Goal: Book appointment/travel/reservation

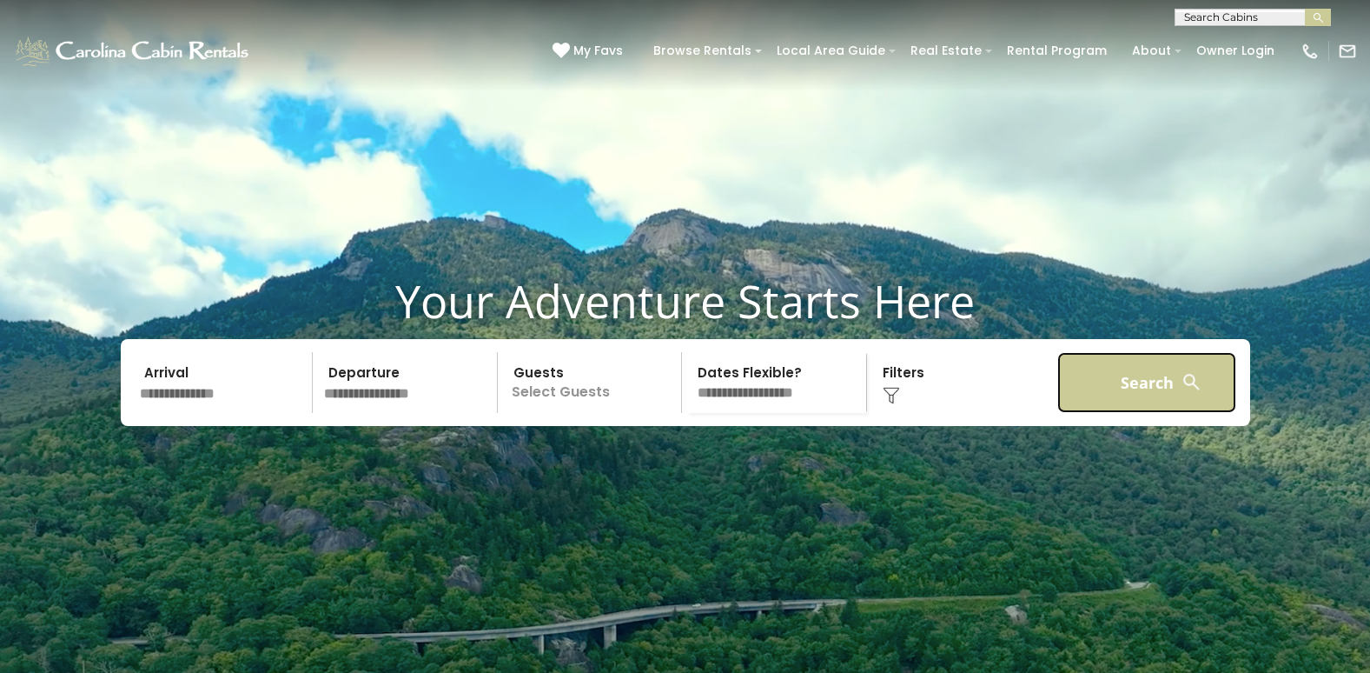
click at [1141, 409] on button "Search" at bounding box center [1148, 382] width 180 height 61
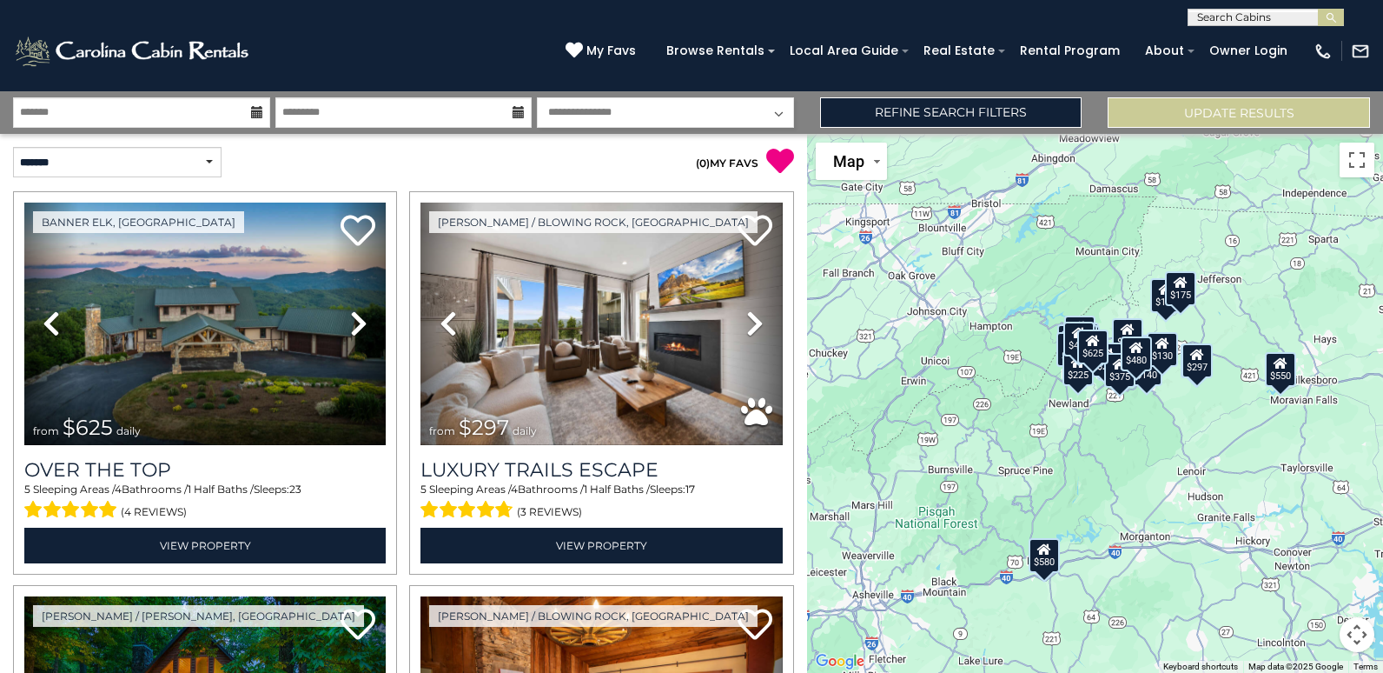
scroll to position [1, 0]
click at [1237, 15] on input "text" at bounding box center [1265, 19] width 152 height 17
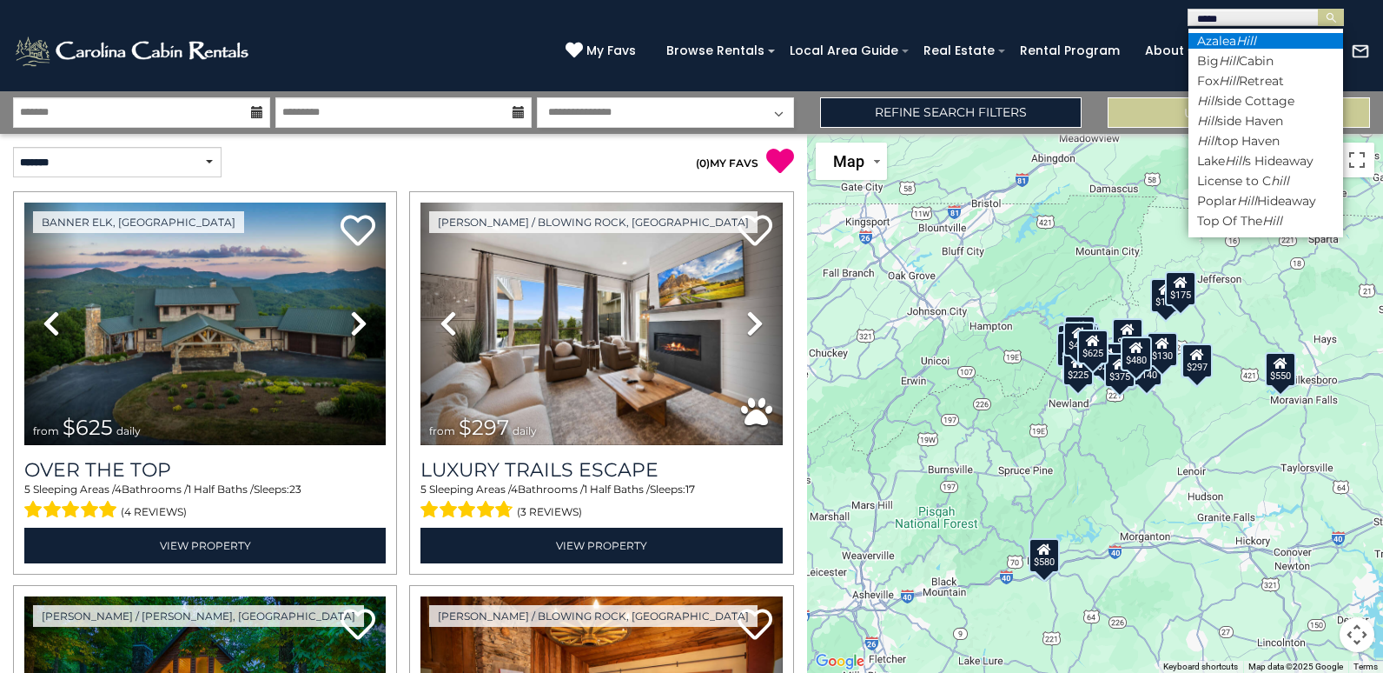
type input "****"
click at [1240, 40] on em "Hill" at bounding box center [1247, 41] width 20 height 16
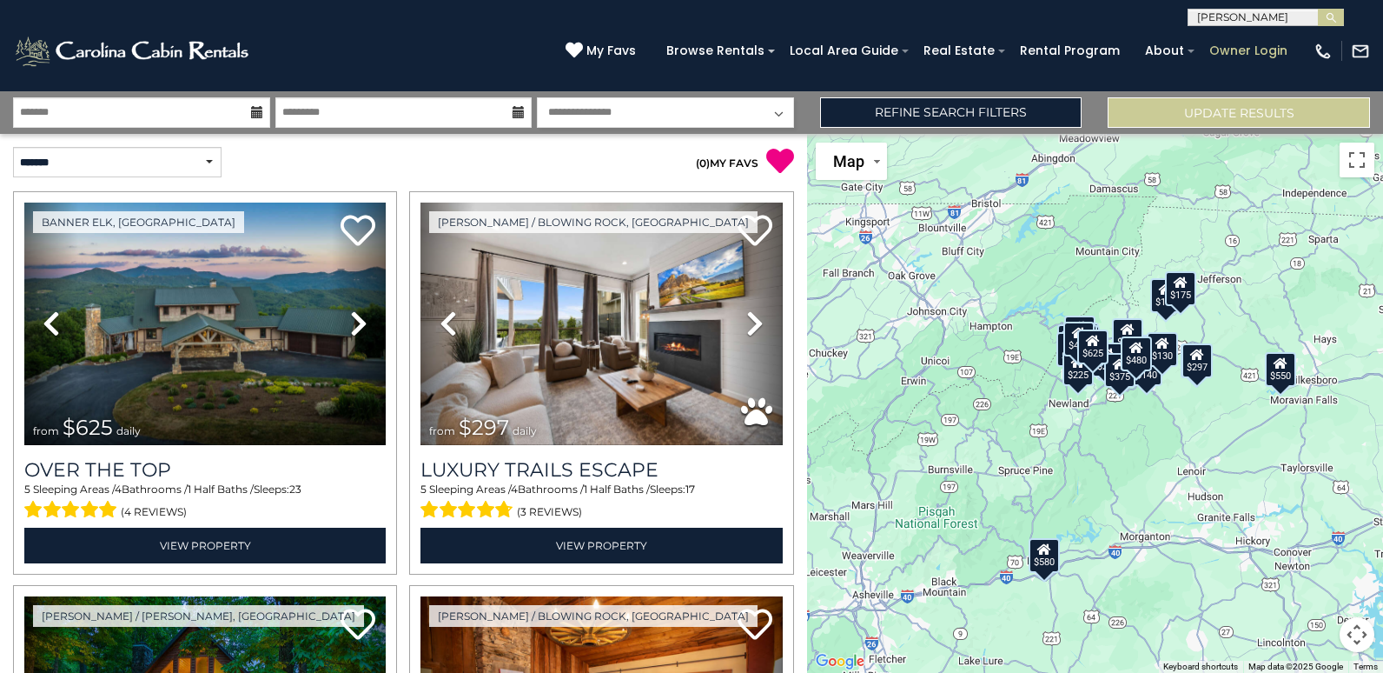
type input "*"
click at [1297, 11] on input "*" at bounding box center [1265, 19] width 152 height 17
type input "**********"
click at [1333, 16] on img "submit" at bounding box center [1331, 17] width 13 height 13
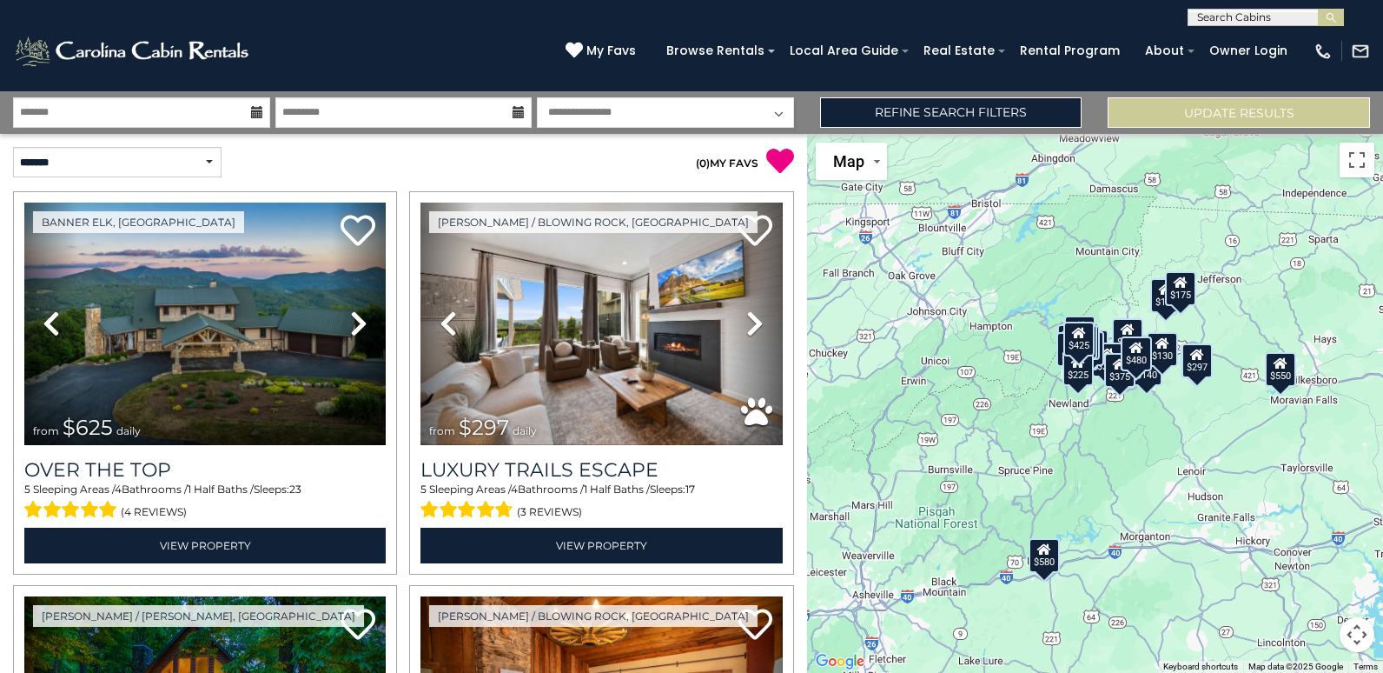
click at [1084, 344] on div "$425" at bounding box center [1079, 339] width 31 height 35
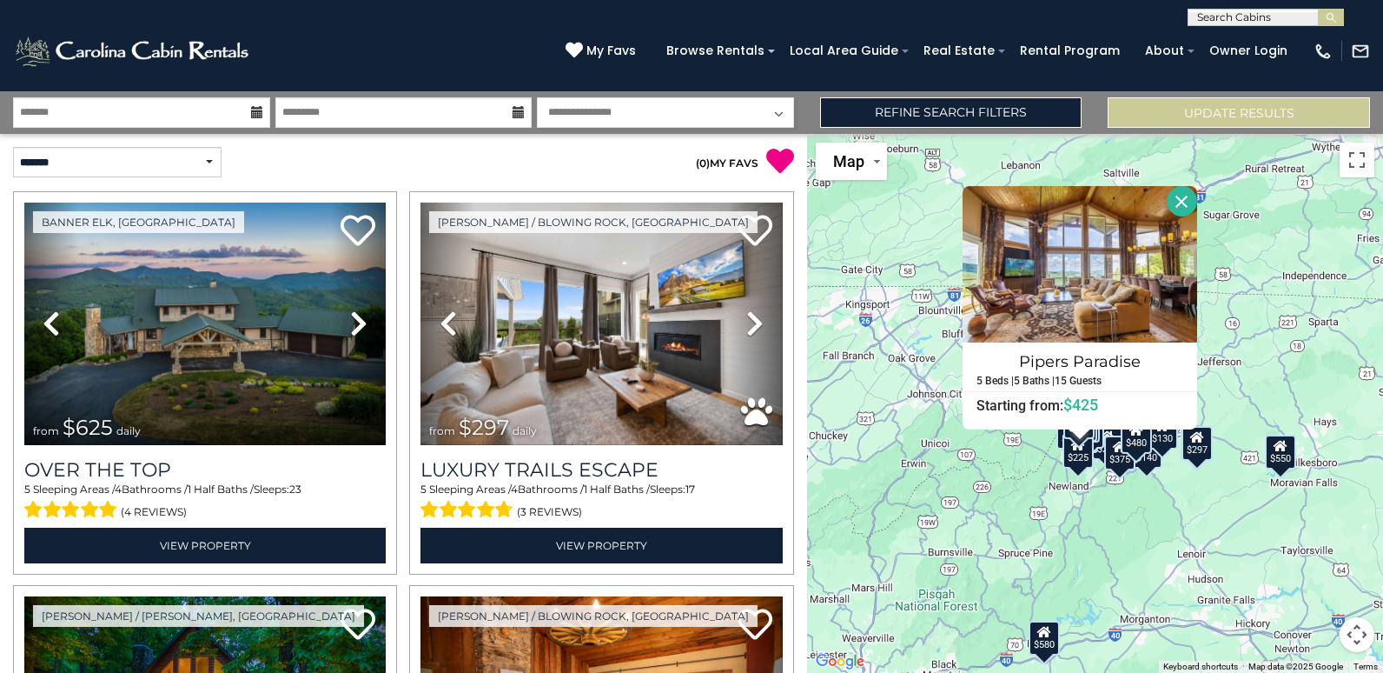
click at [1085, 463] on div "$225" at bounding box center [1078, 451] width 31 height 35
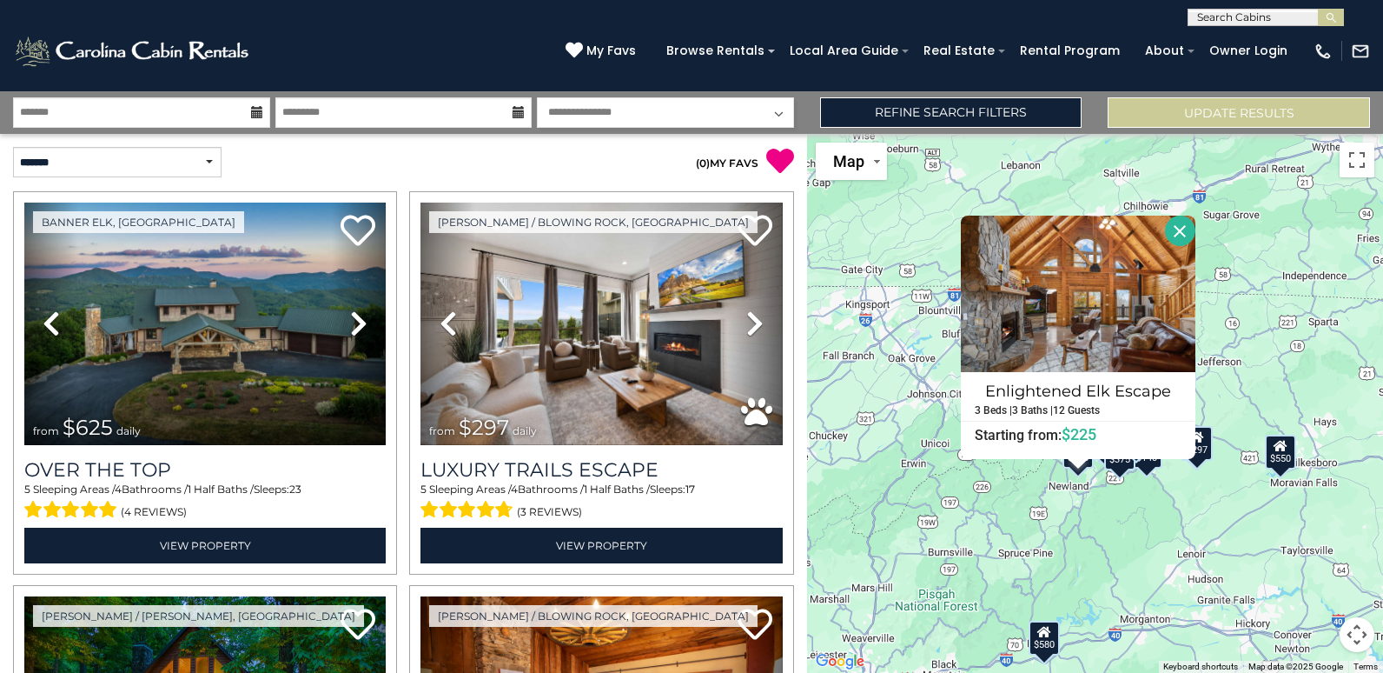
click at [1050, 467] on div "$625 $297 $175 $165 $300 $580 $290 $424 $395 $270 $185 $265 $230 $550 $349 $230…" at bounding box center [1095, 403] width 576 height 539
click at [1184, 233] on button "Close" at bounding box center [1180, 231] width 30 height 30
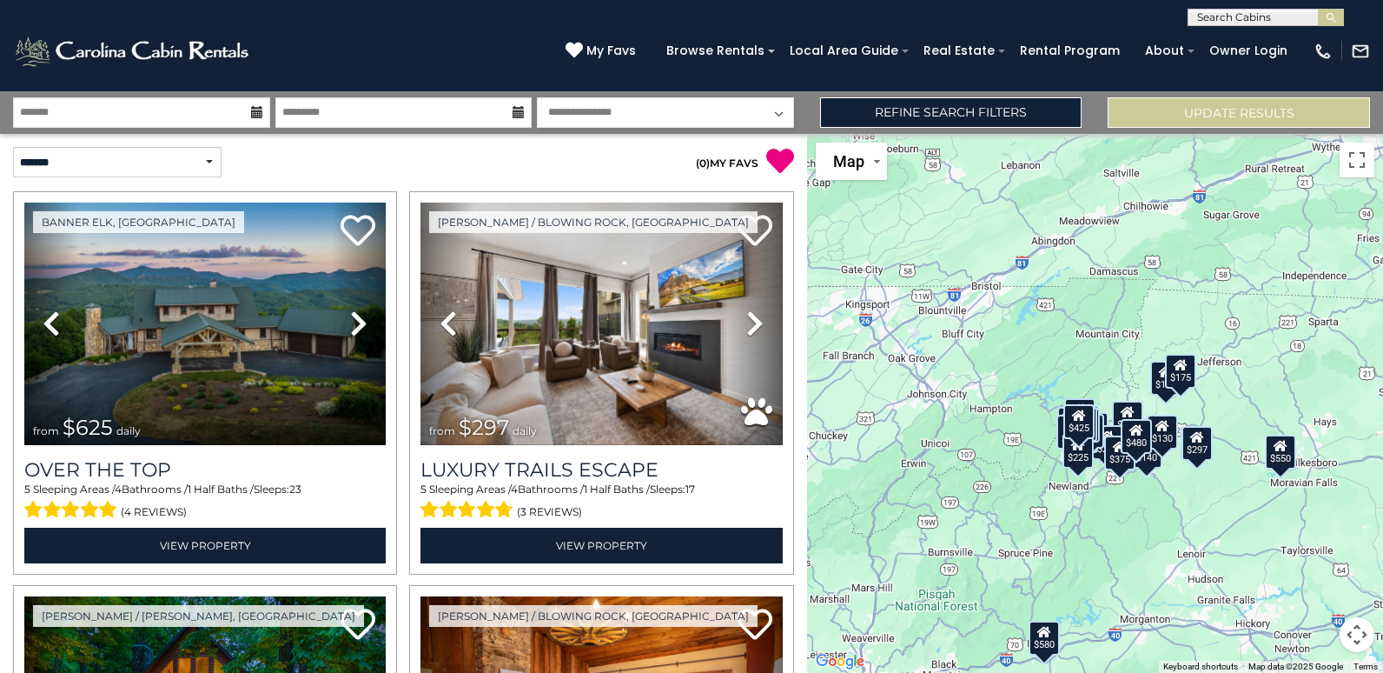
click at [1061, 434] on div "$230" at bounding box center [1072, 432] width 31 height 35
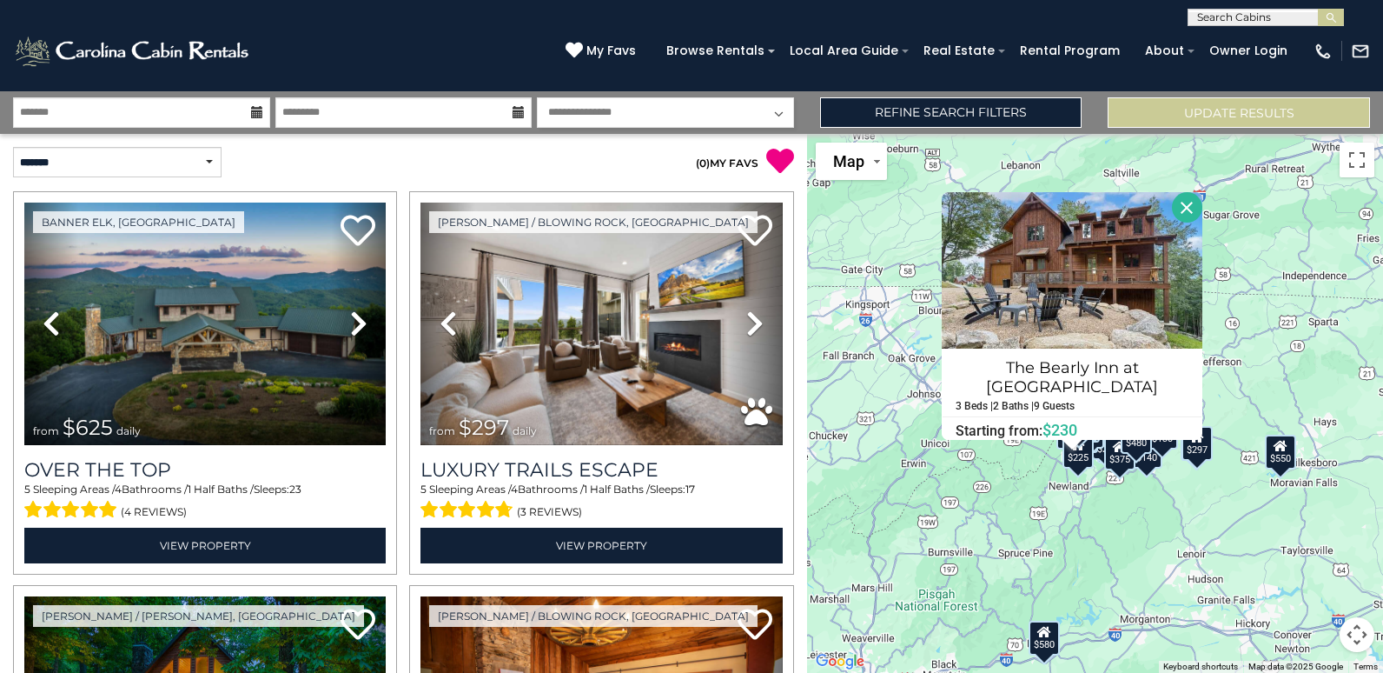
click at [1061, 434] on div "The Bearly Inn at Eagles Nest 3 Beds | 2 Baths | 9 Guests Distance from your po…" at bounding box center [1072, 316] width 261 height 248
click at [1105, 449] on div "$375" at bounding box center [1120, 452] width 31 height 35
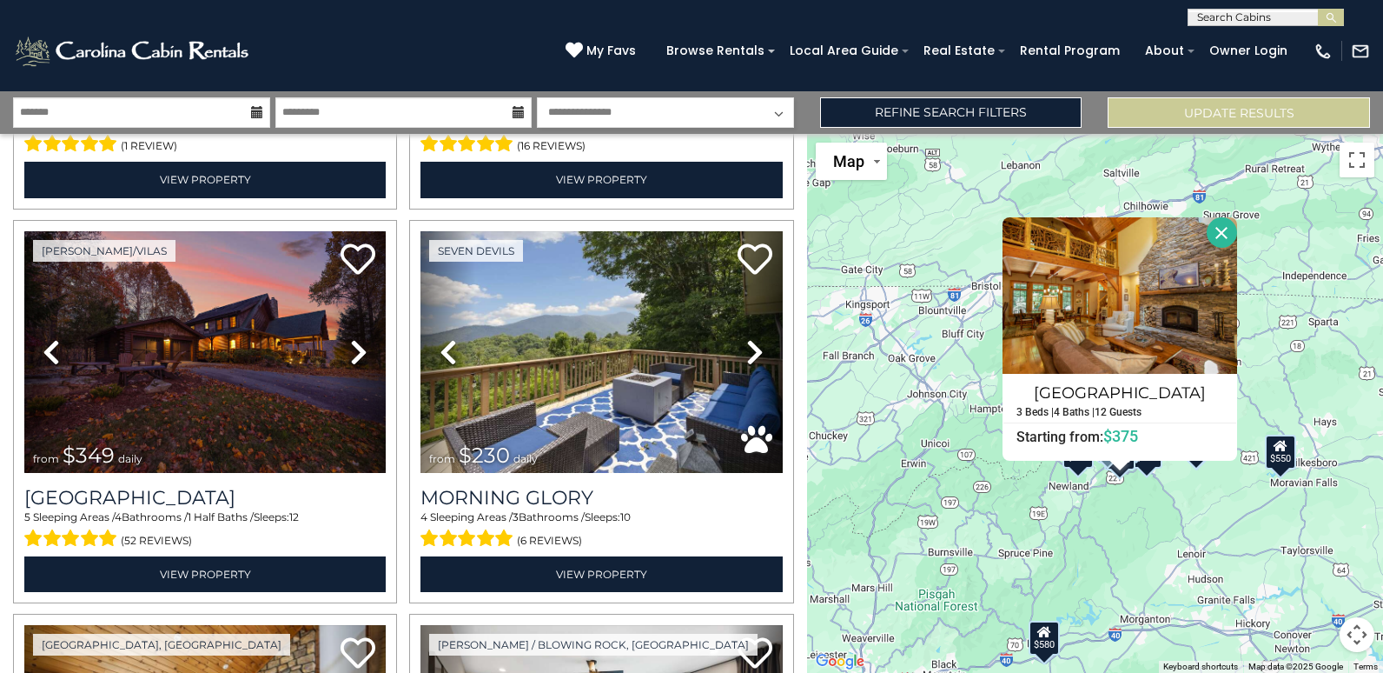
scroll to position [2697, 0]
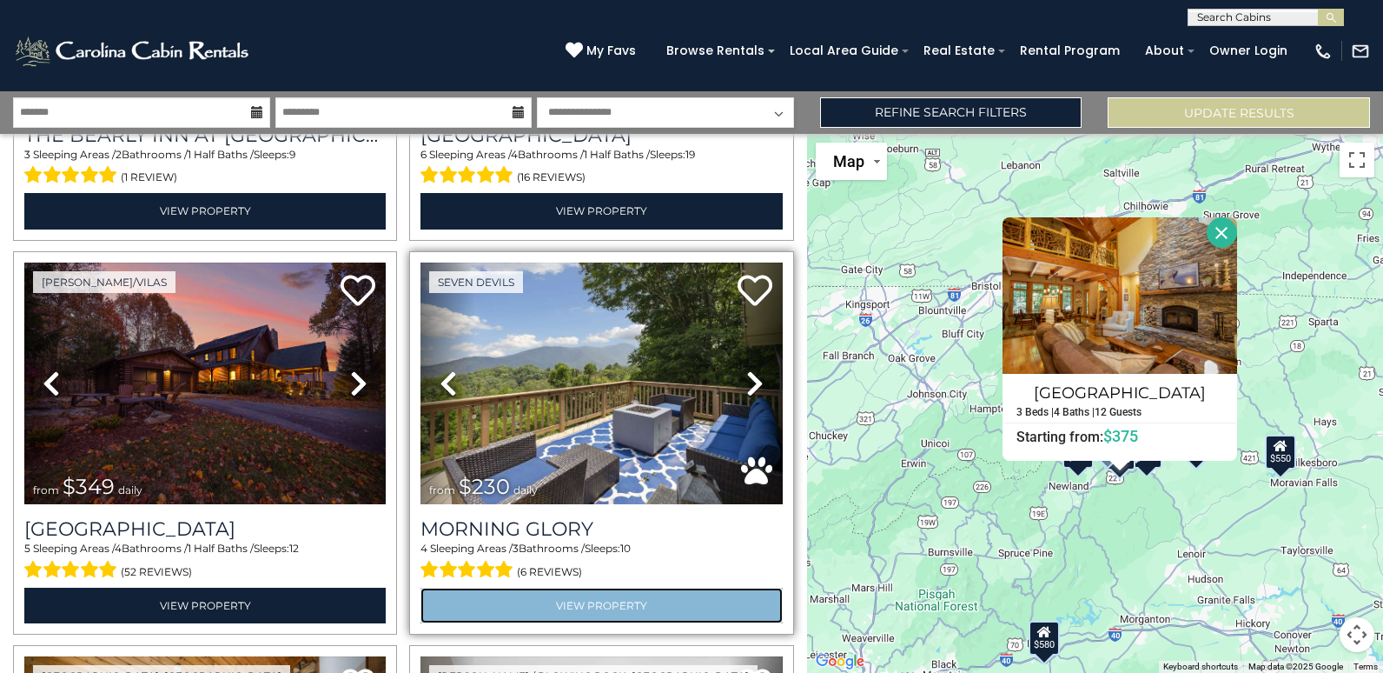
click at [589, 587] on link "View Property" at bounding box center [602, 605] width 362 height 36
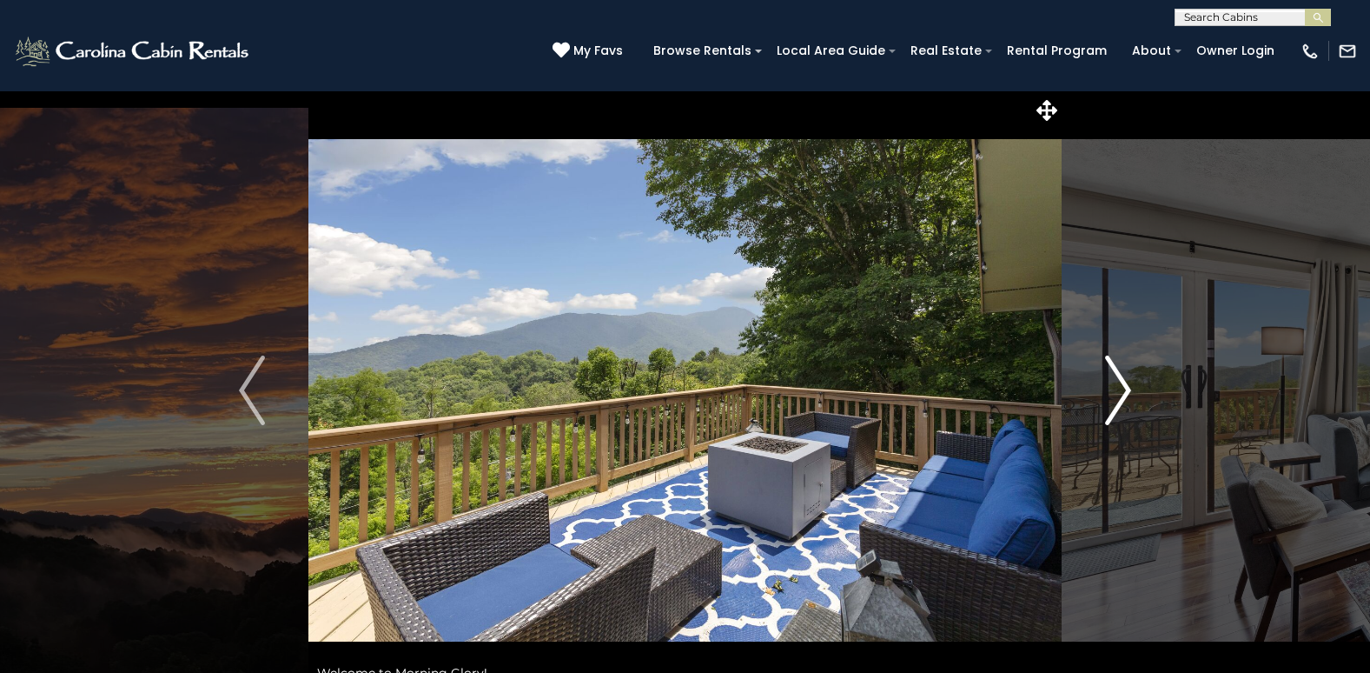
click at [1132, 387] on button "Next" at bounding box center [1118, 390] width 113 height 600
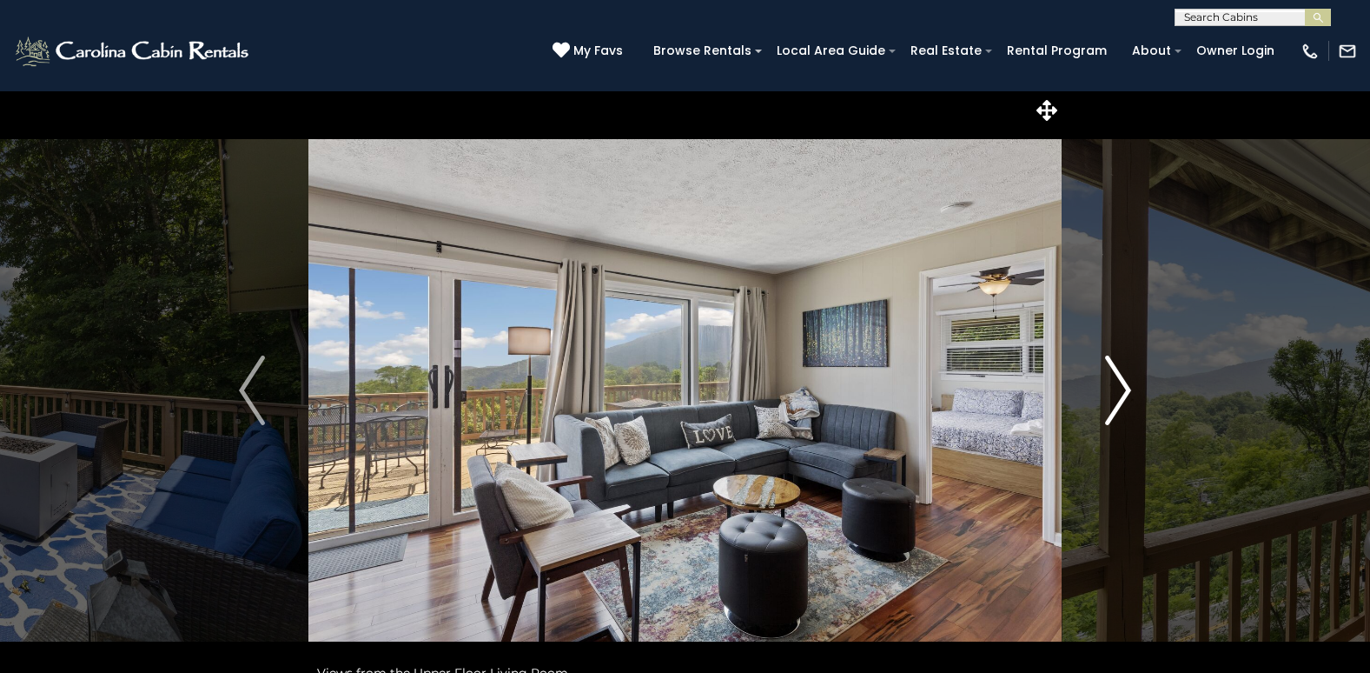
click at [1132, 387] on button "Next" at bounding box center [1118, 390] width 113 height 600
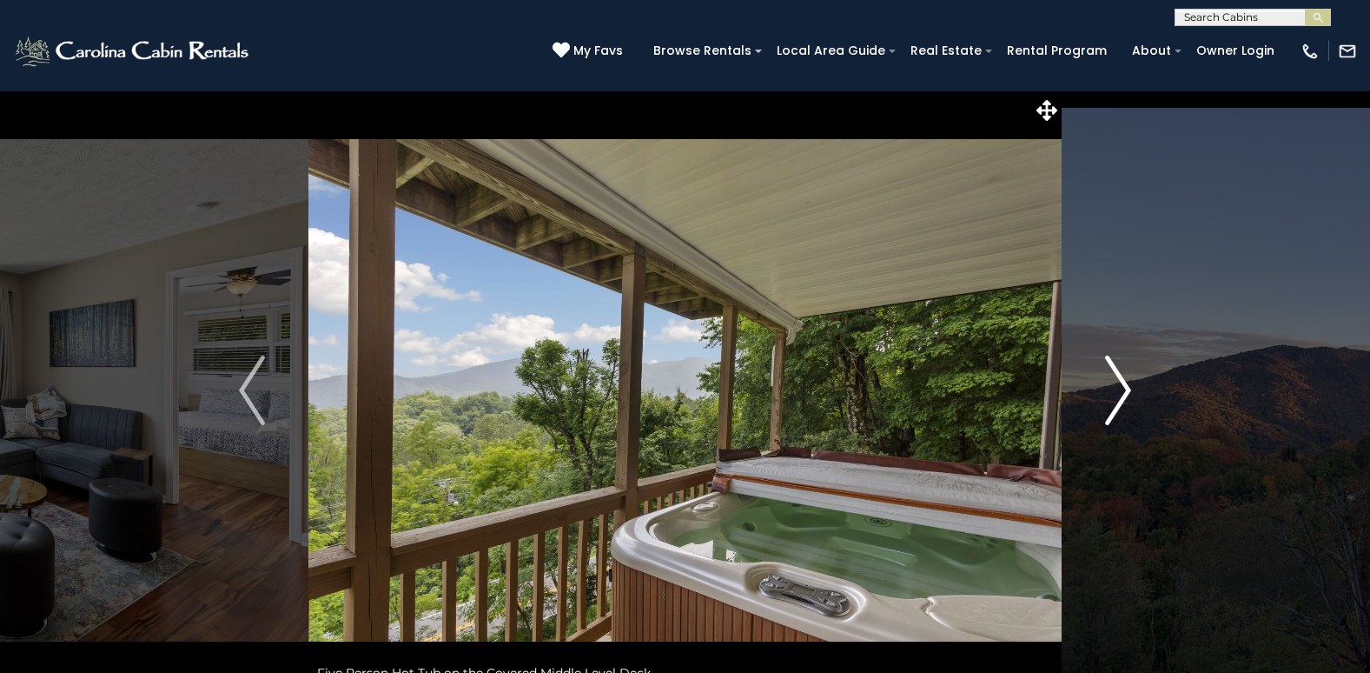
click at [1129, 387] on img "Next" at bounding box center [1118, 390] width 26 height 70
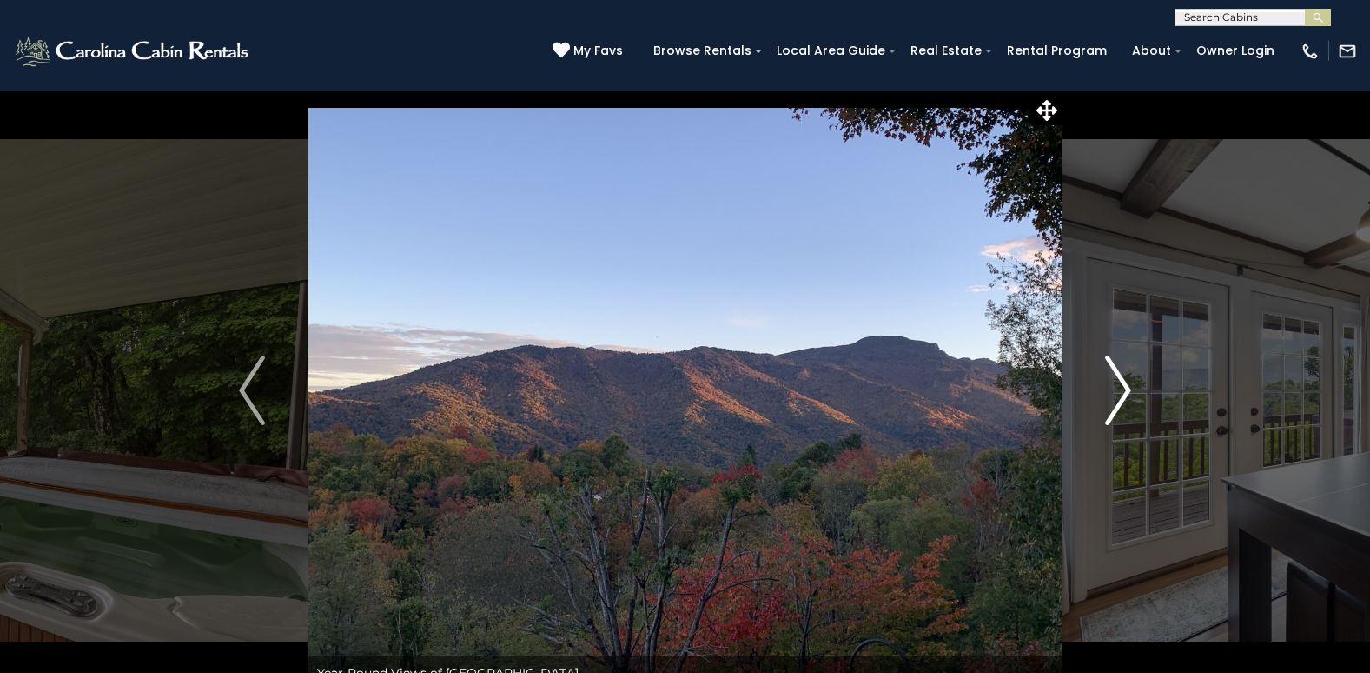
click at [1129, 387] on img "Next" at bounding box center [1118, 390] width 26 height 70
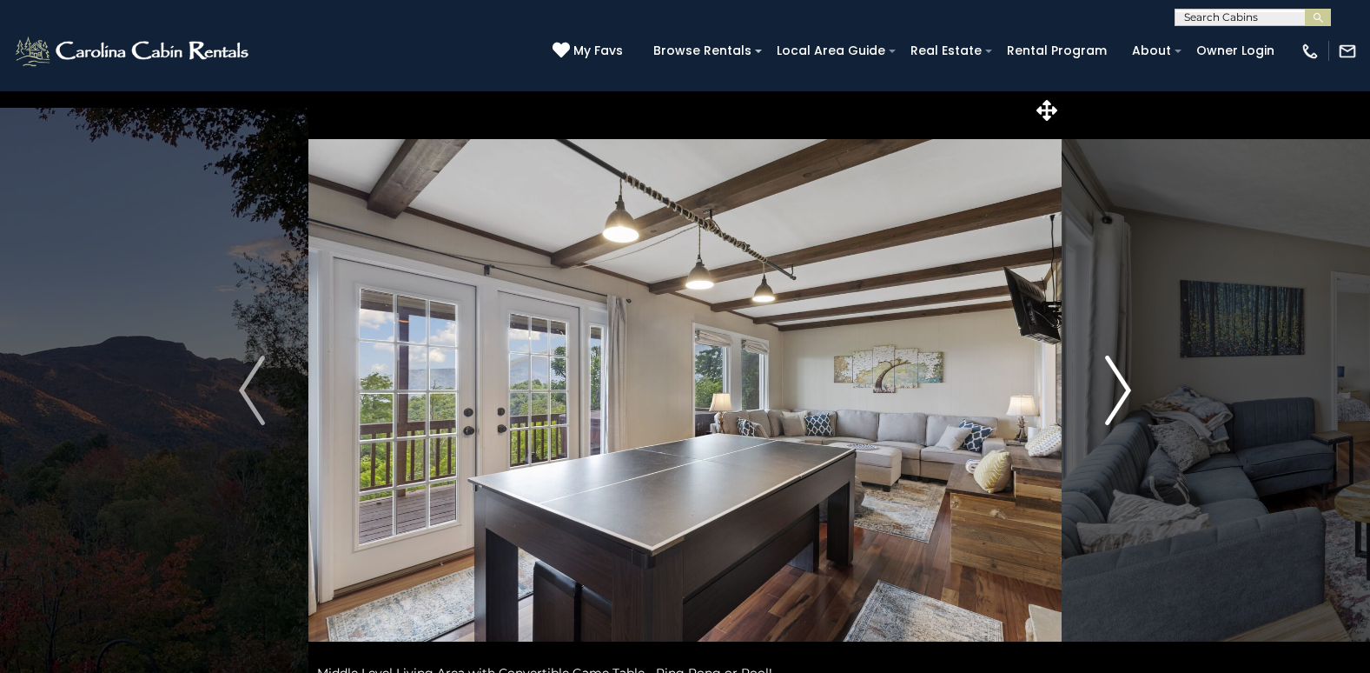
click at [1129, 387] on img "Next" at bounding box center [1118, 390] width 26 height 70
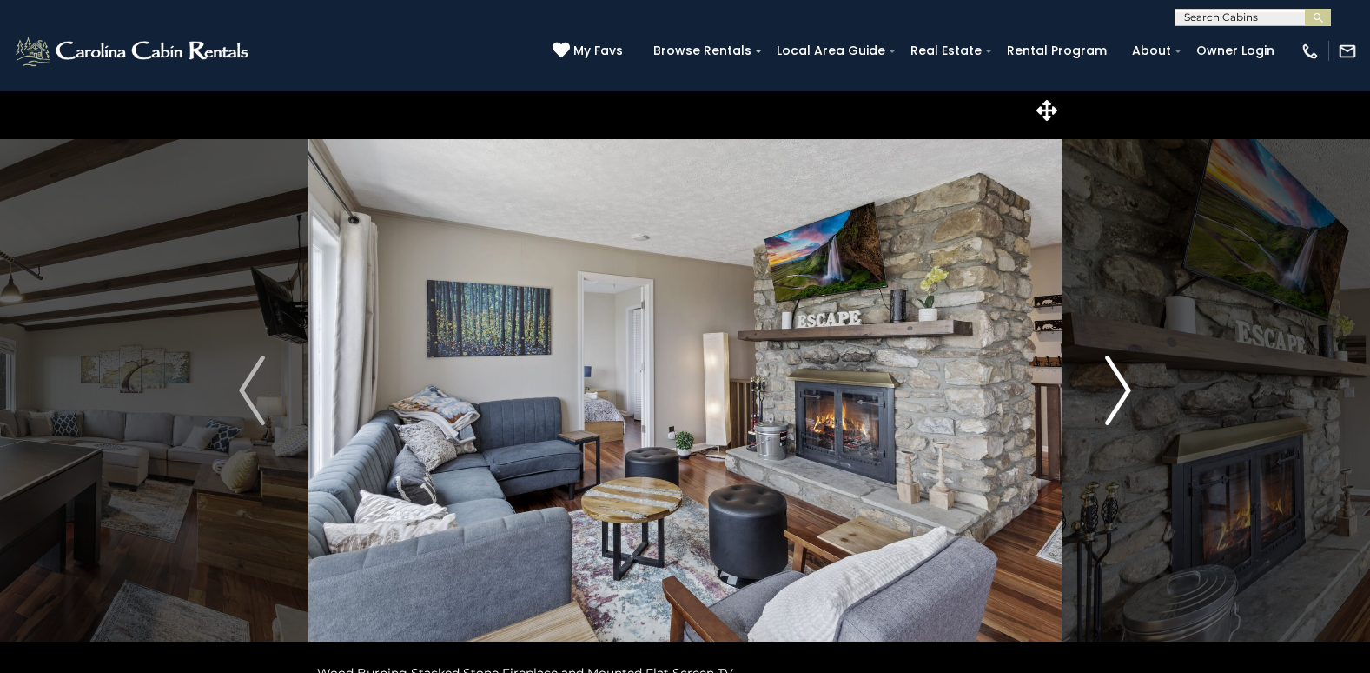
click at [1129, 387] on img "Next" at bounding box center [1118, 390] width 26 height 70
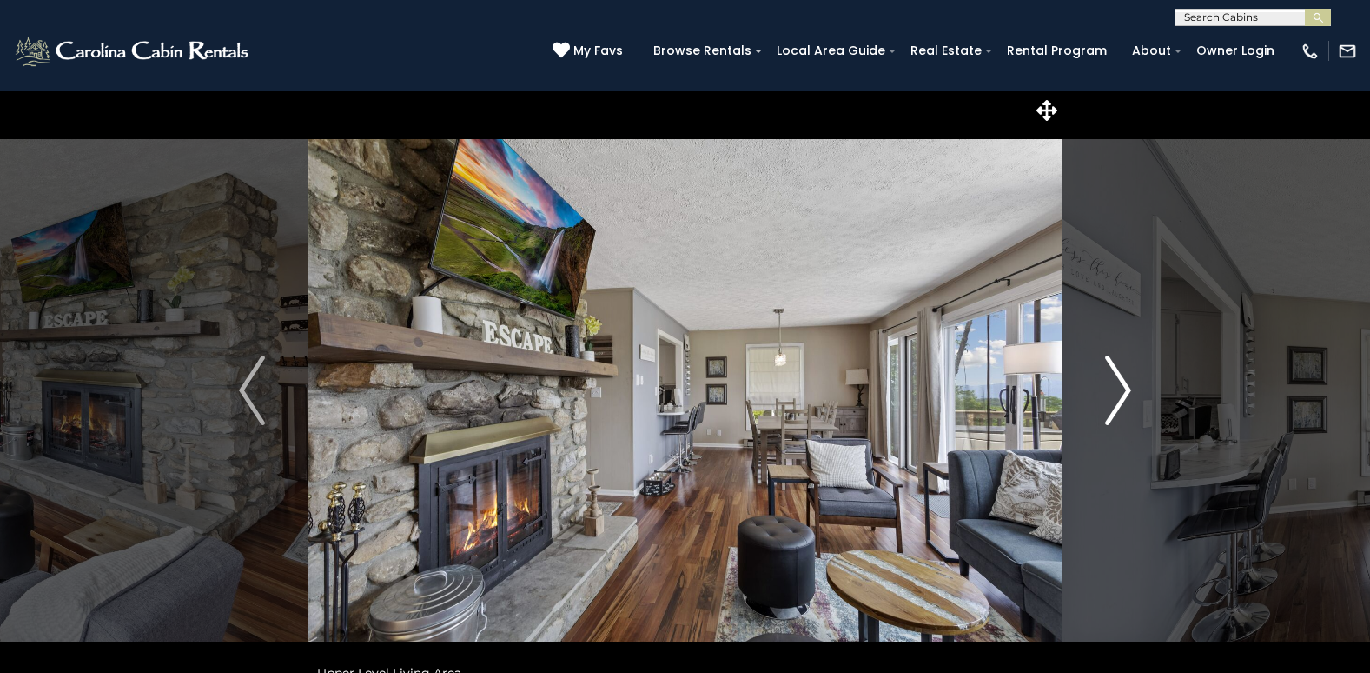
click at [1129, 387] on img "Next" at bounding box center [1118, 390] width 26 height 70
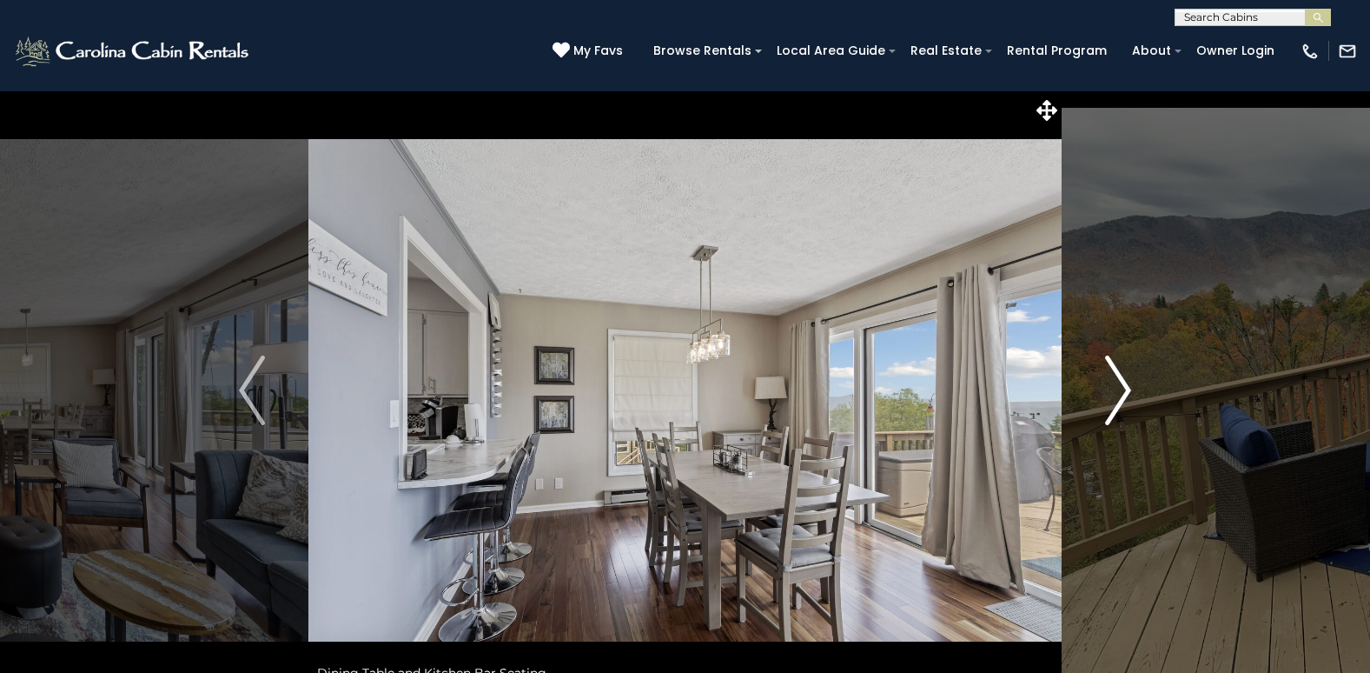
click at [1129, 387] on img "Next" at bounding box center [1118, 390] width 26 height 70
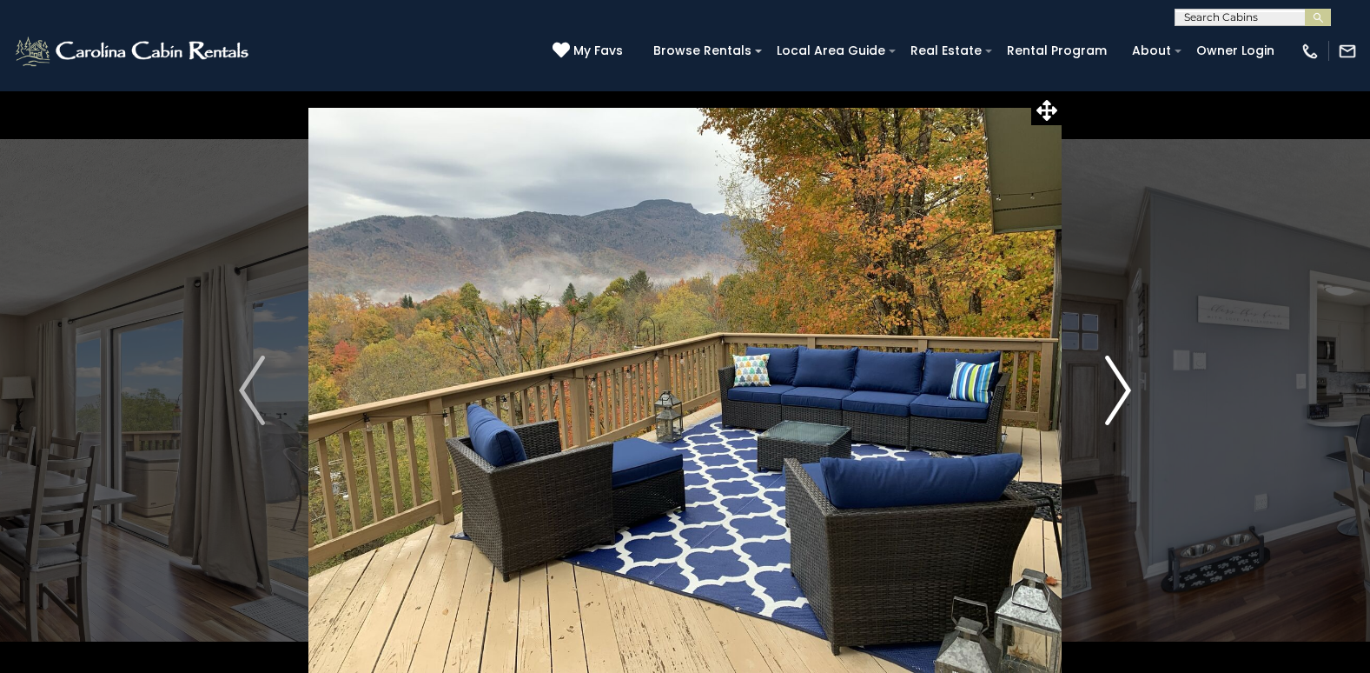
click at [1129, 387] on img "Next" at bounding box center [1118, 390] width 26 height 70
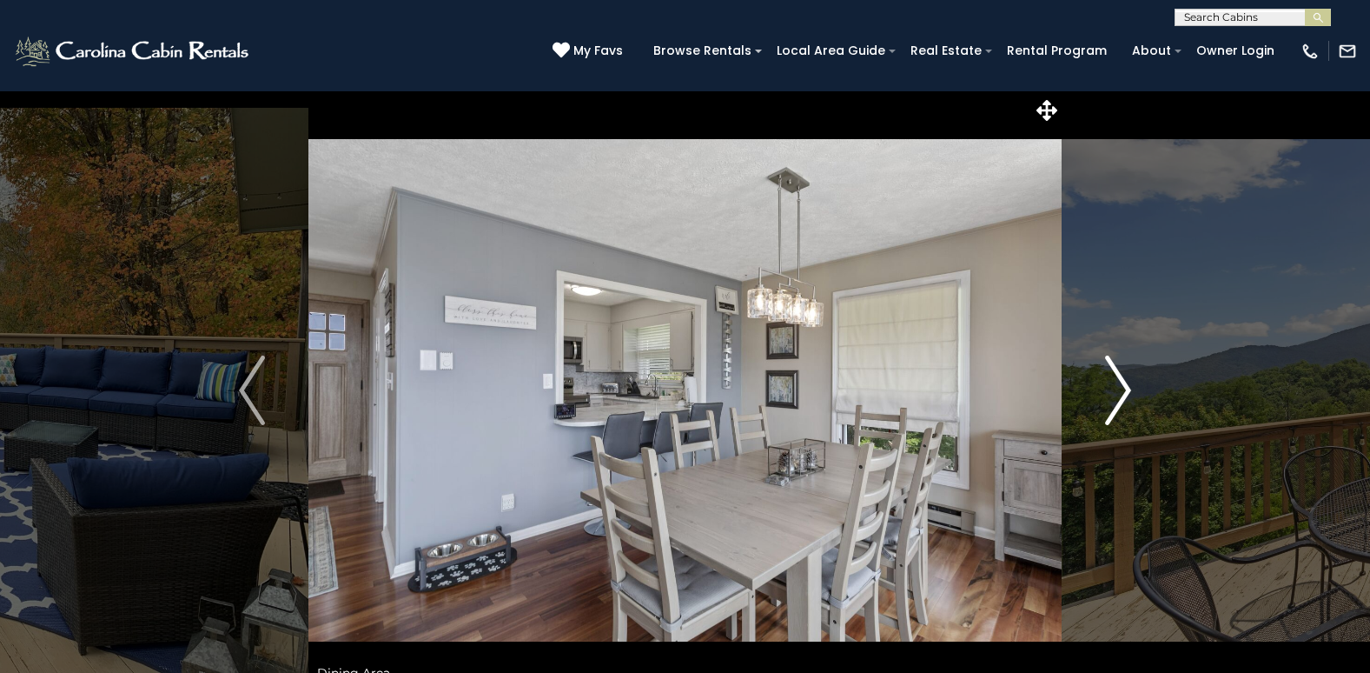
click at [1129, 387] on img "Next" at bounding box center [1118, 390] width 26 height 70
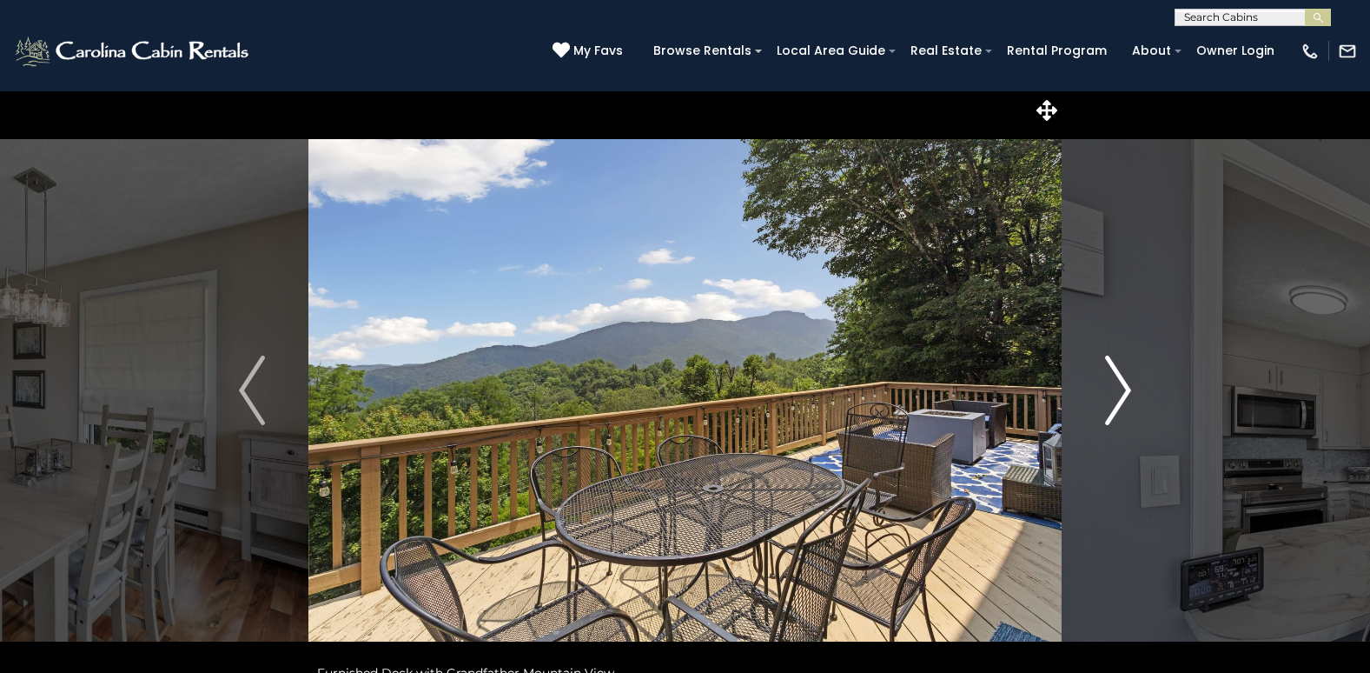
click at [1129, 387] on img "Next" at bounding box center [1118, 390] width 26 height 70
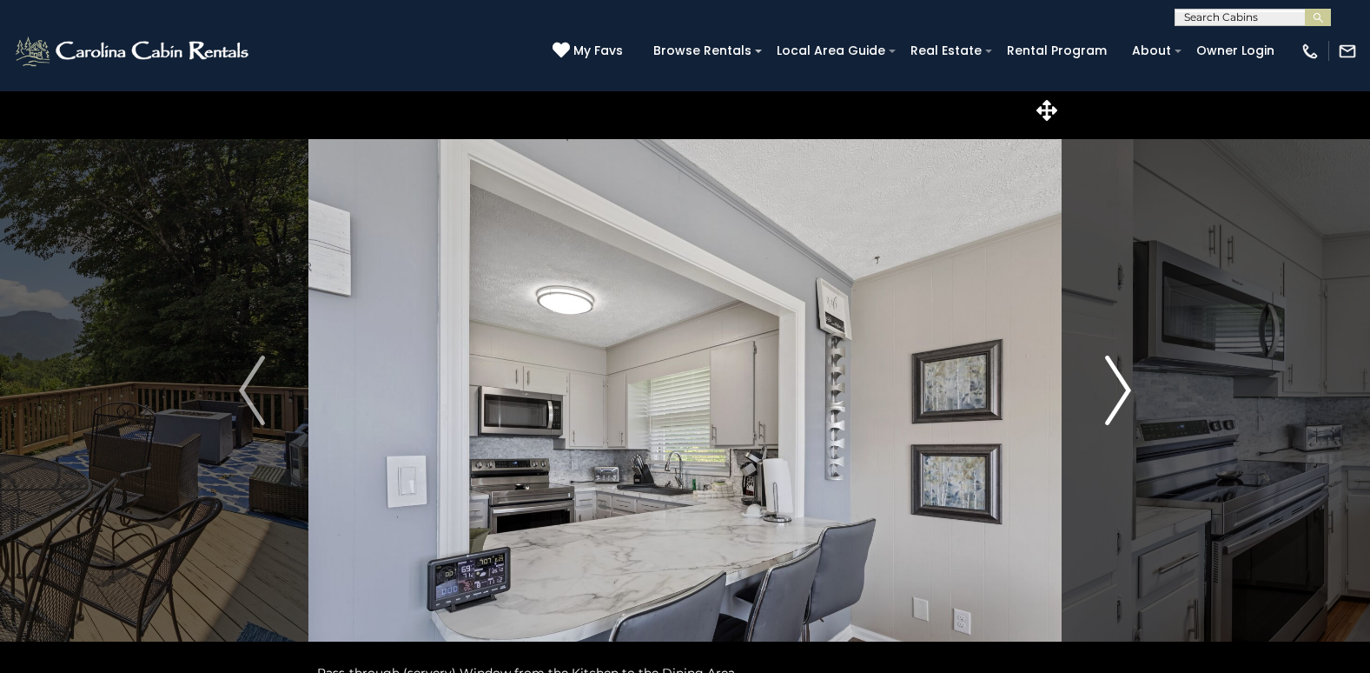
click at [1129, 387] on img "Next" at bounding box center [1118, 390] width 26 height 70
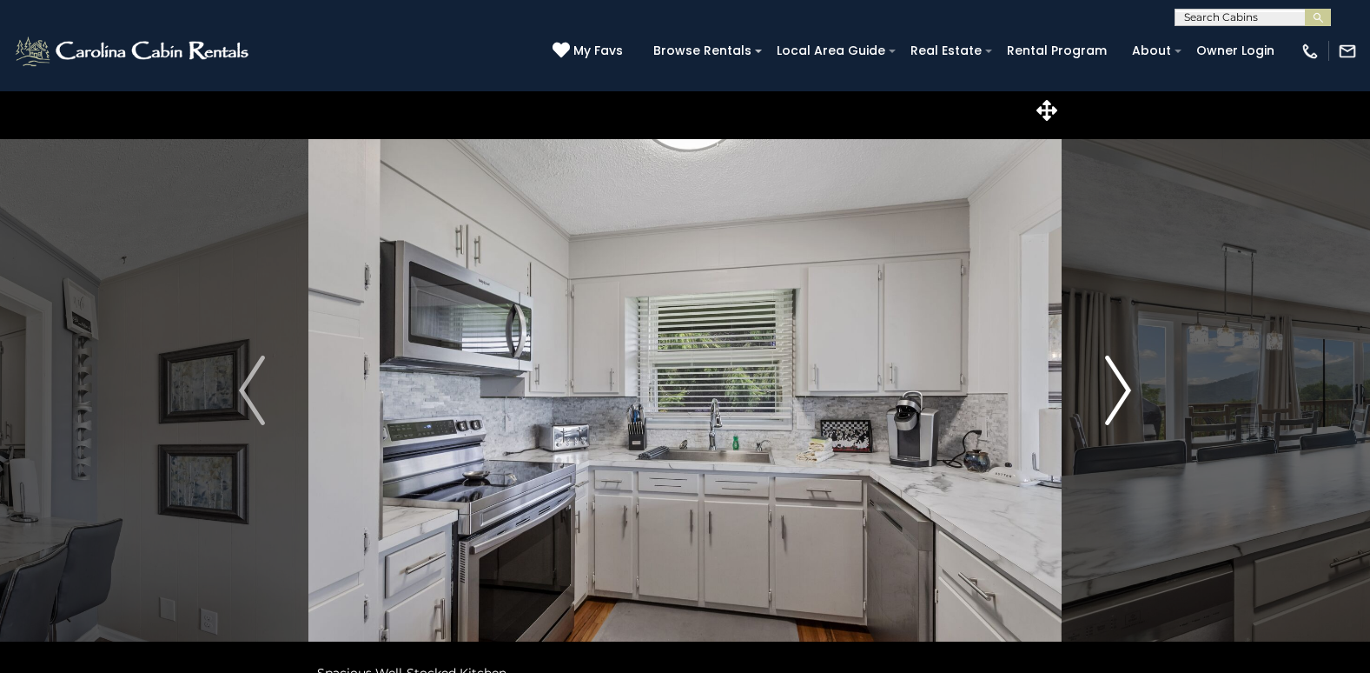
click at [1129, 387] on img "Next" at bounding box center [1118, 390] width 26 height 70
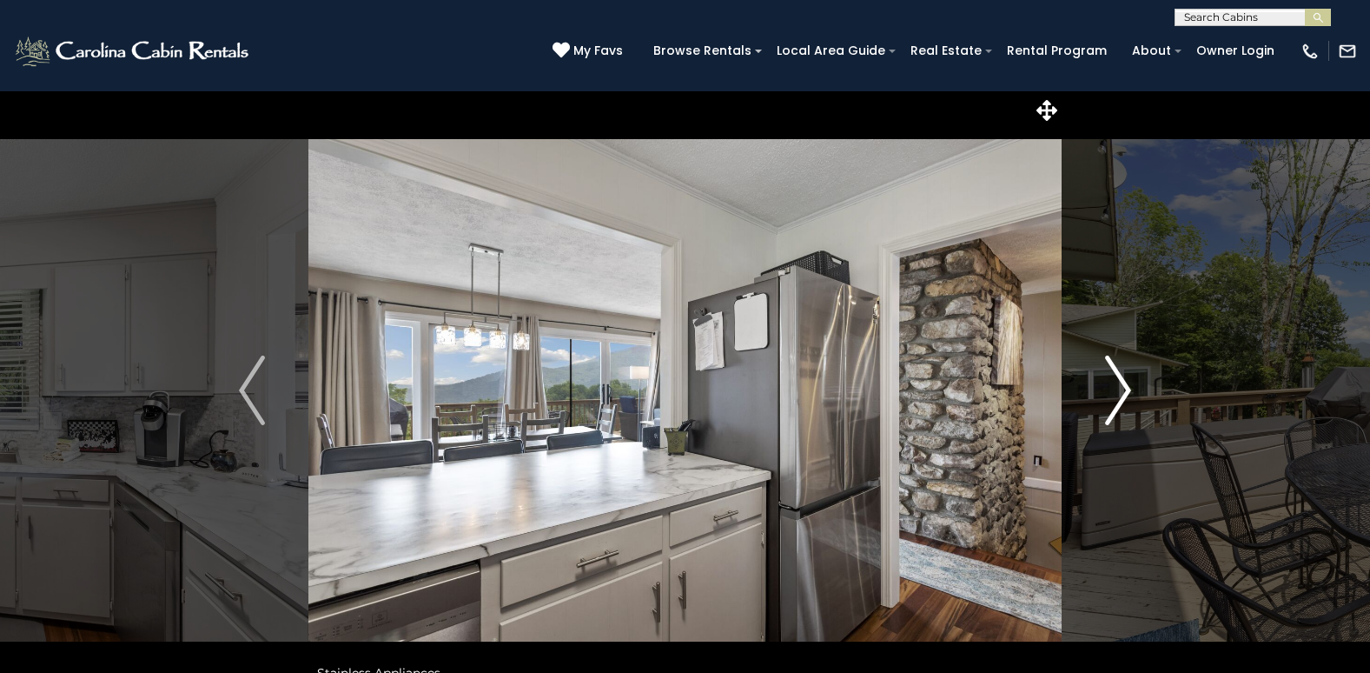
click at [1129, 387] on img "Next" at bounding box center [1118, 390] width 26 height 70
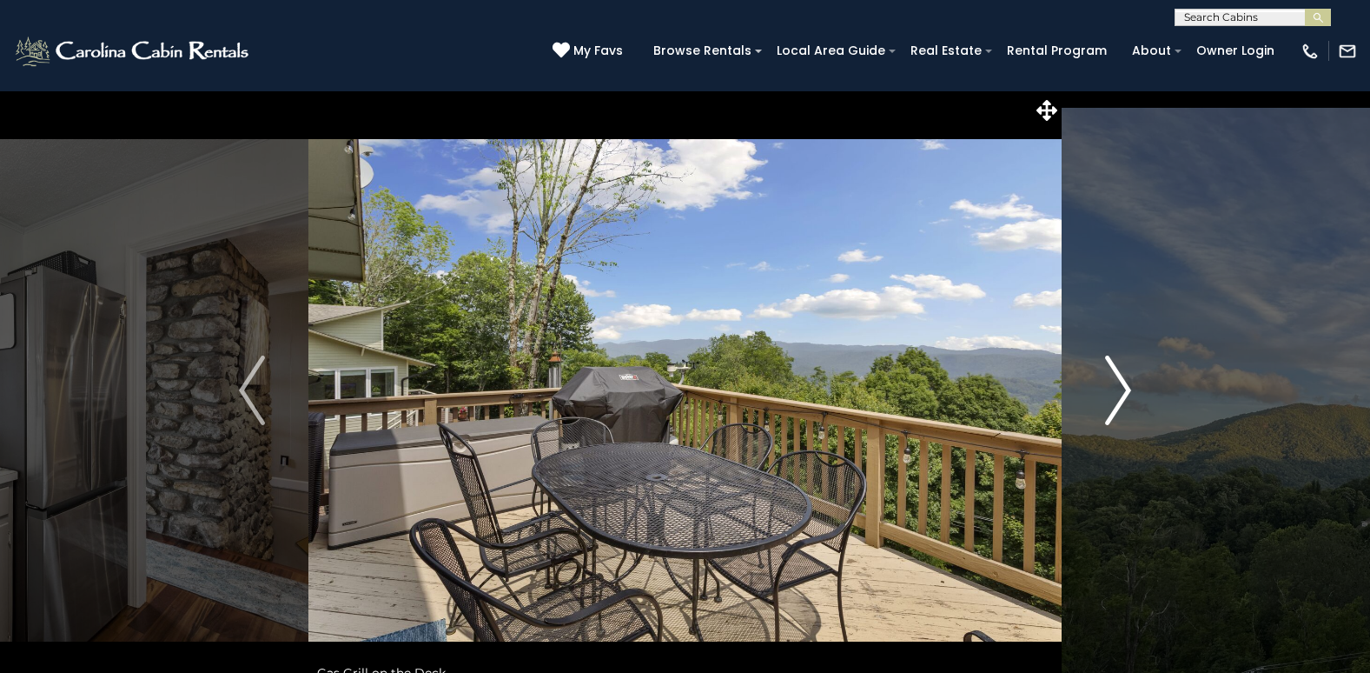
click at [1129, 387] on img "Next" at bounding box center [1118, 390] width 26 height 70
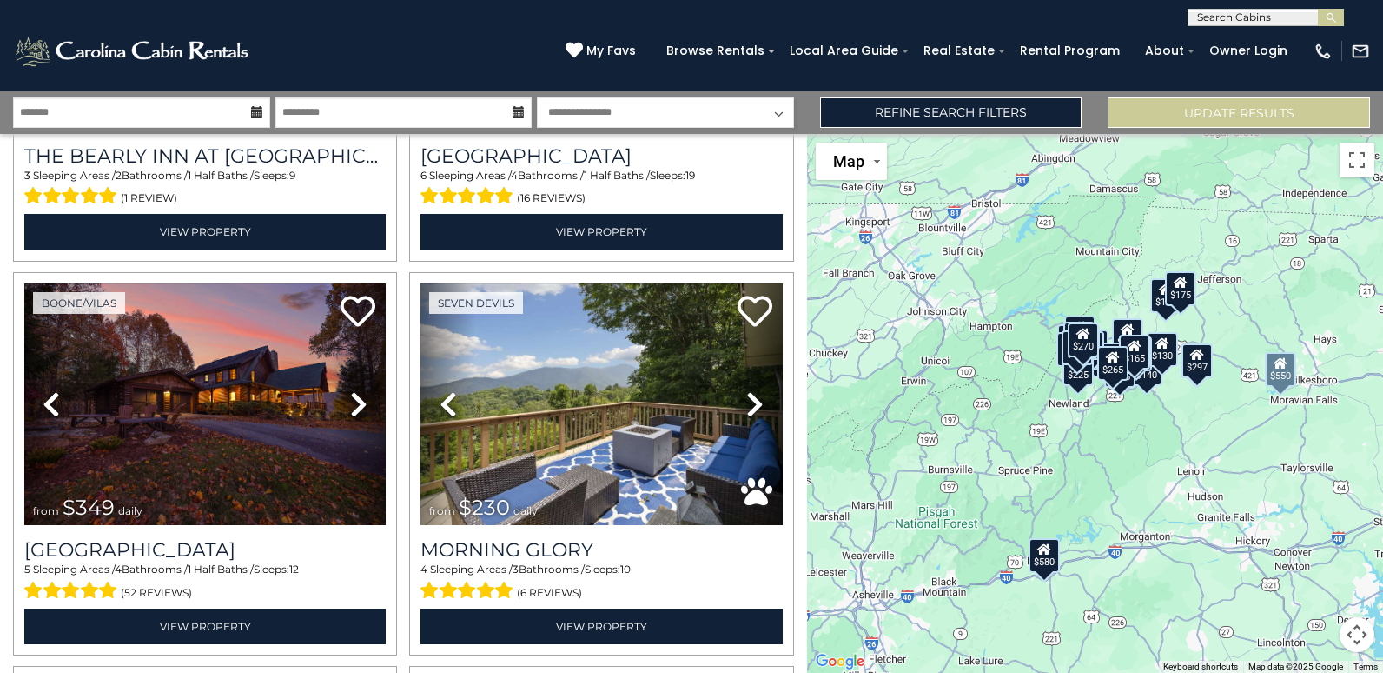
scroll to position [2694, 0]
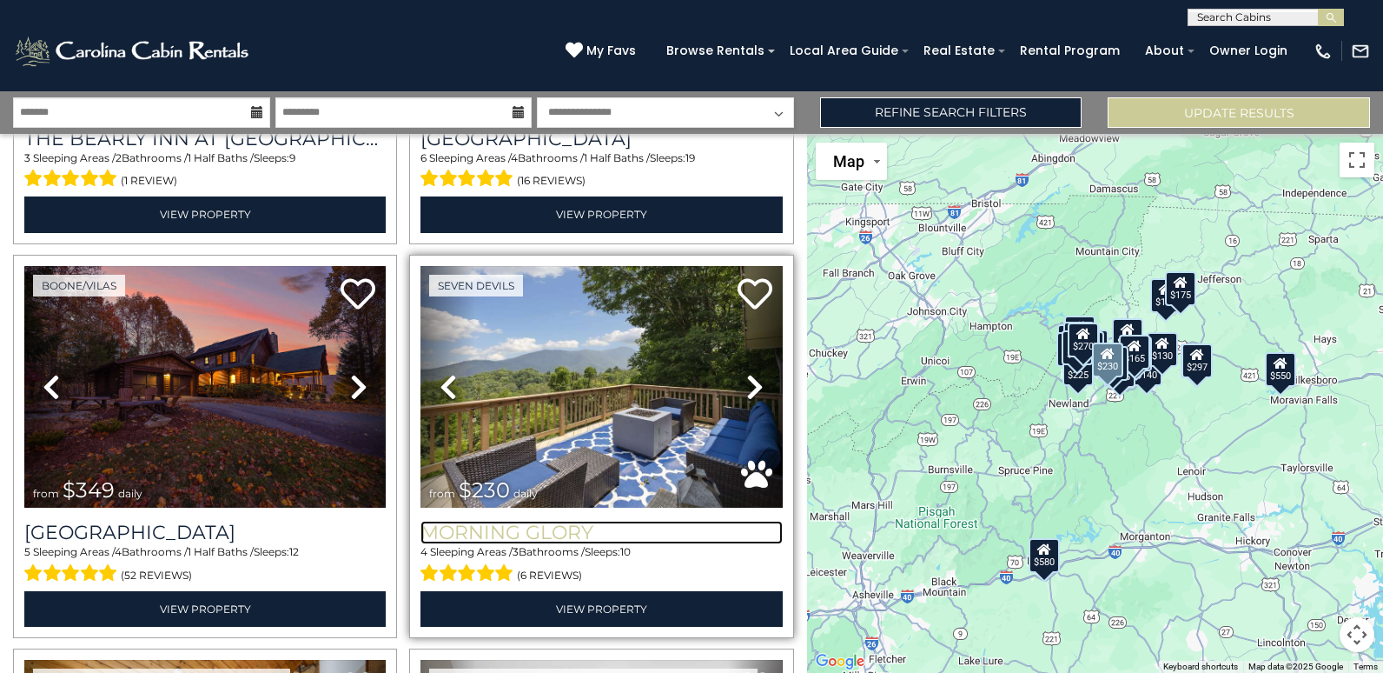
click at [525, 521] on h3 "Morning Glory" at bounding box center [602, 532] width 362 height 23
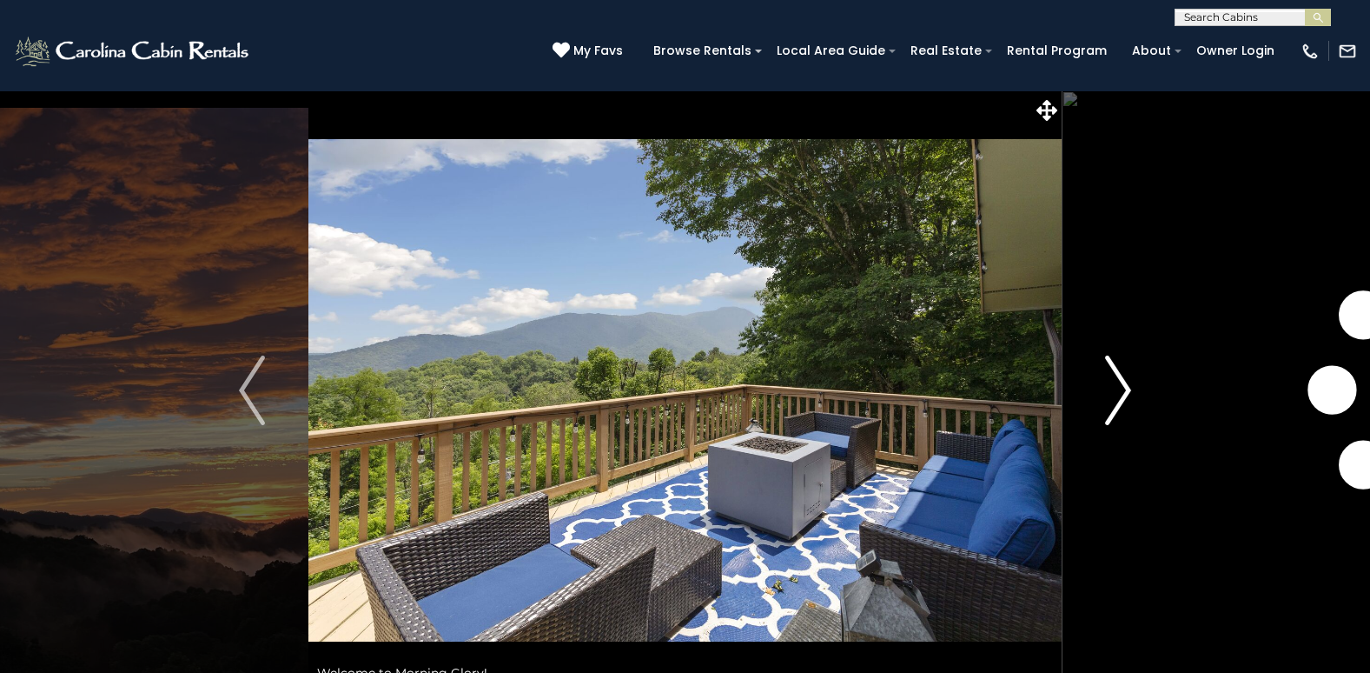
click at [1121, 380] on img "Next" at bounding box center [1118, 390] width 26 height 70
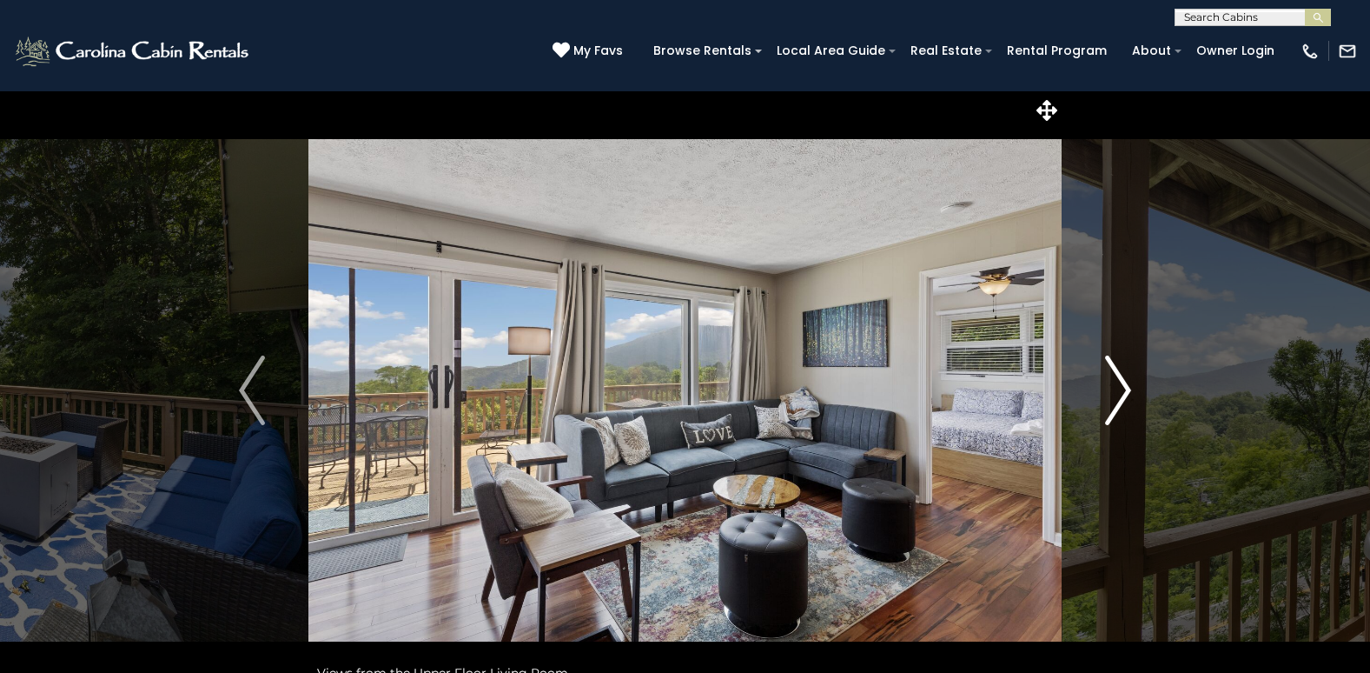
click at [1121, 380] on img "Next" at bounding box center [1118, 390] width 26 height 70
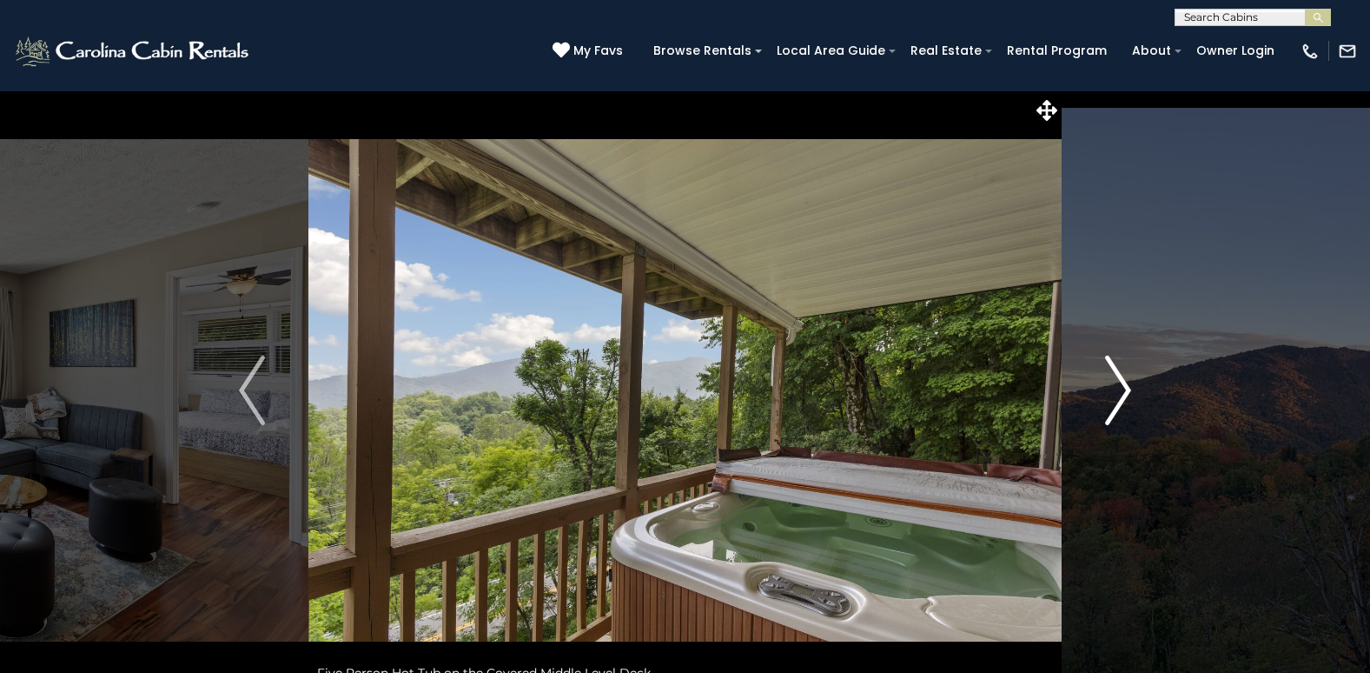
click at [1121, 380] on img "Next" at bounding box center [1118, 390] width 26 height 70
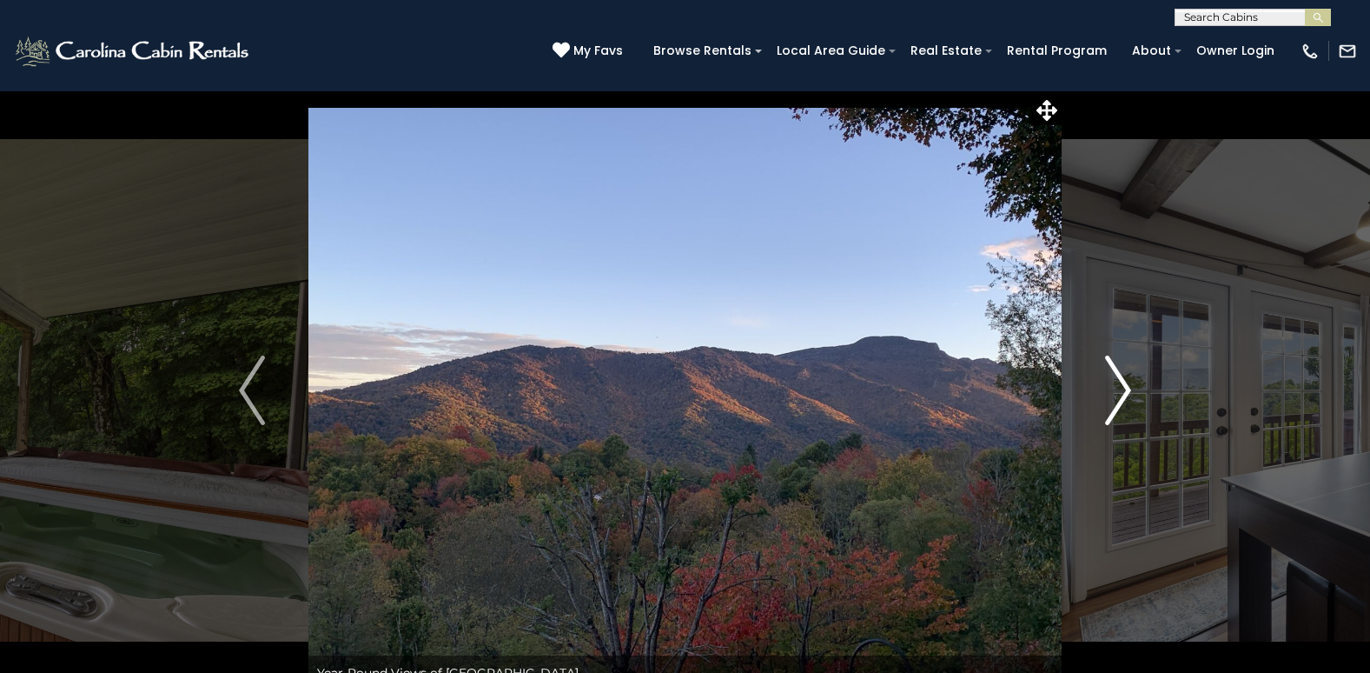
click at [1121, 380] on img "Next" at bounding box center [1118, 390] width 26 height 70
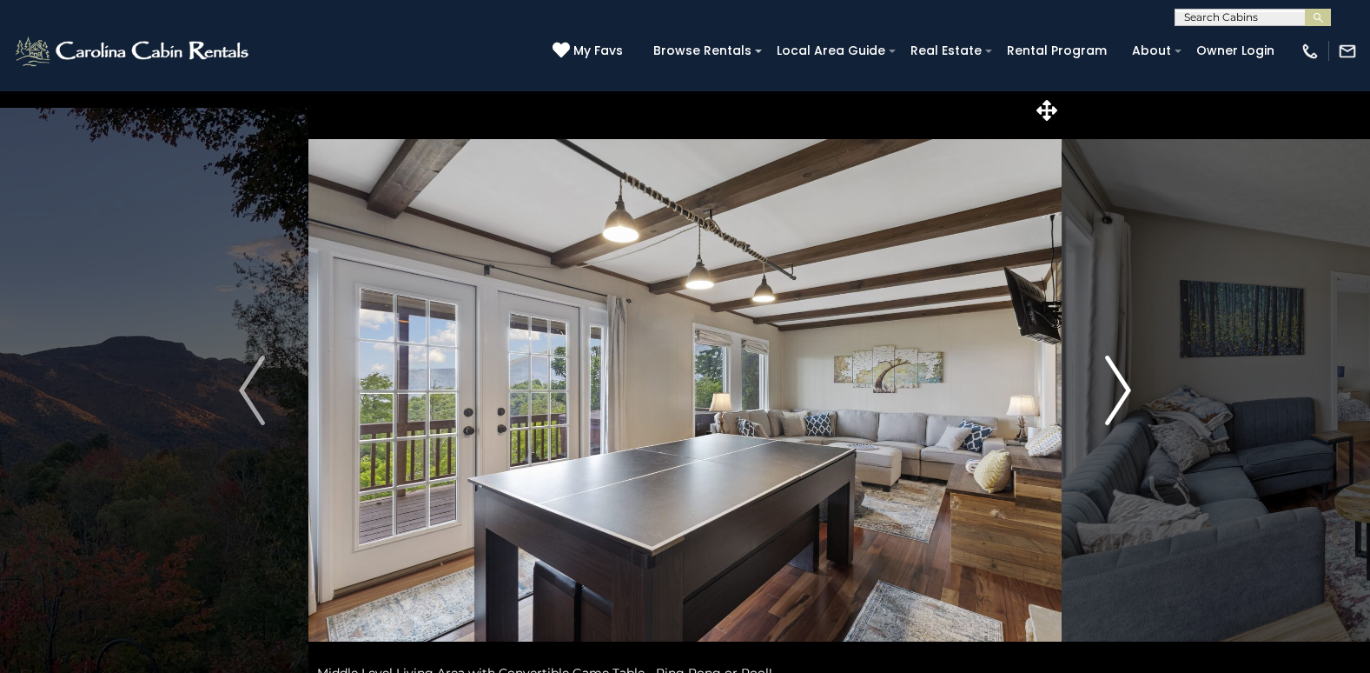
click at [1121, 380] on img "Next" at bounding box center [1118, 390] width 26 height 70
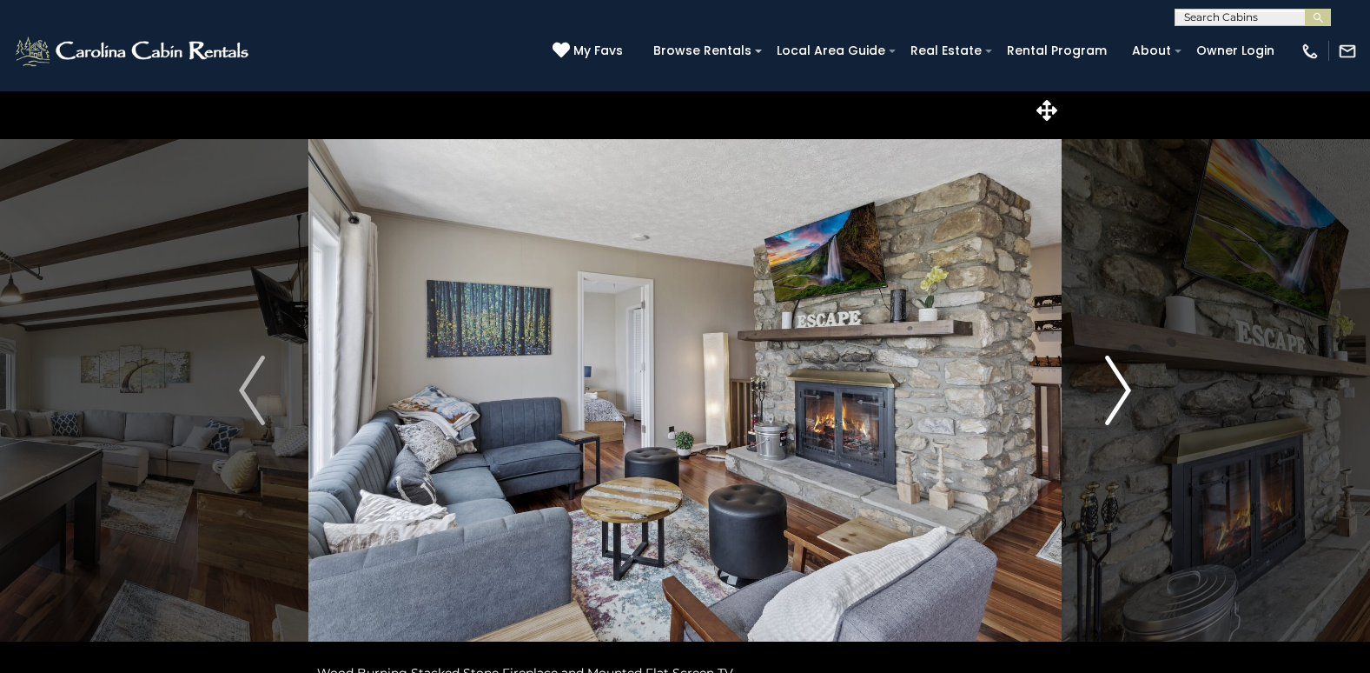
click at [1121, 380] on img "Next" at bounding box center [1118, 390] width 26 height 70
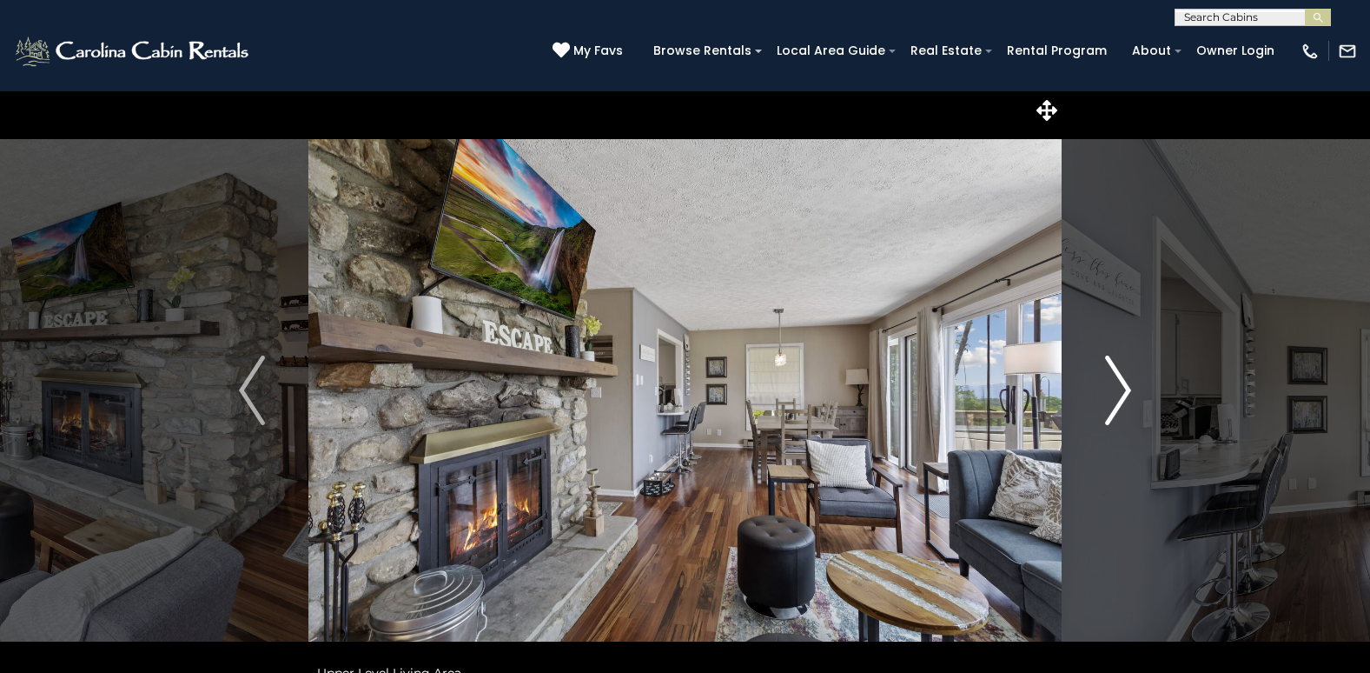
click at [1121, 380] on img "Next" at bounding box center [1118, 390] width 26 height 70
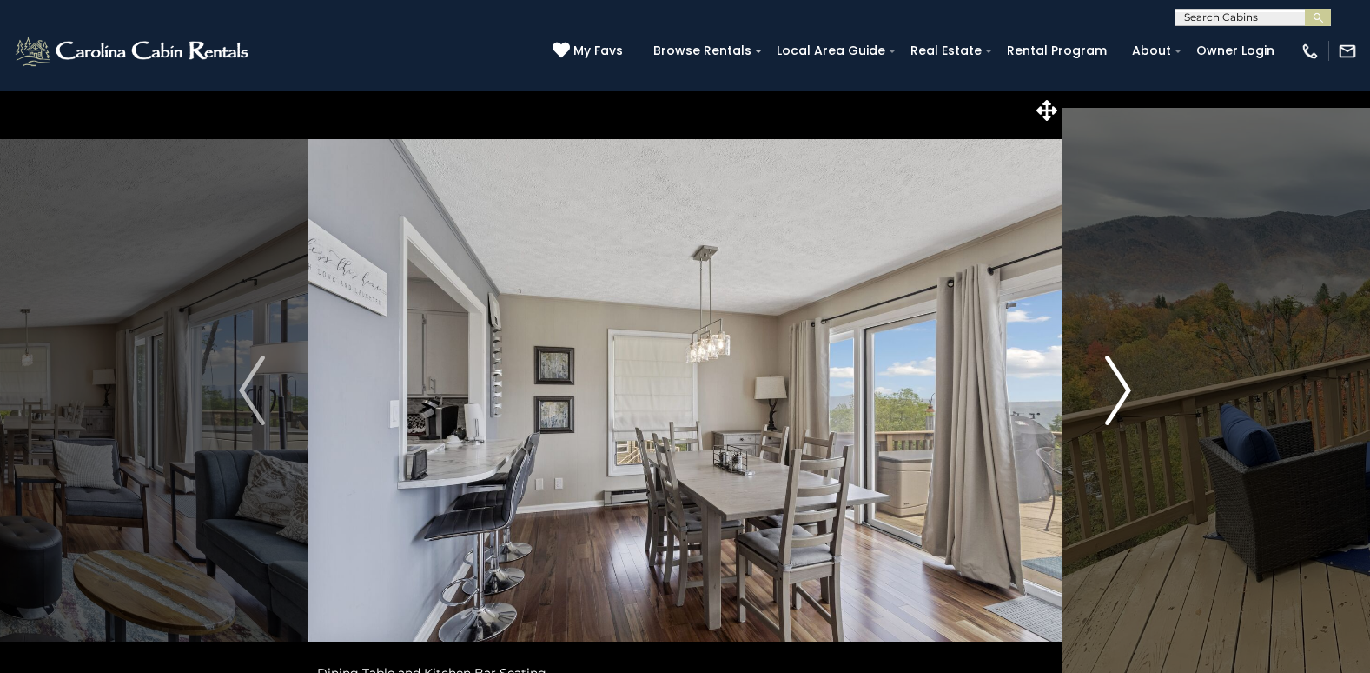
click at [1121, 380] on img "Next" at bounding box center [1118, 390] width 26 height 70
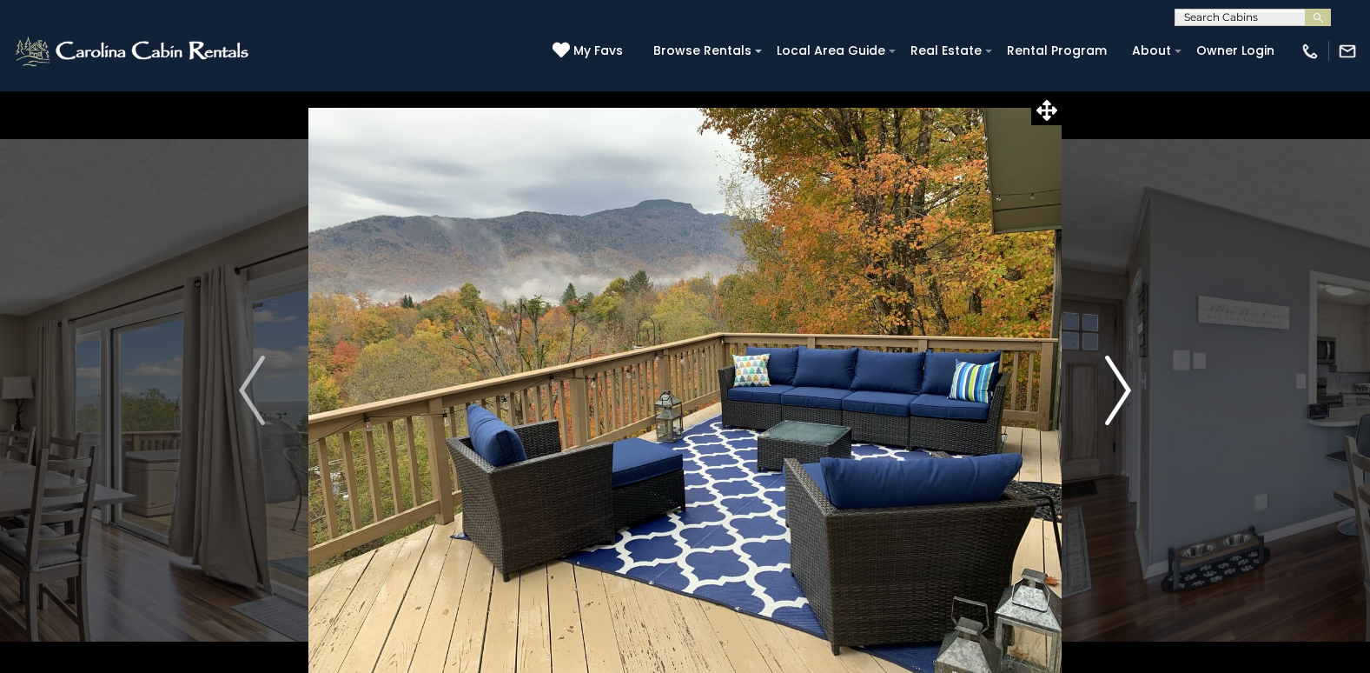
click at [1121, 380] on img "Next" at bounding box center [1118, 390] width 26 height 70
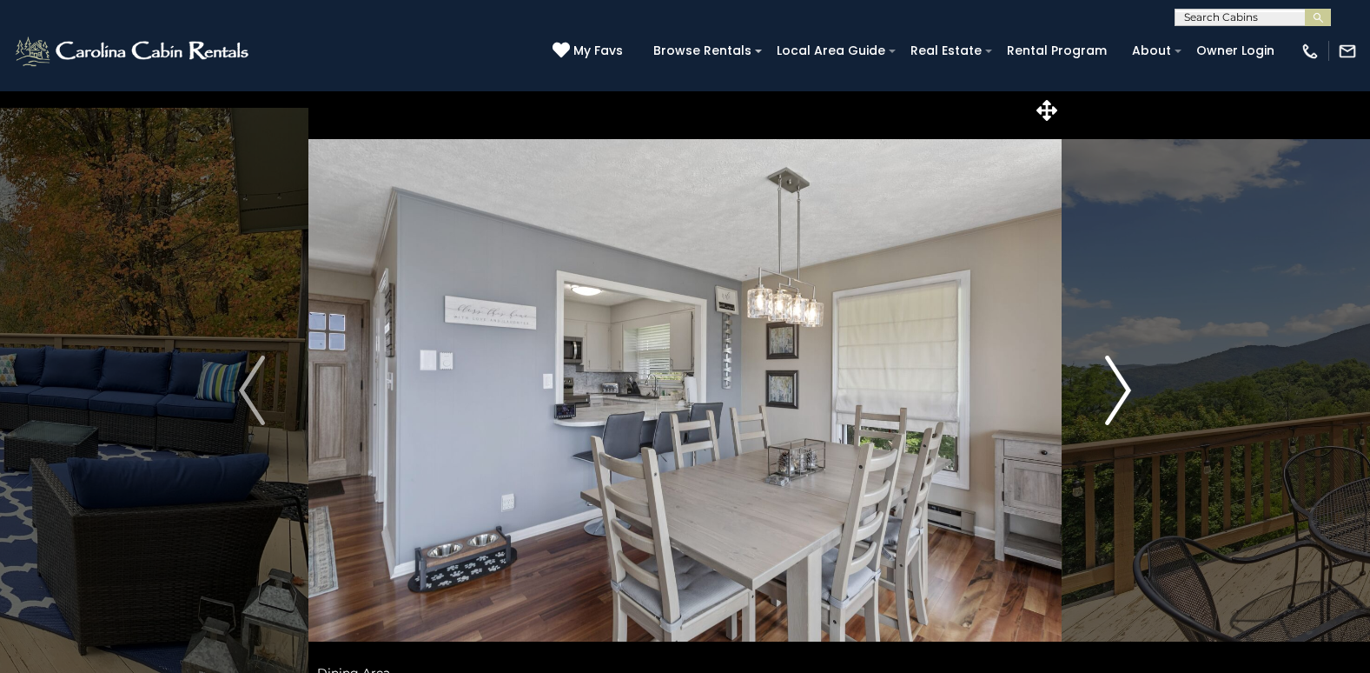
click at [1121, 380] on img "Next" at bounding box center [1118, 390] width 26 height 70
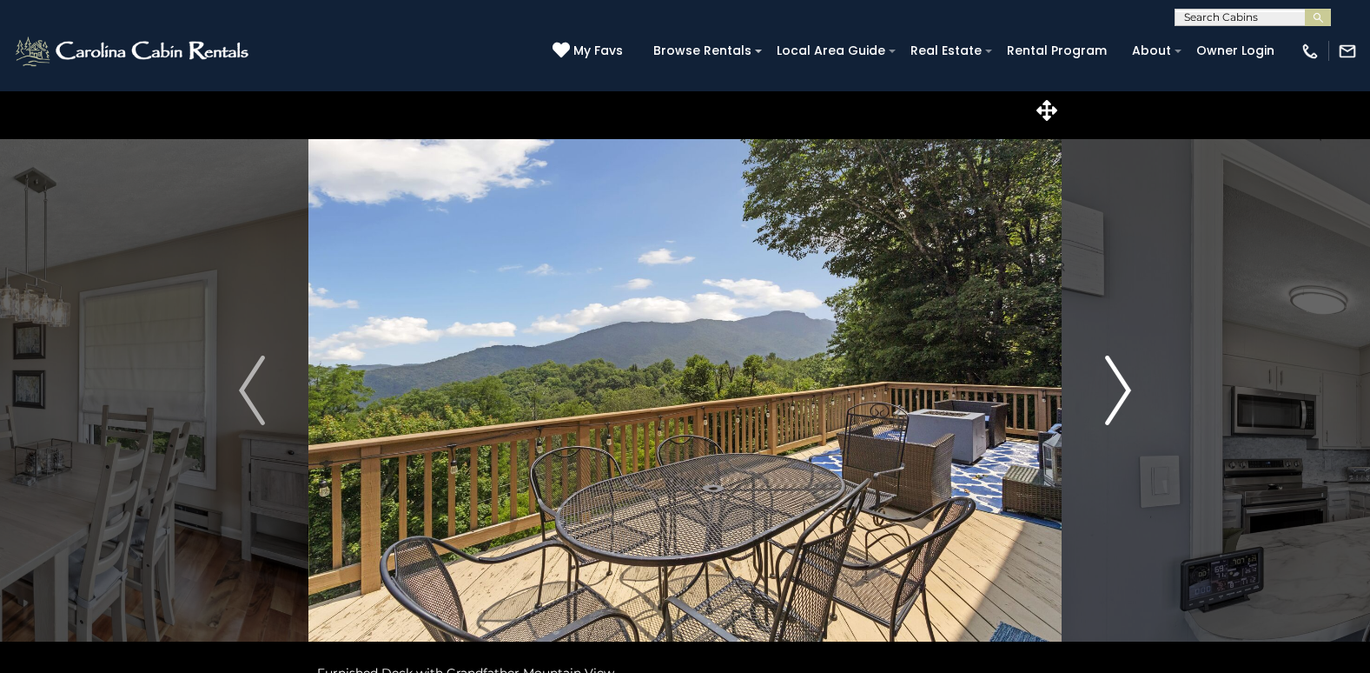
click at [1121, 380] on img "Next" at bounding box center [1118, 390] width 26 height 70
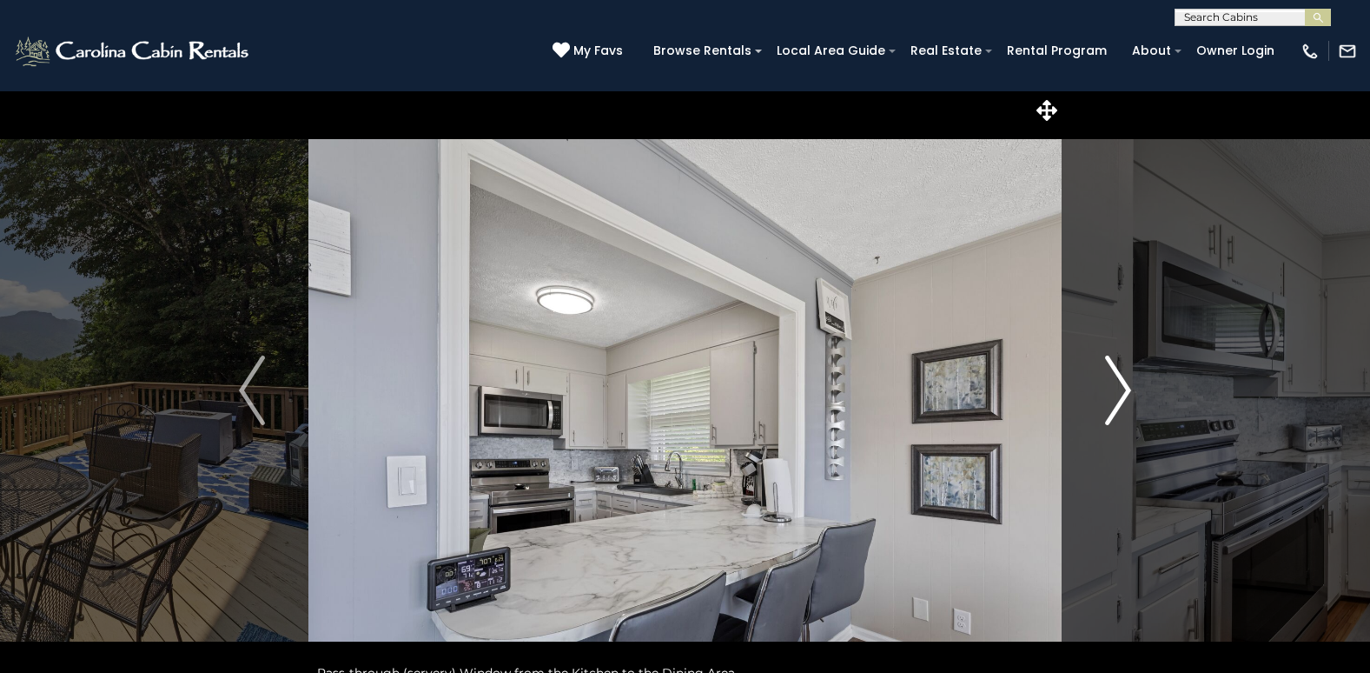
click at [1121, 380] on img "Next" at bounding box center [1118, 390] width 26 height 70
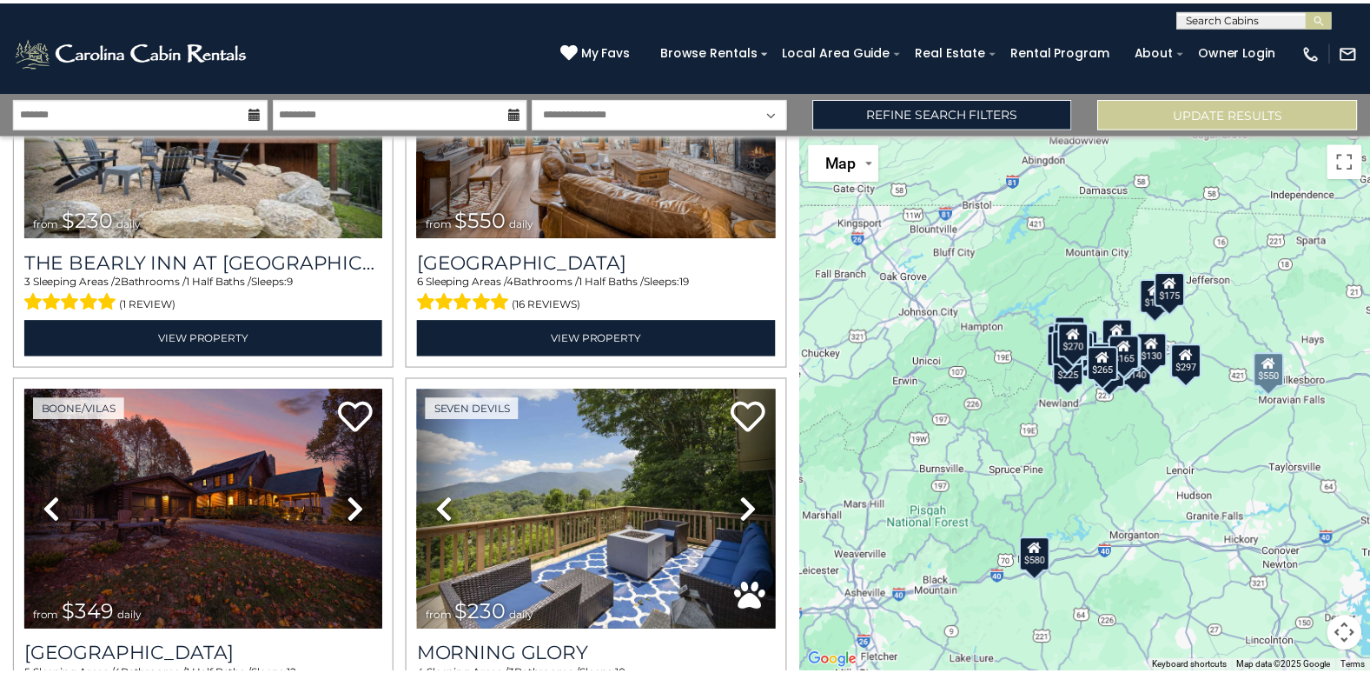
scroll to position [2694, 0]
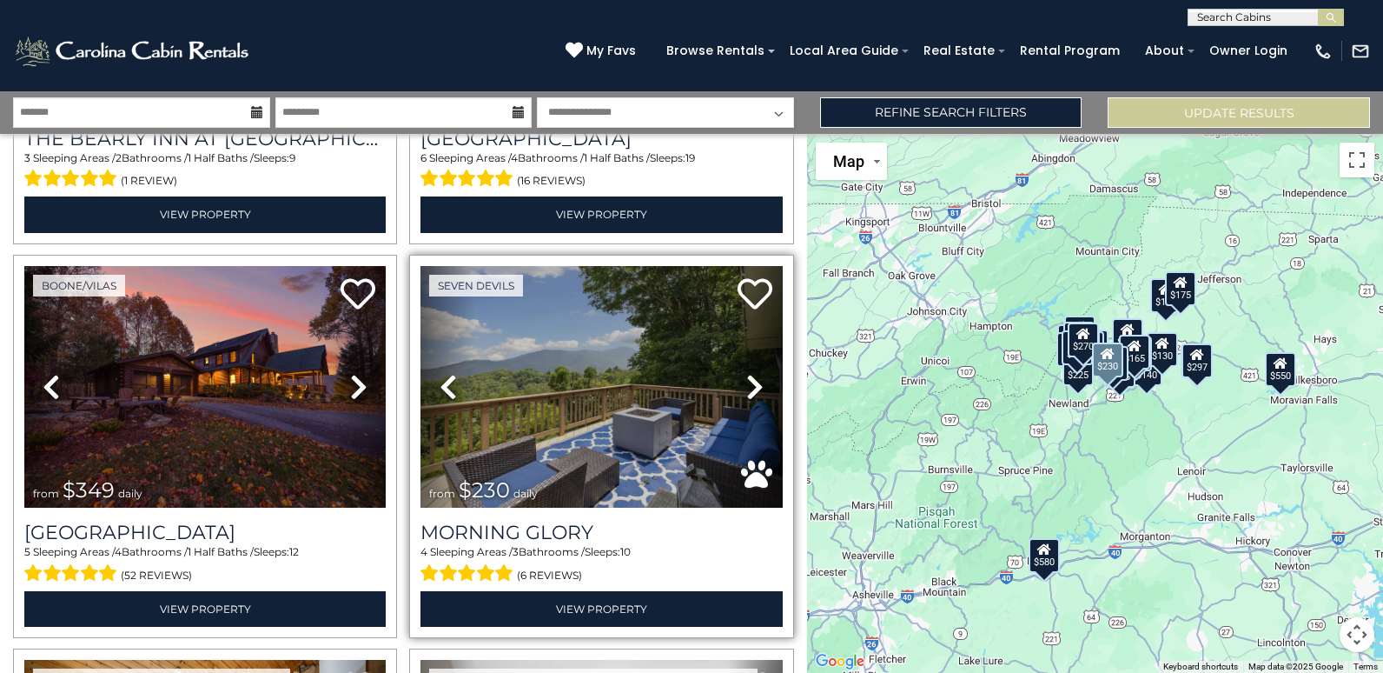
click at [746, 373] on icon at bounding box center [754, 387] width 17 height 28
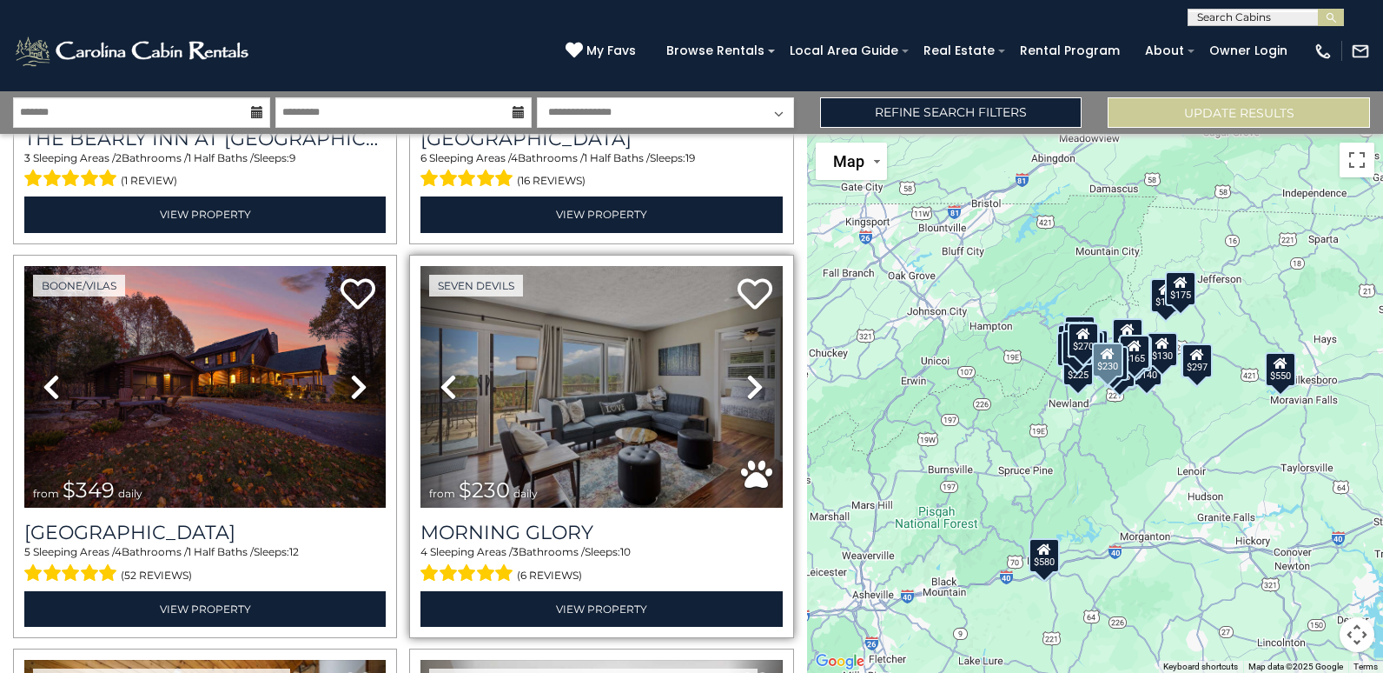
click at [746, 373] on icon at bounding box center [754, 387] width 17 height 28
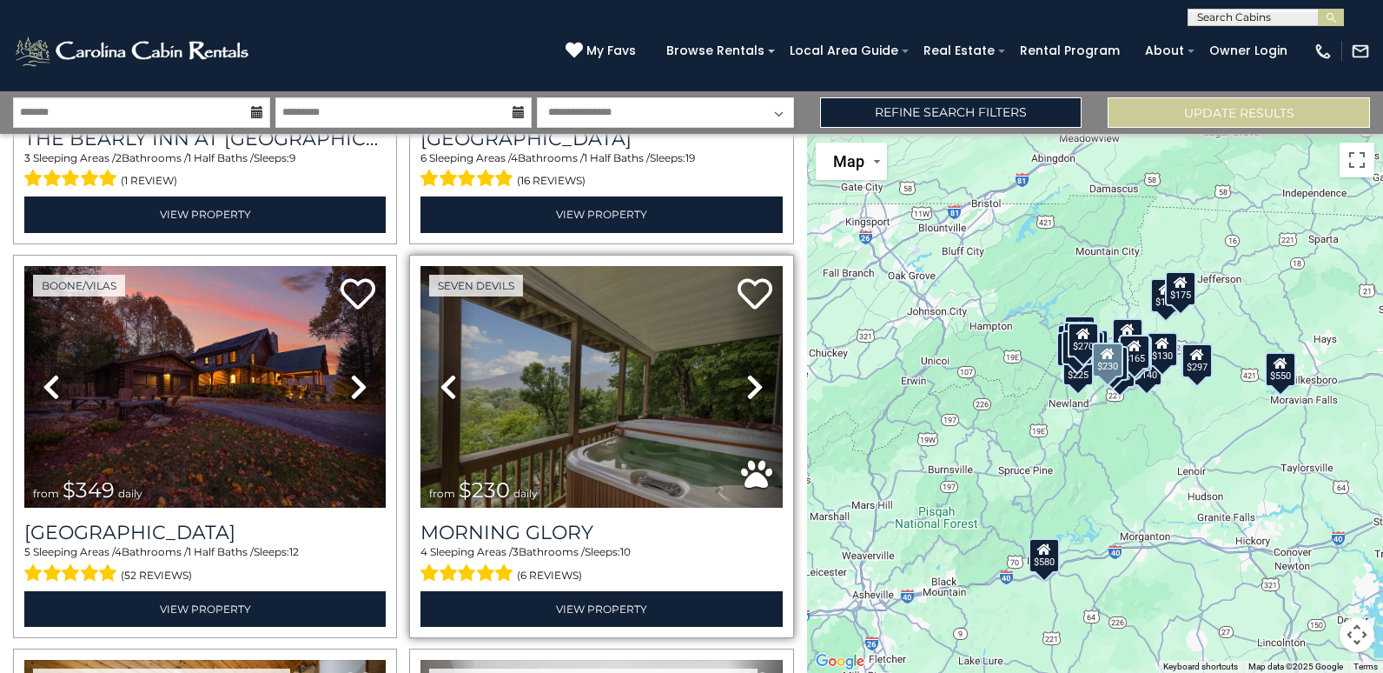
click at [746, 373] on icon at bounding box center [754, 387] width 17 height 28
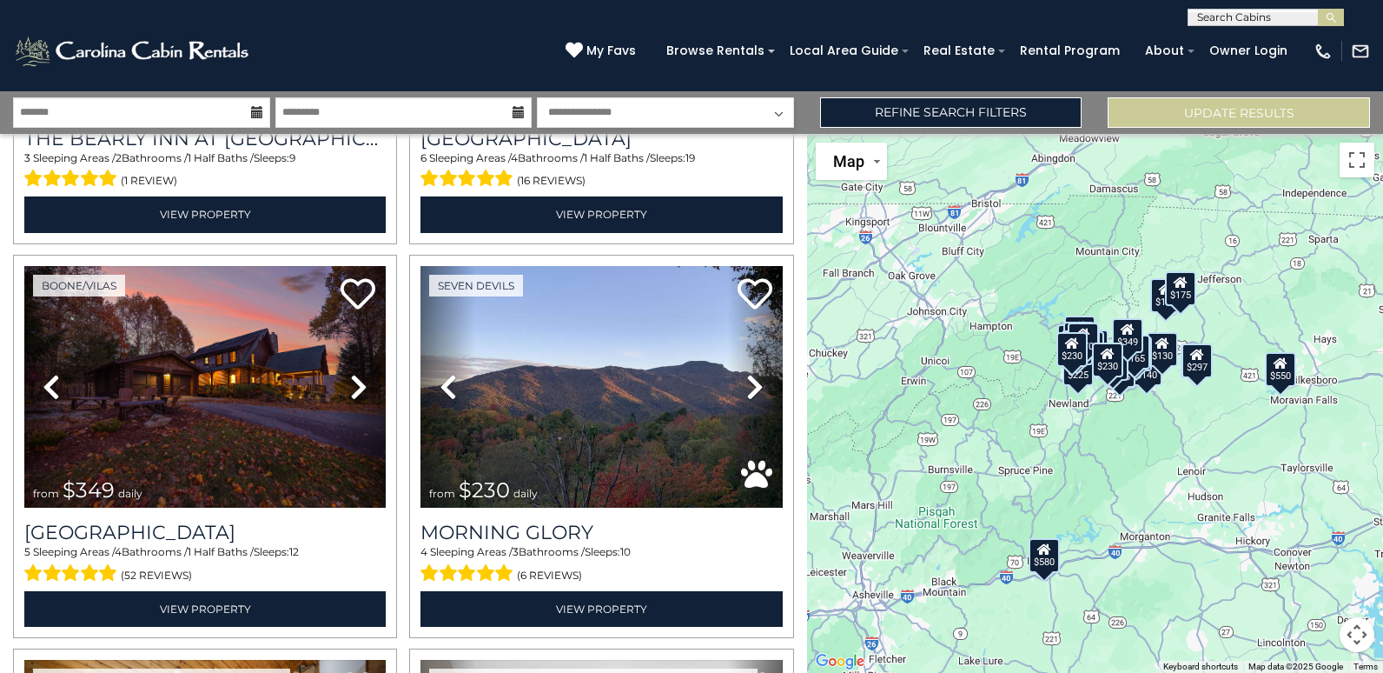
click at [257, 115] on icon at bounding box center [257, 112] width 12 height 12
click at [253, 110] on icon at bounding box center [257, 112] width 12 height 12
click at [197, 113] on input "text" at bounding box center [141, 112] width 257 height 30
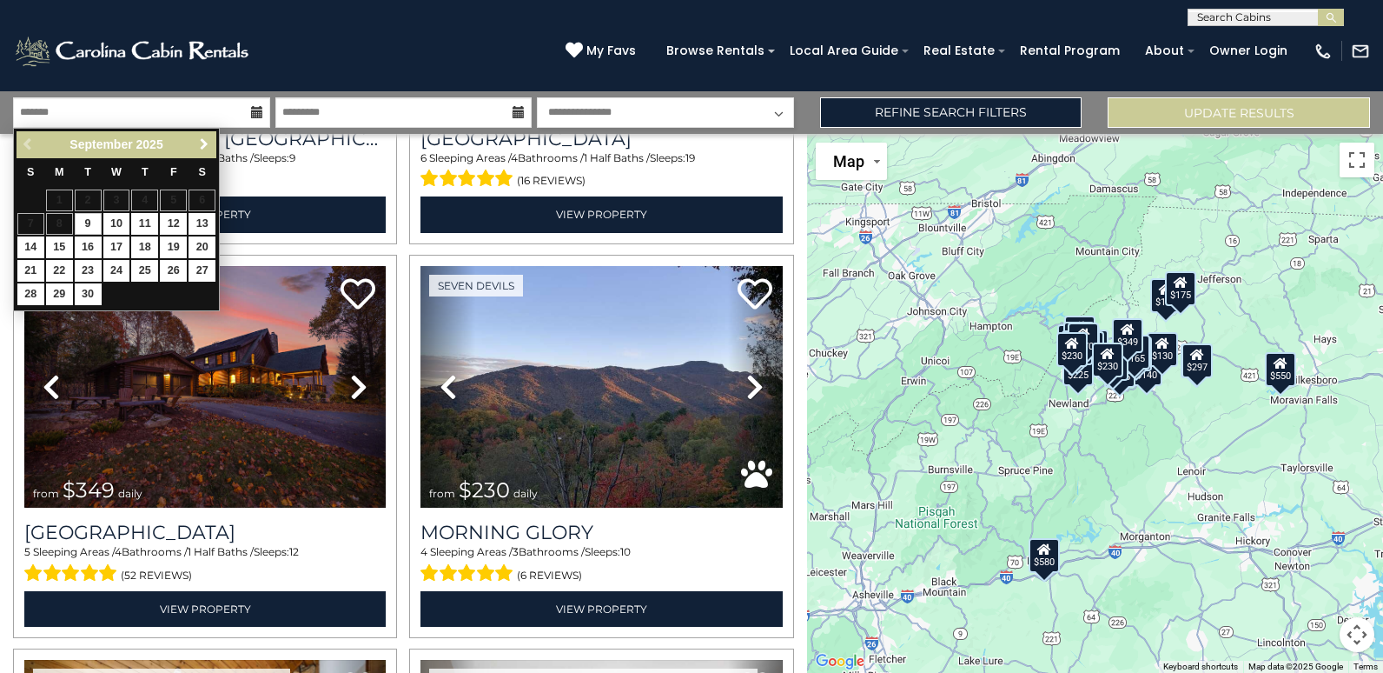
click at [204, 143] on span "Next" at bounding box center [204, 144] width 14 height 14
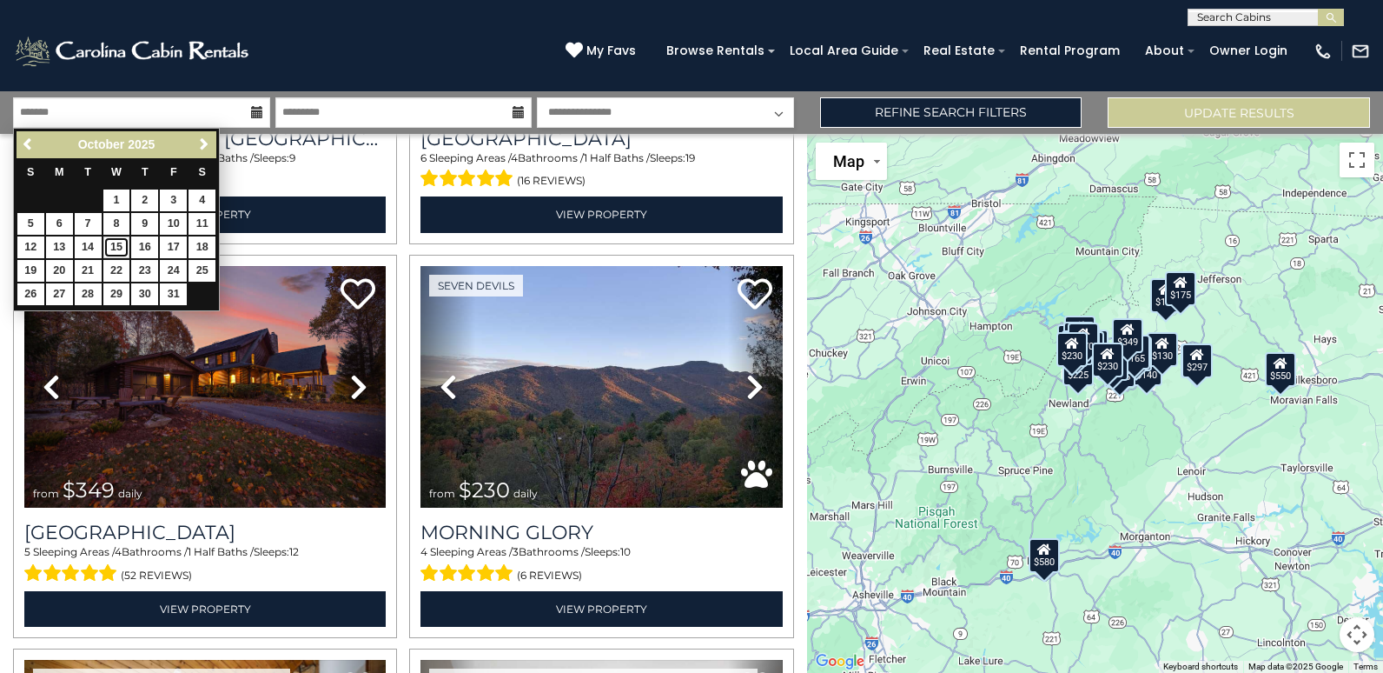
click at [116, 242] on link "15" at bounding box center [116, 247] width 27 height 22
type input "********"
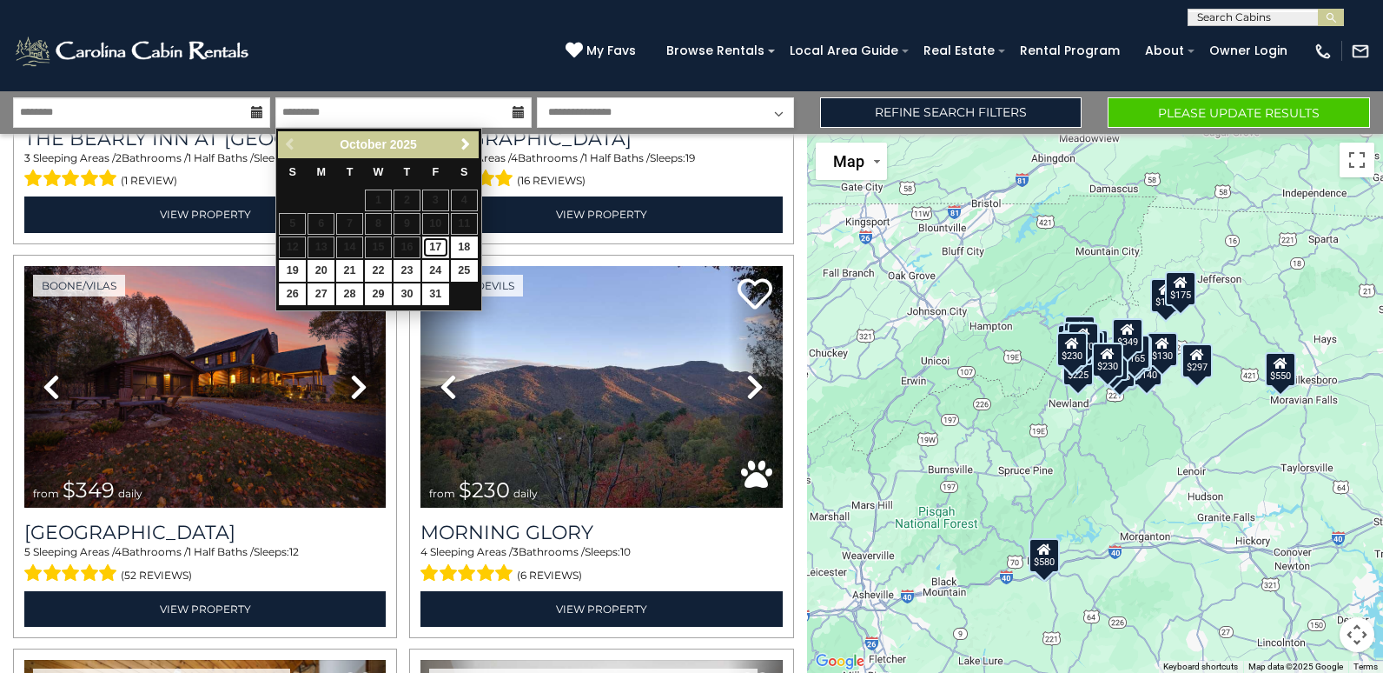
click at [435, 242] on link "17" at bounding box center [435, 247] width 27 height 22
type input "********"
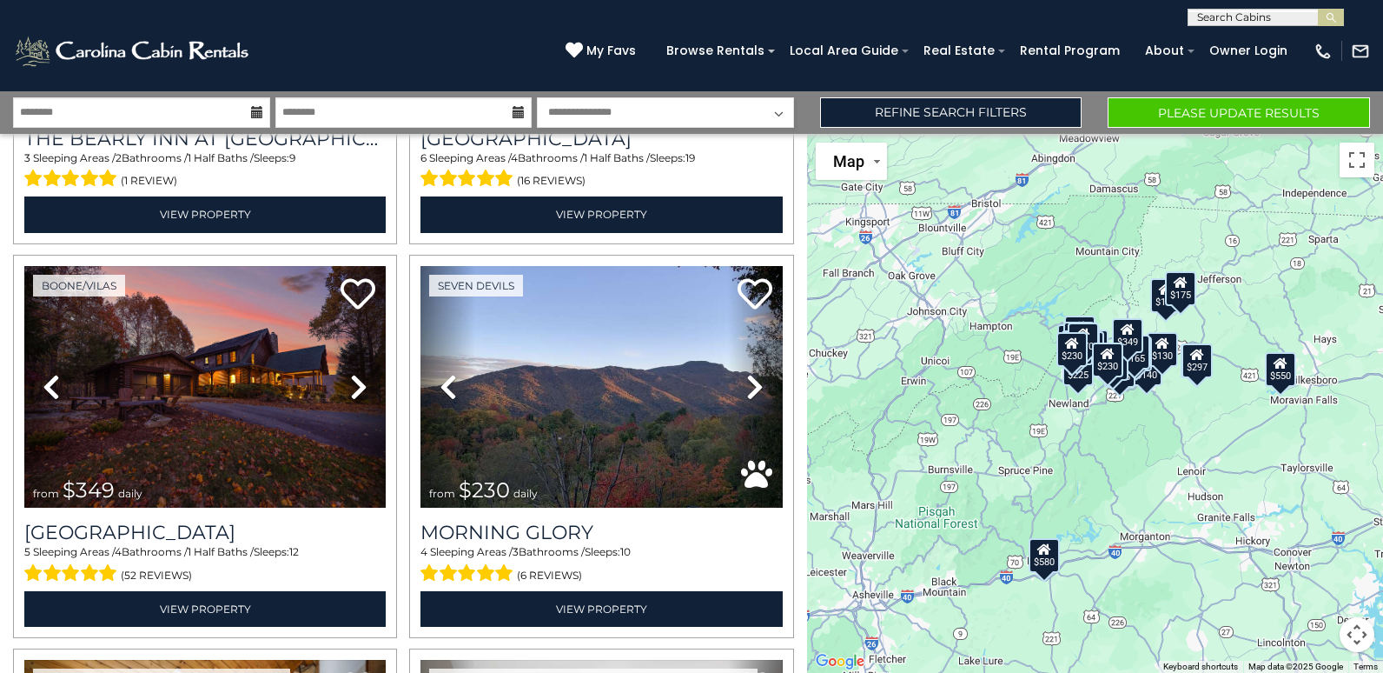
click at [782, 109] on select "**********" at bounding box center [665, 112] width 257 height 30
select select "*"
click at [537, 97] on select "**********" at bounding box center [665, 112] width 257 height 30
click at [926, 106] on link "Refine Search Filters" at bounding box center [951, 112] width 262 height 30
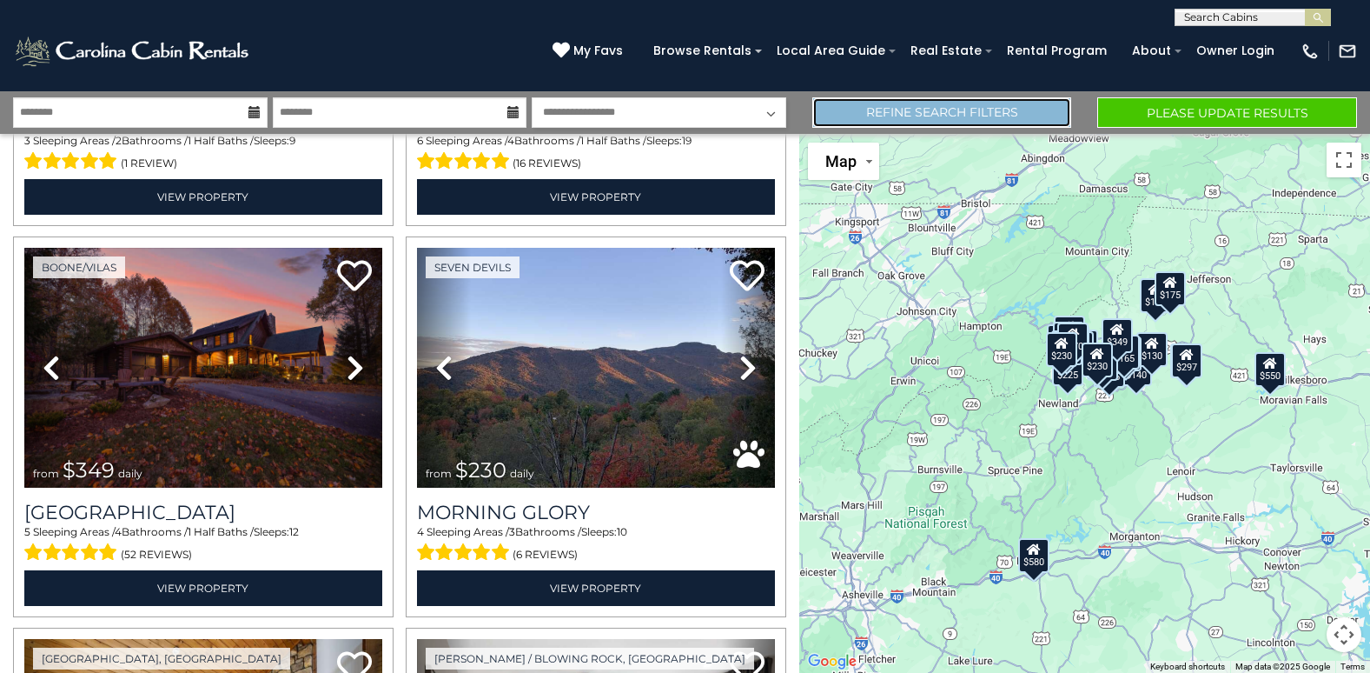
scroll to position [2676, 0]
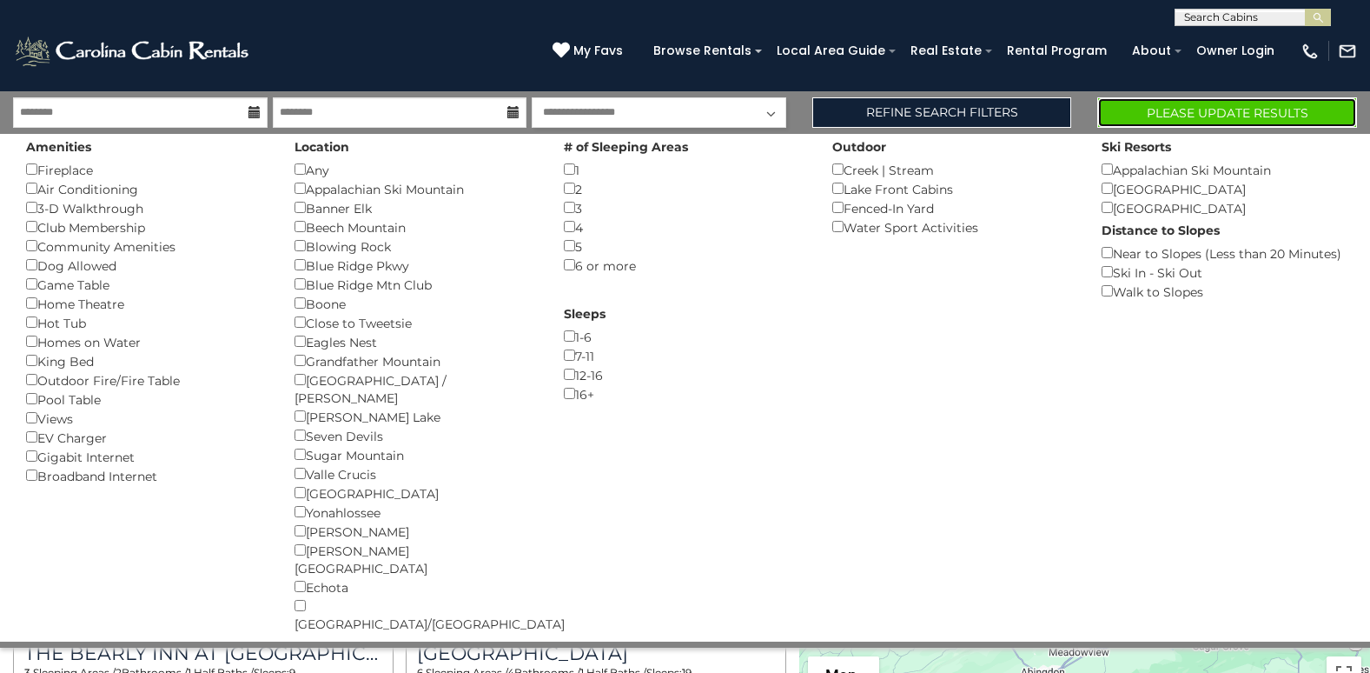
drag, startPoint x: 1243, startPoint y: 116, endPoint x: 1230, endPoint y: 115, distance: 13.1
click at [1243, 116] on button "Please Update Results" at bounding box center [1228, 112] width 260 height 30
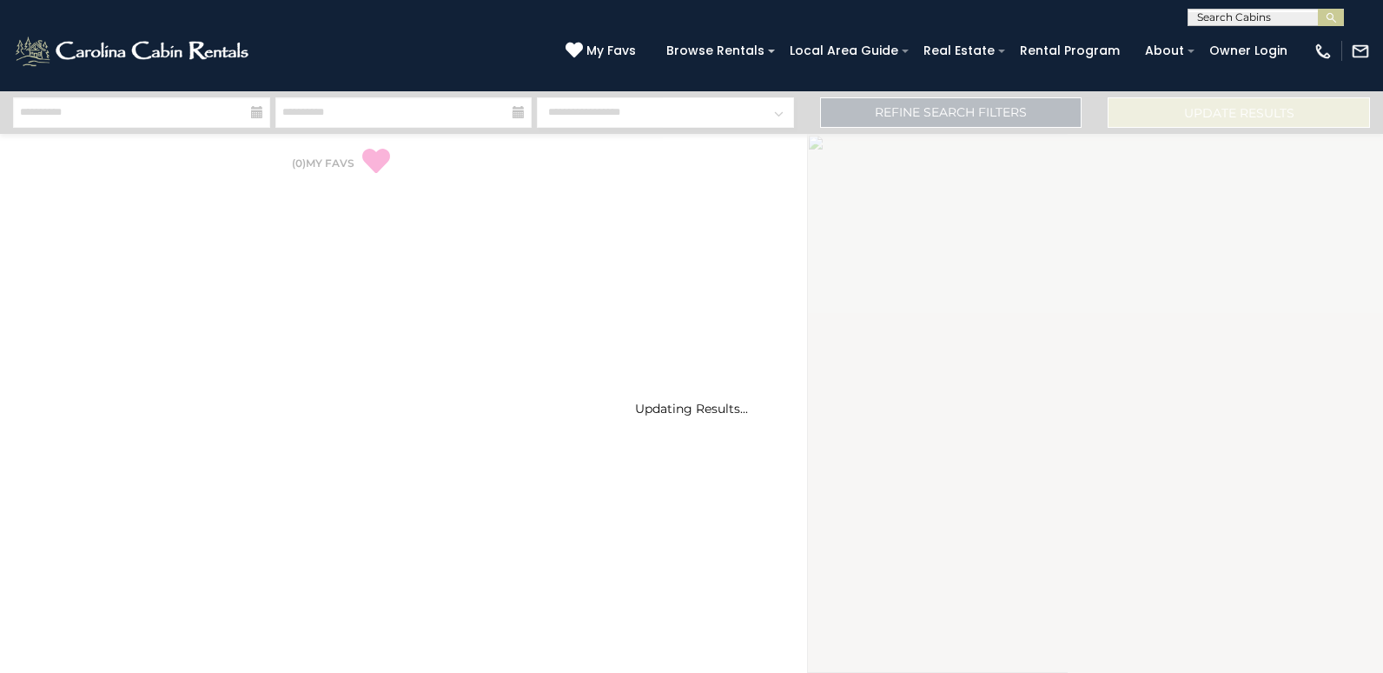
select select "*"
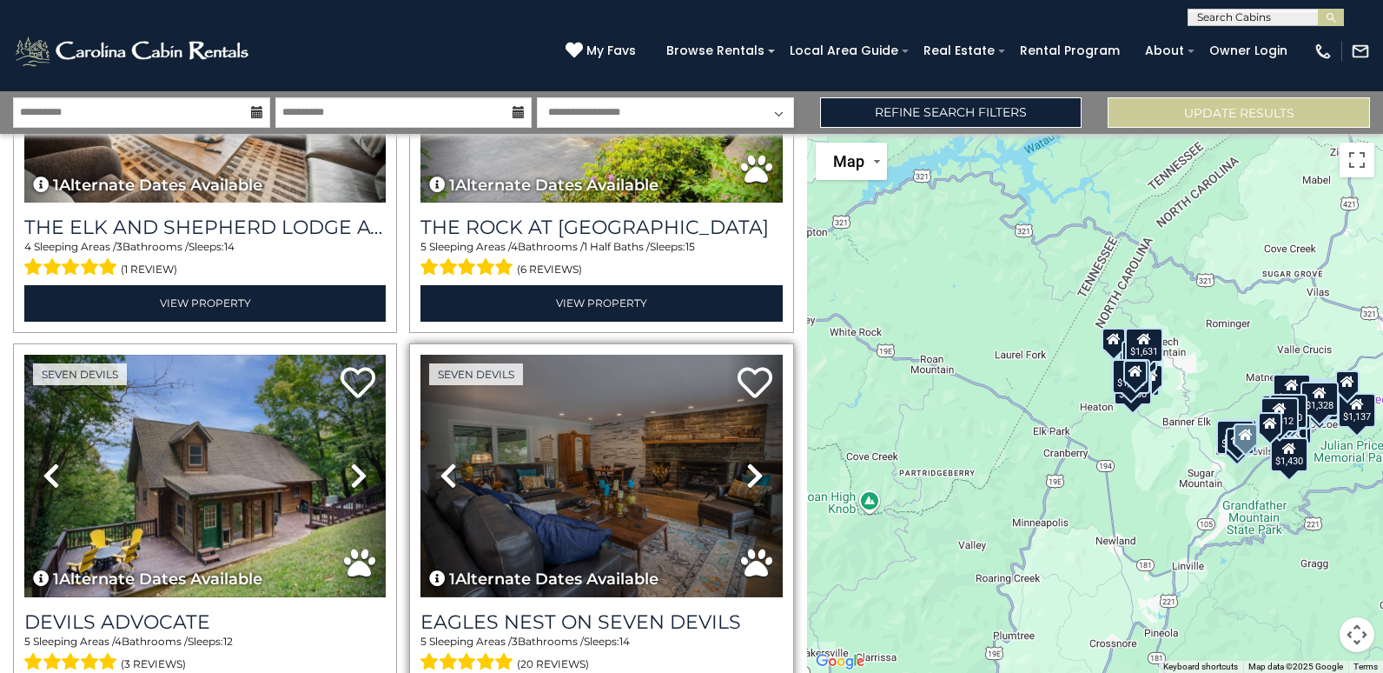
scroll to position [4606, 0]
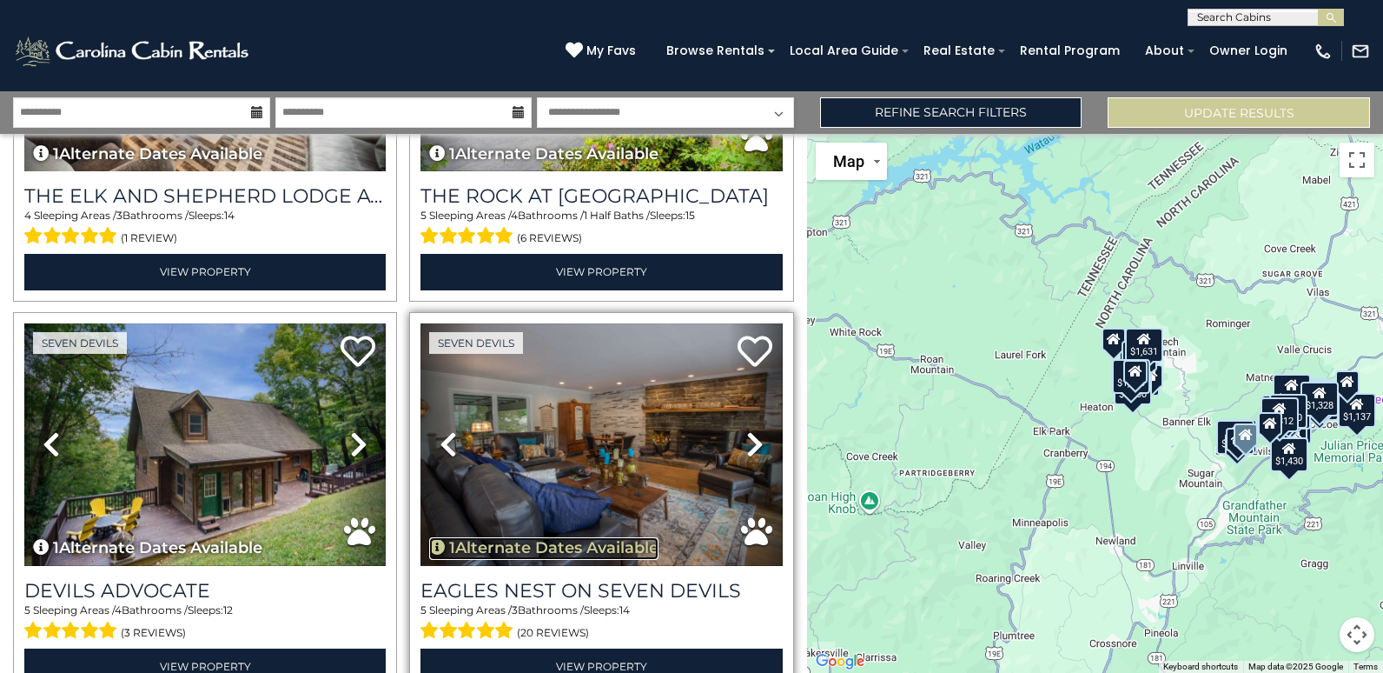
click at [610, 537] on button "1 Alternate Dates Available" at bounding box center [543, 548] width 229 height 23
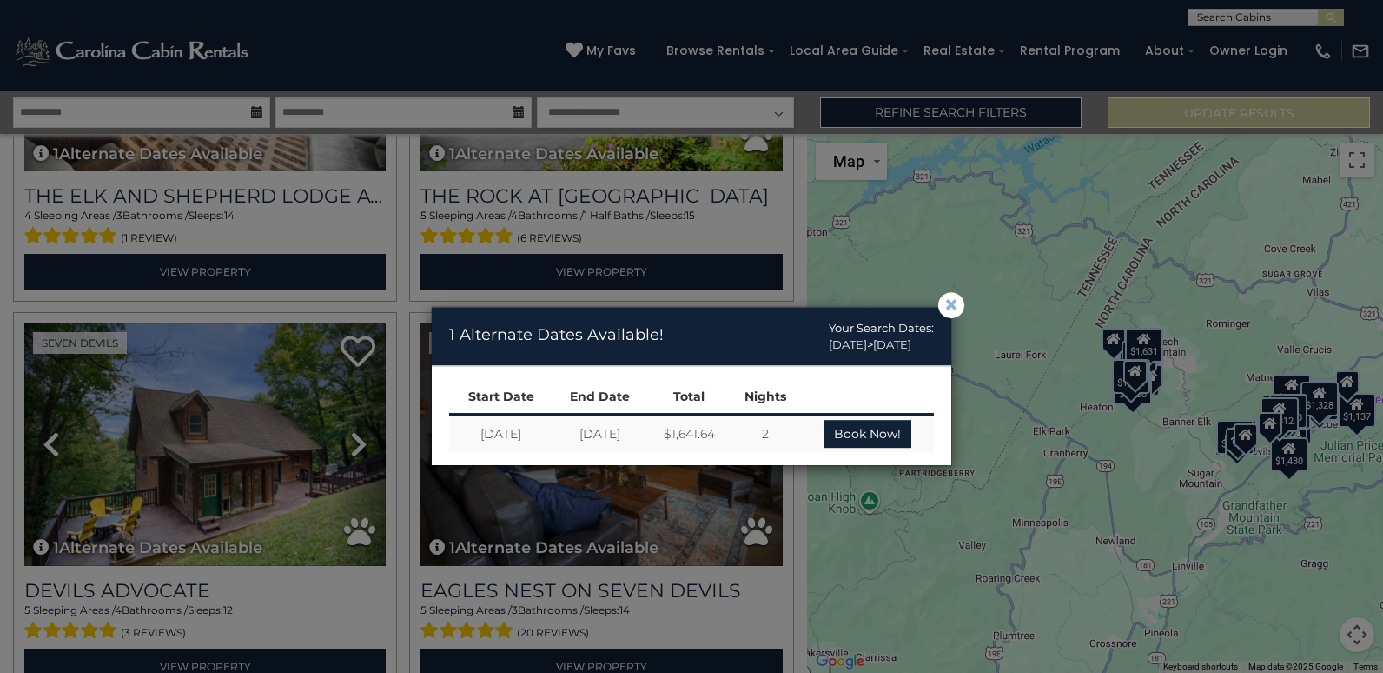
click at [949, 305] on span "×" at bounding box center [952, 305] width 16 height 0
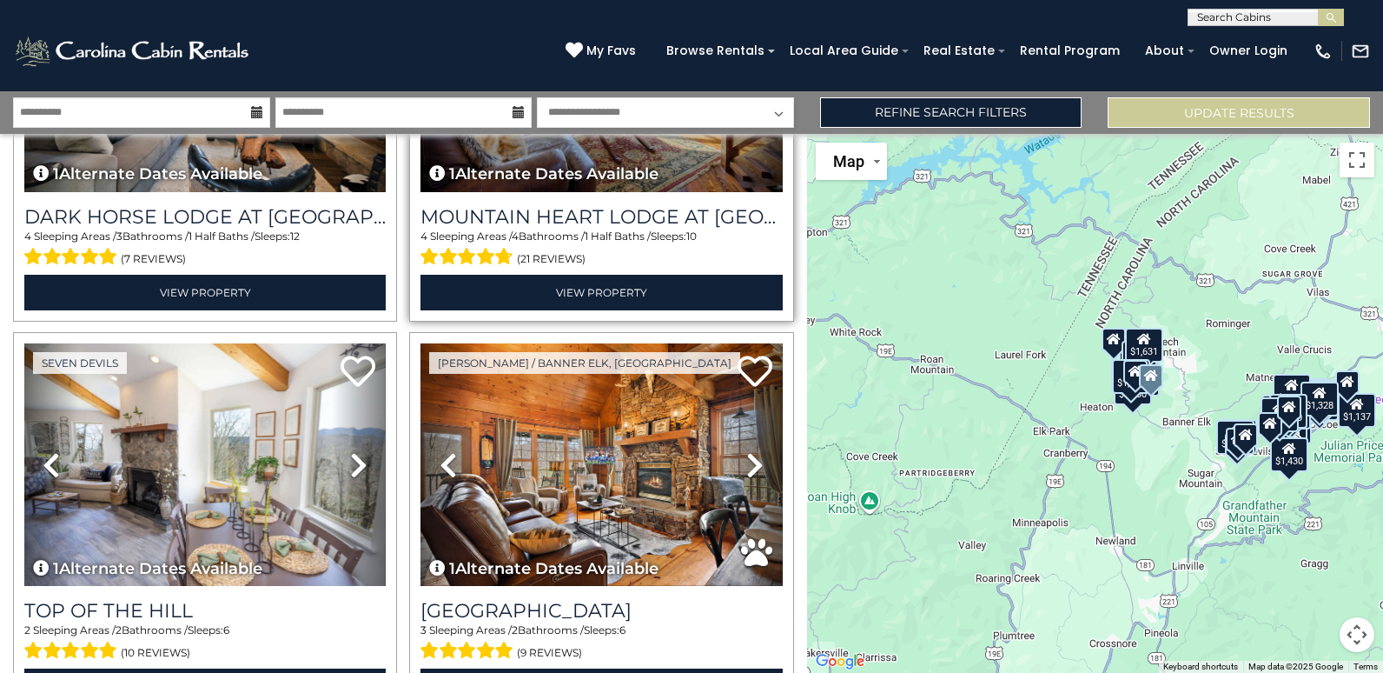
scroll to position [5822, 0]
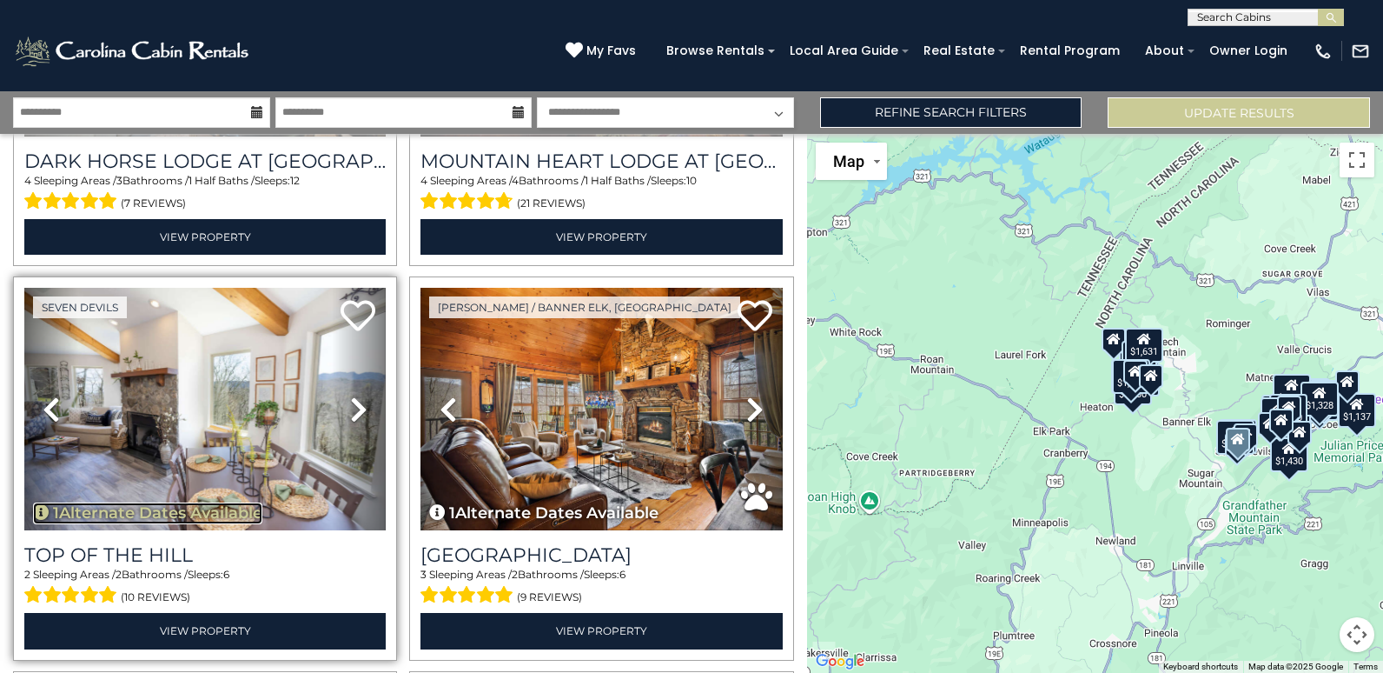
click at [179, 502] on button "1 Alternate Dates Available" at bounding box center [147, 513] width 229 height 23
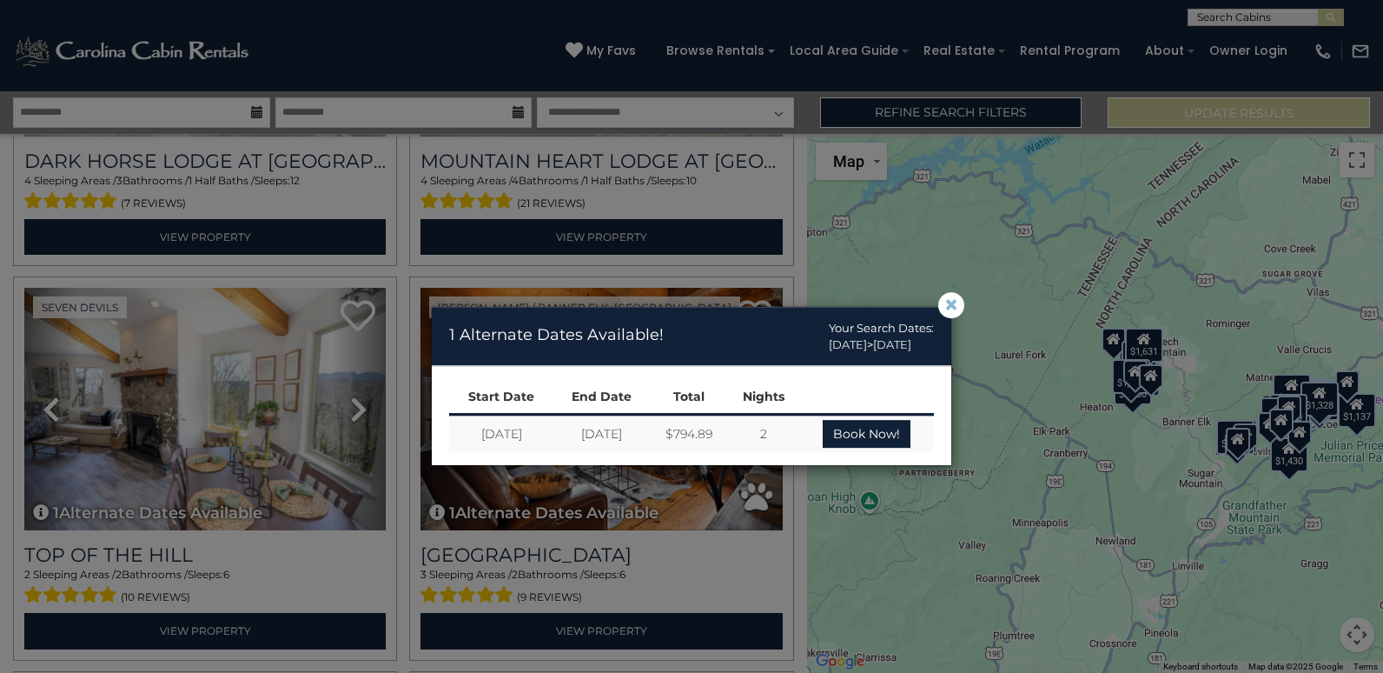
click at [952, 305] on span "×" at bounding box center [952, 305] width 16 height 0
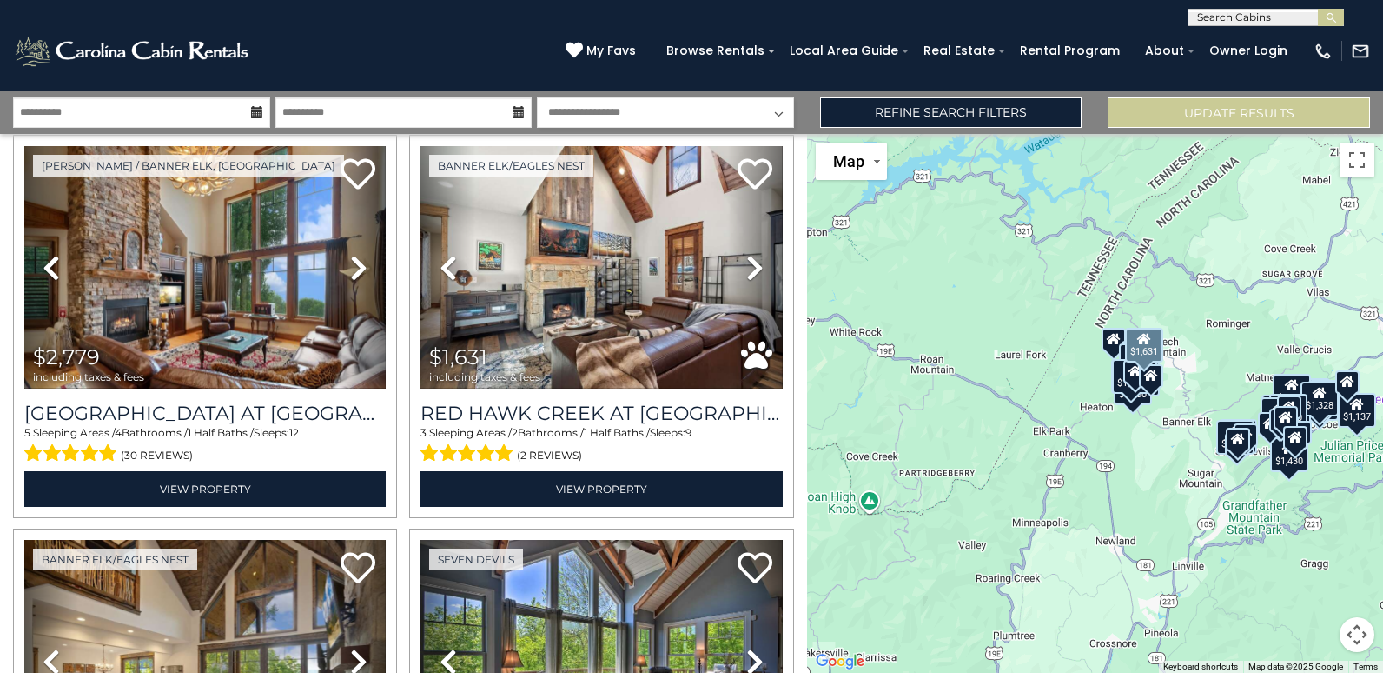
scroll to position [521, 0]
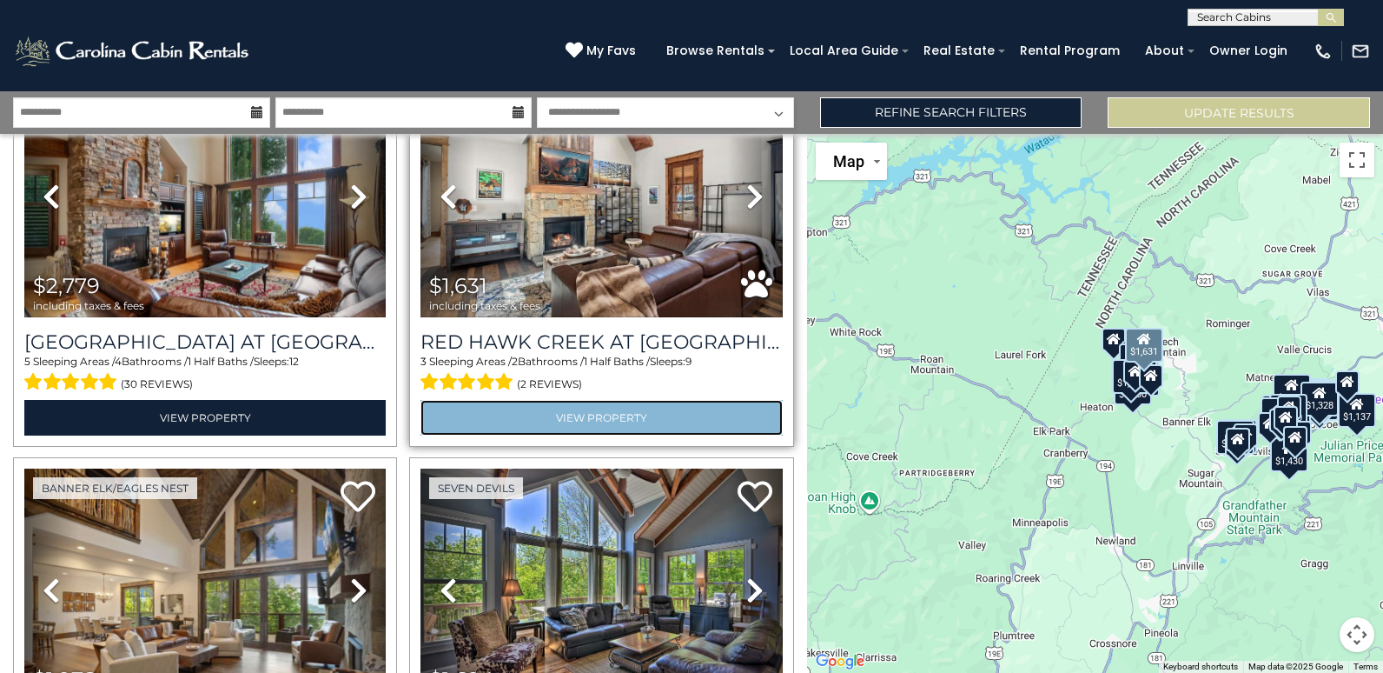
click at [591, 400] on link "View Property" at bounding box center [602, 418] width 362 height 36
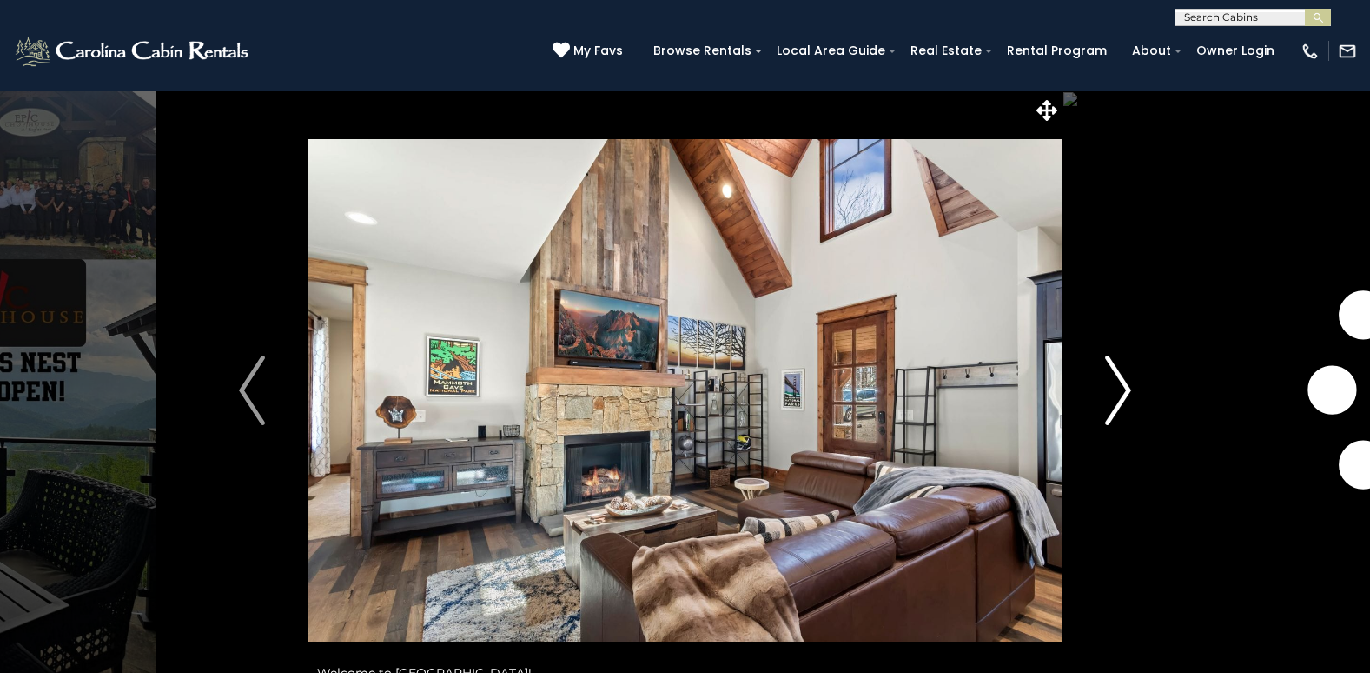
click at [1118, 390] on img "Next" at bounding box center [1118, 390] width 26 height 70
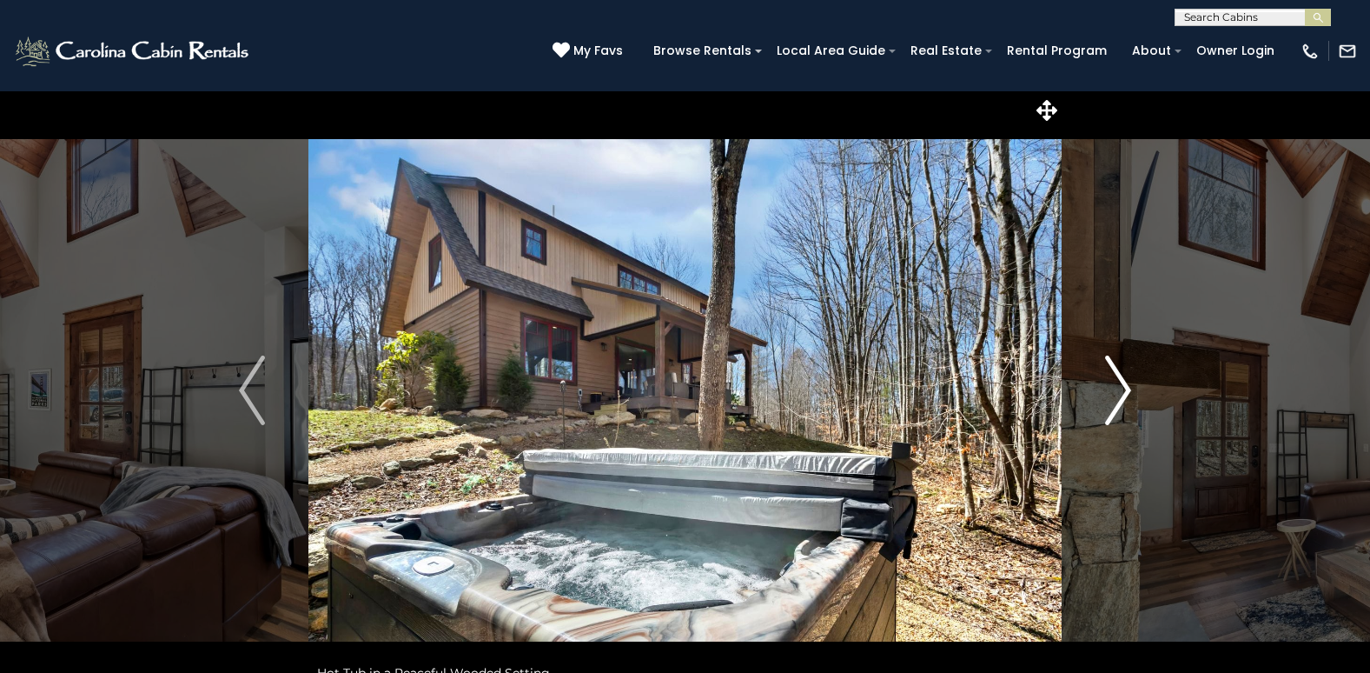
click at [1118, 390] on img "Next" at bounding box center [1118, 390] width 26 height 70
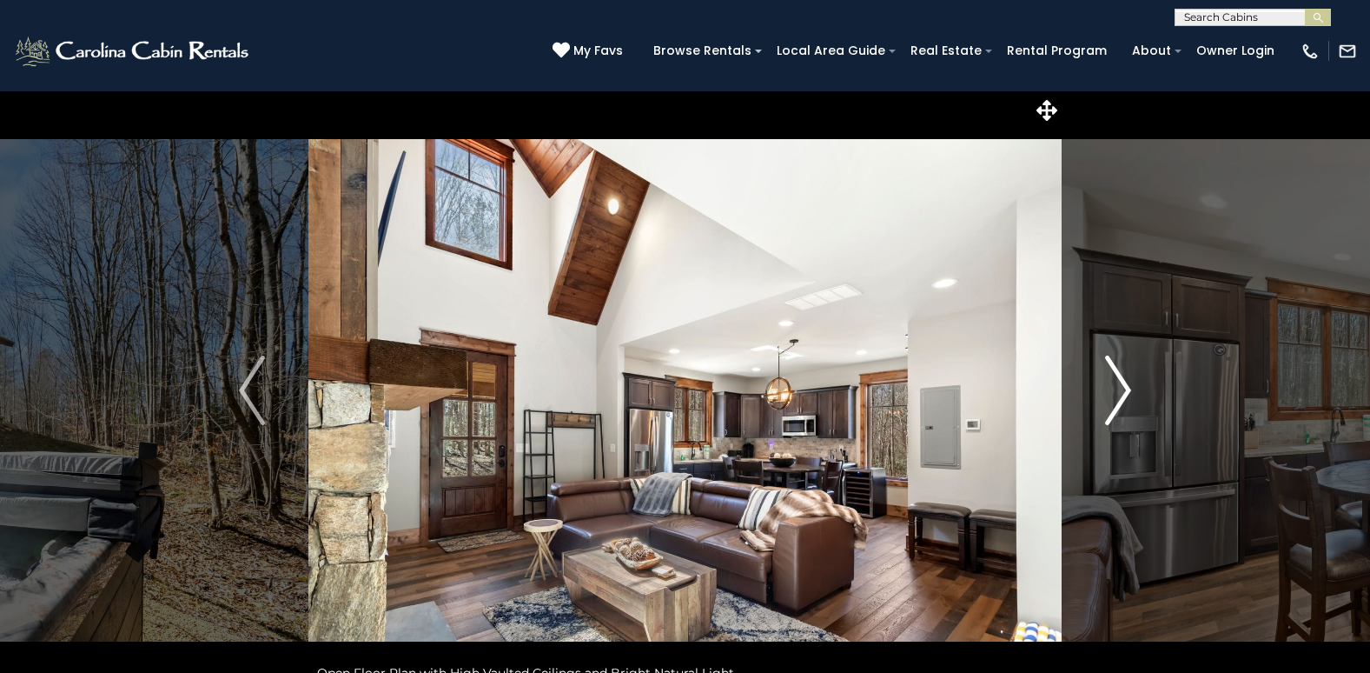
click at [1118, 390] on img "Next" at bounding box center [1118, 390] width 26 height 70
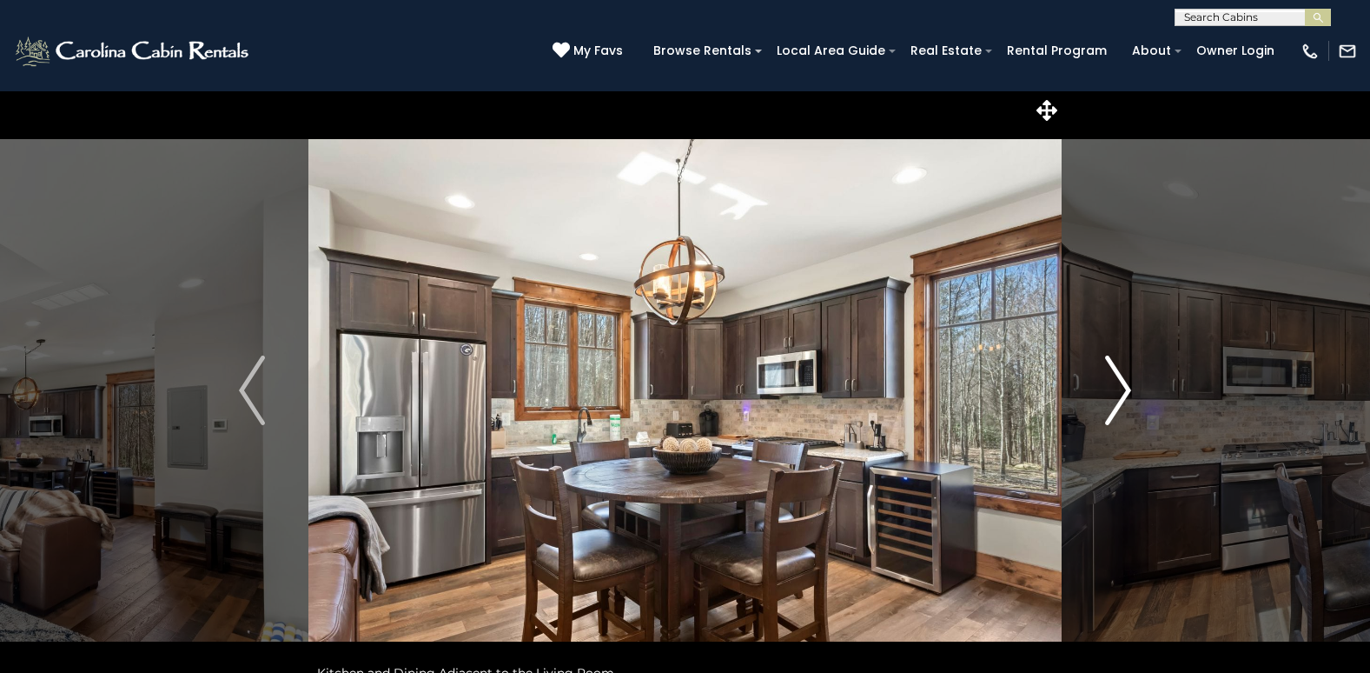
click at [1118, 390] on img "Next" at bounding box center [1118, 390] width 26 height 70
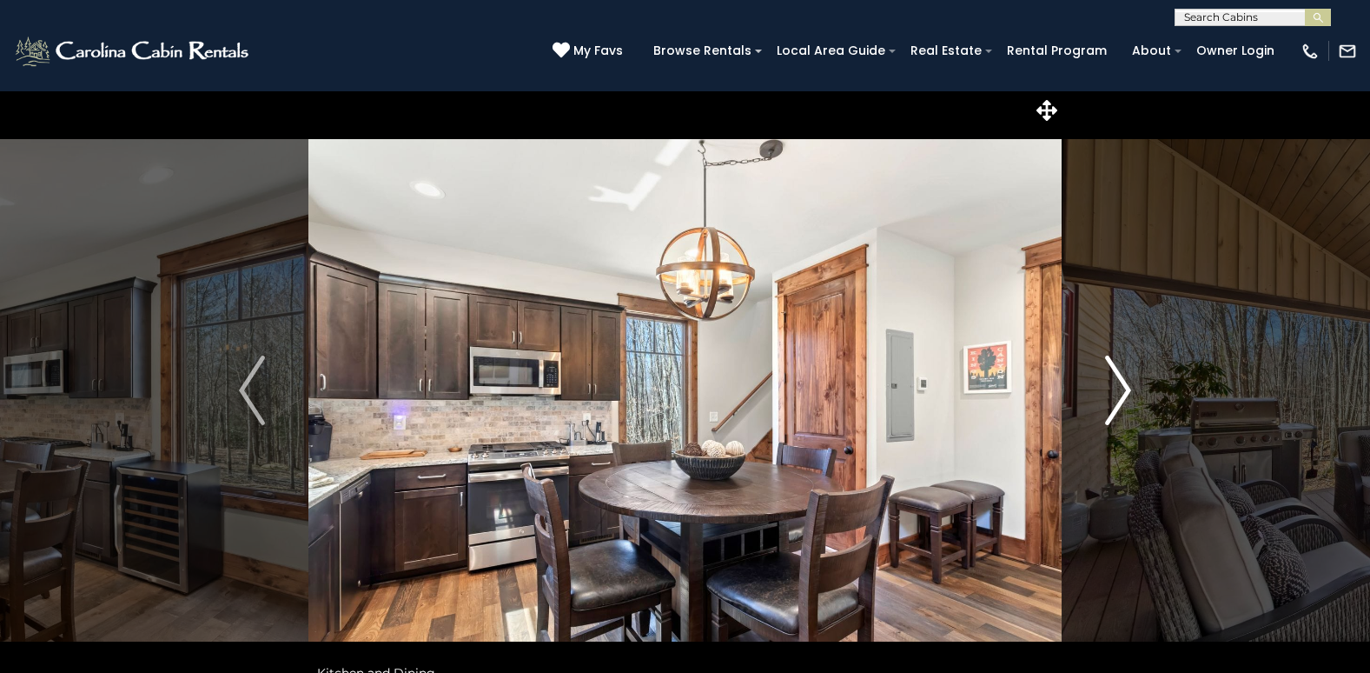
click at [1118, 390] on img "Next" at bounding box center [1118, 390] width 26 height 70
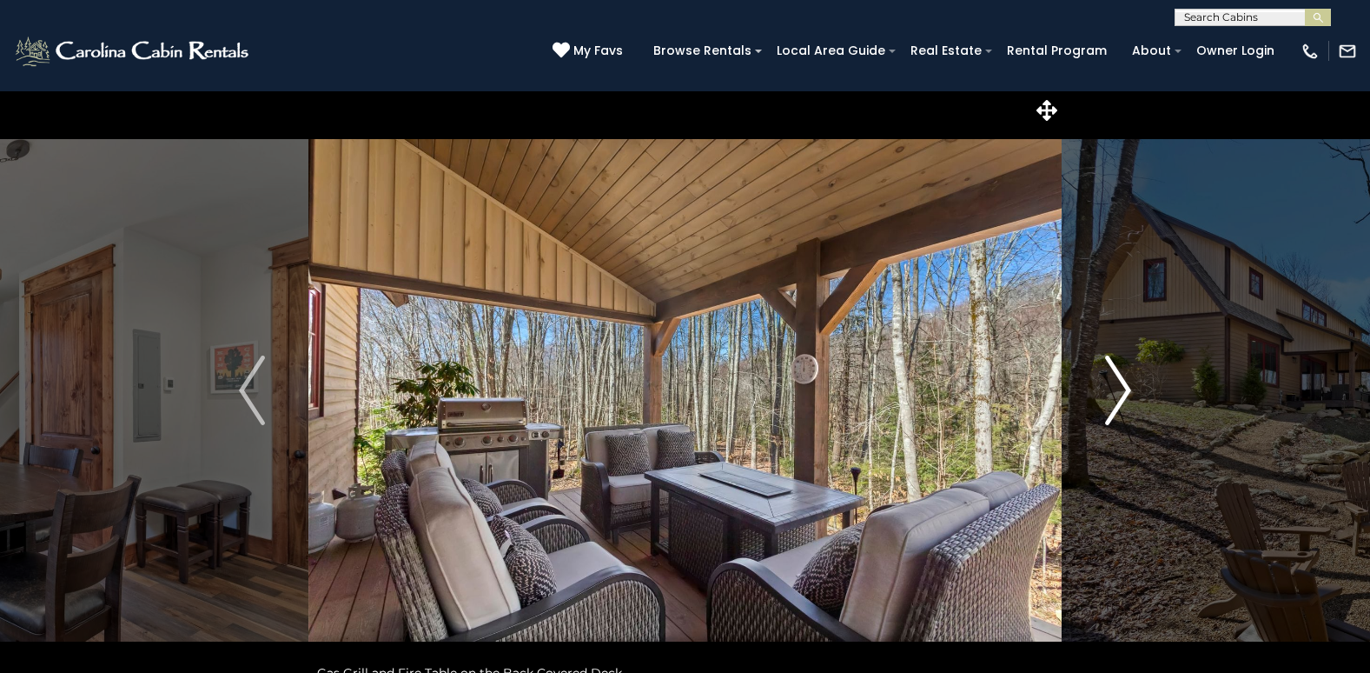
click at [1118, 390] on img "Next" at bounding box center [1118, 390] width 26 height 70
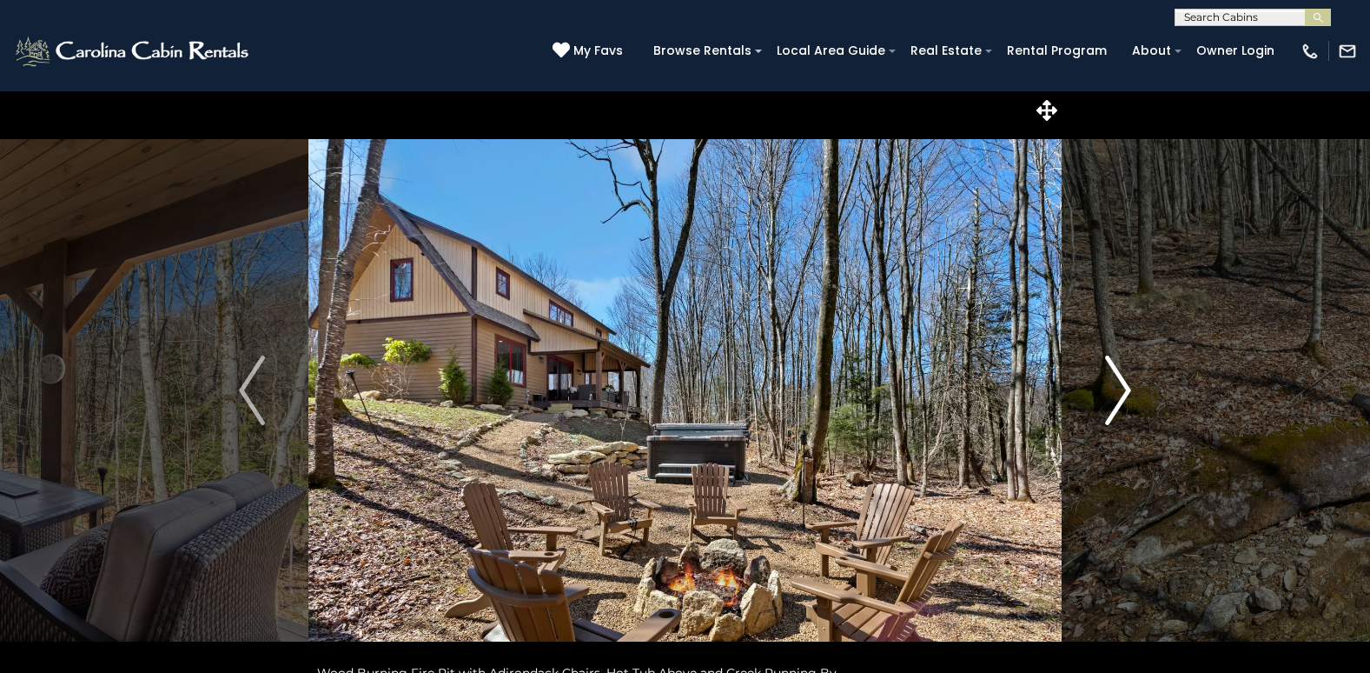
click at [1118, 390] on img "Next" at bounding box center [1118, 390] width 26 height 70
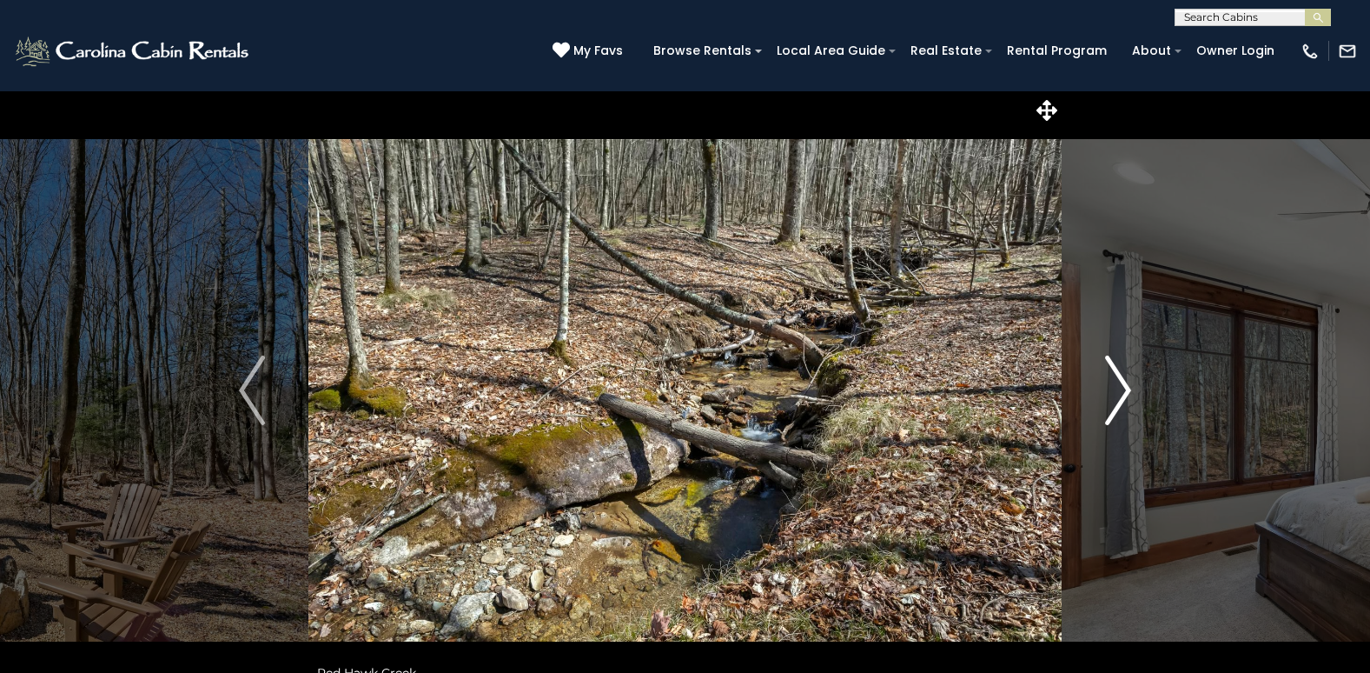
click at [1118, 390] on img "Next" at bounding box center [1118, 390] width 26 height 70
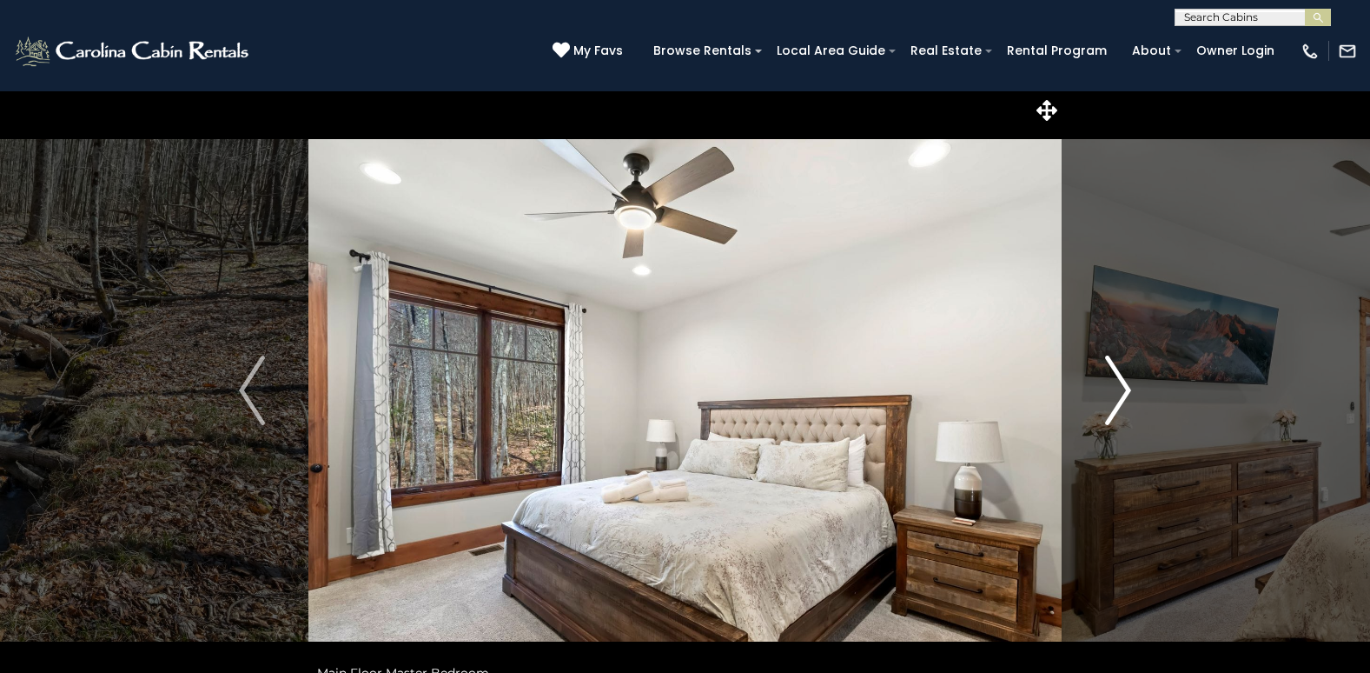
click at [1118, 390] on img "Next" at bounding box center [1118, 390] width 26 height 70
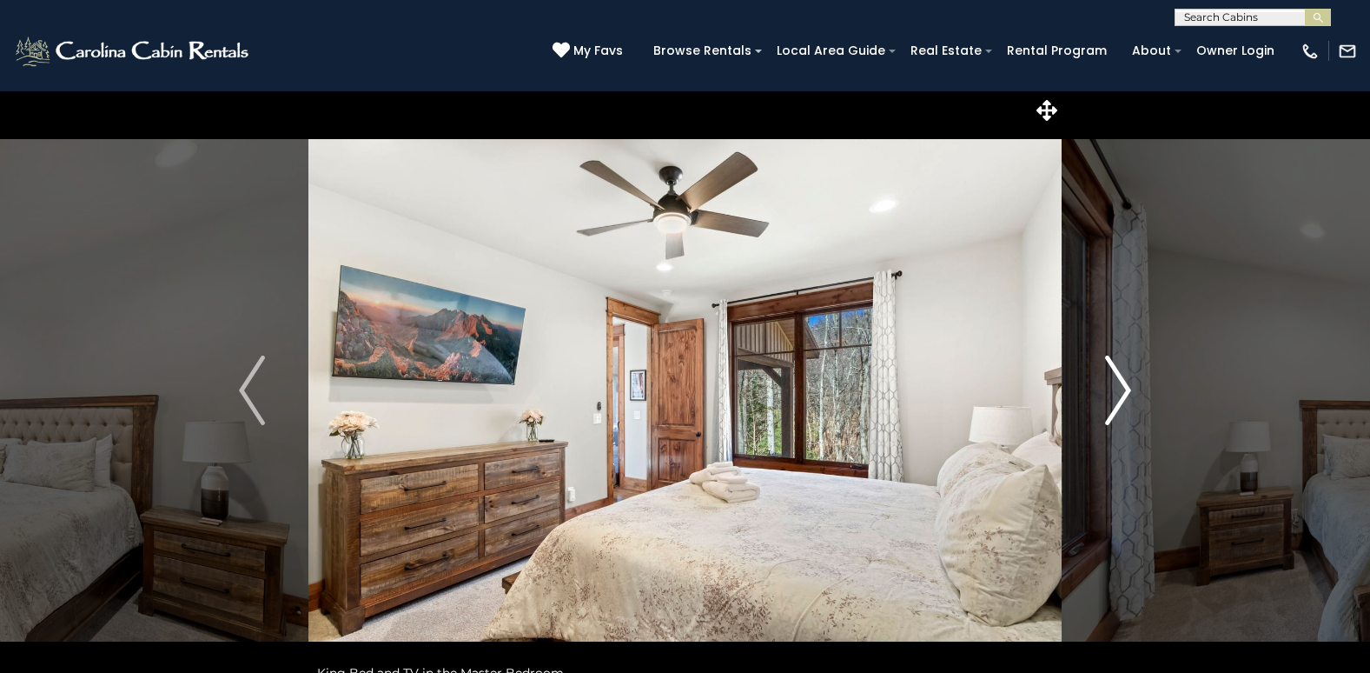
click at [1118, 390] on img "Next" at bounding box center [1118, 390] width 26 height 70
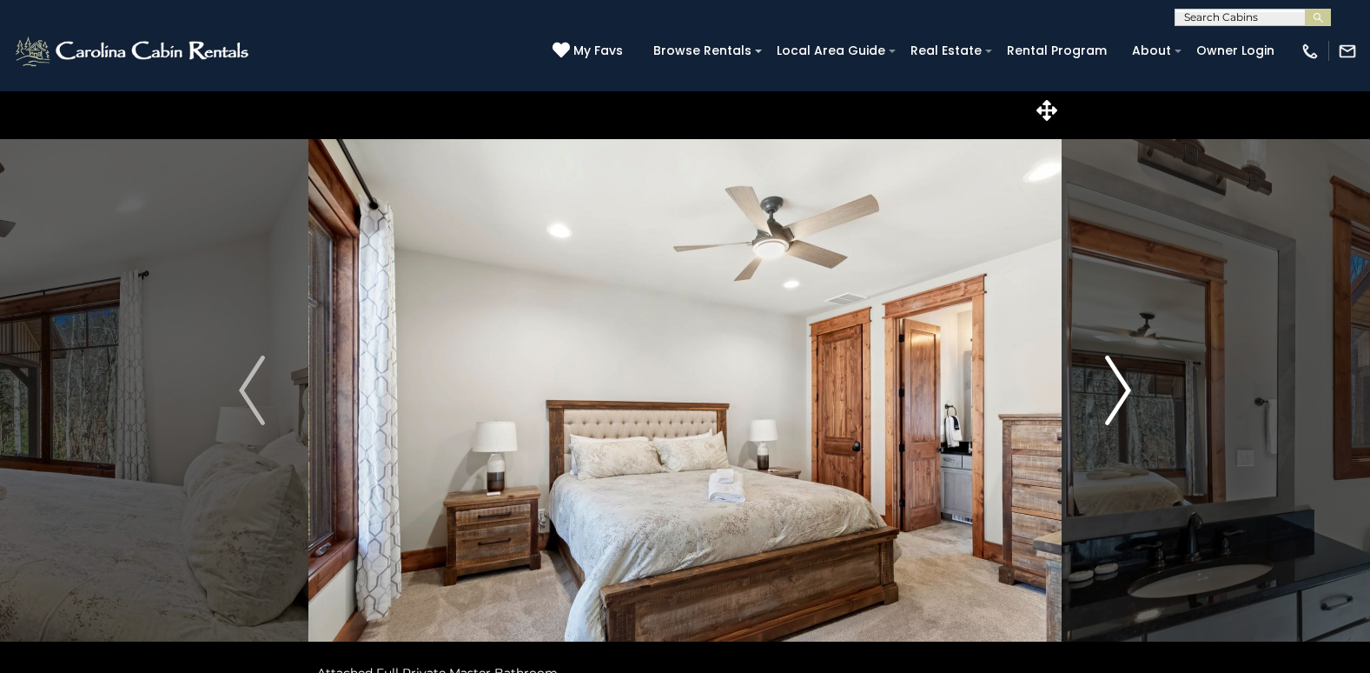
click at [1124, 384] on img "Next" at bounding box center [1118, 390] width 26 height 70
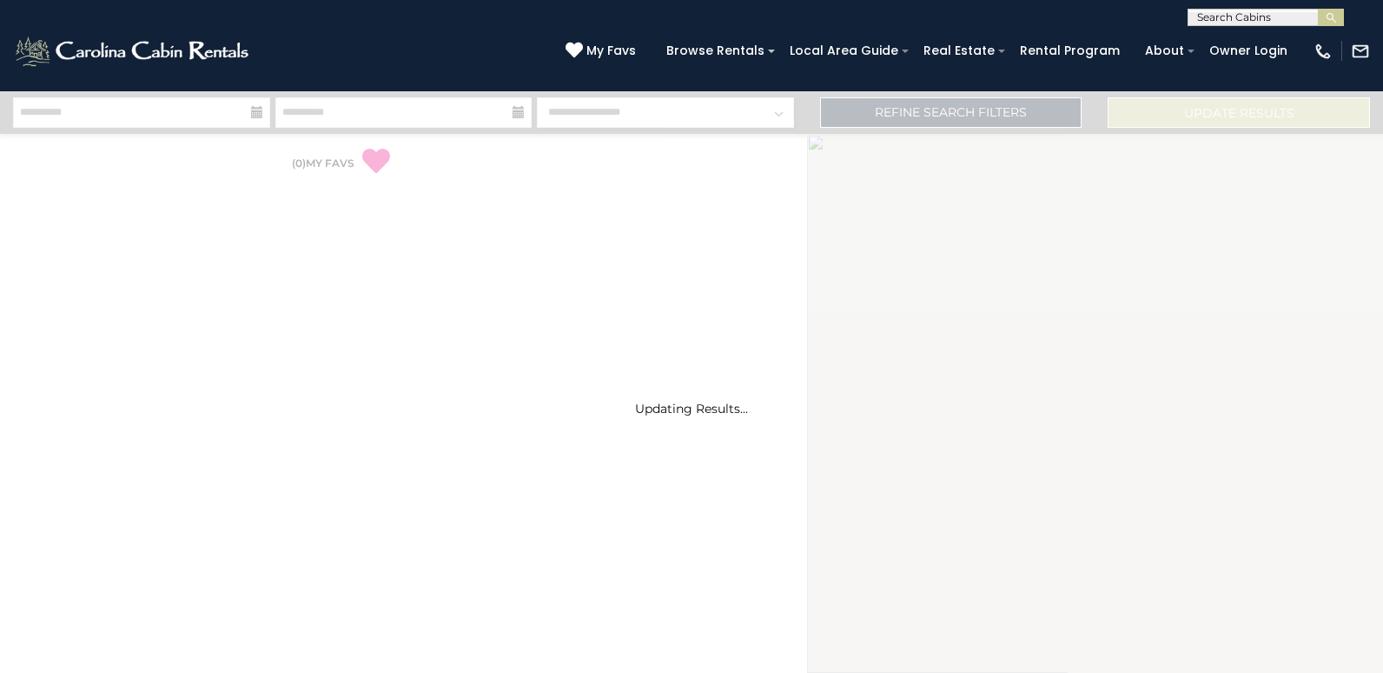
select select "*"
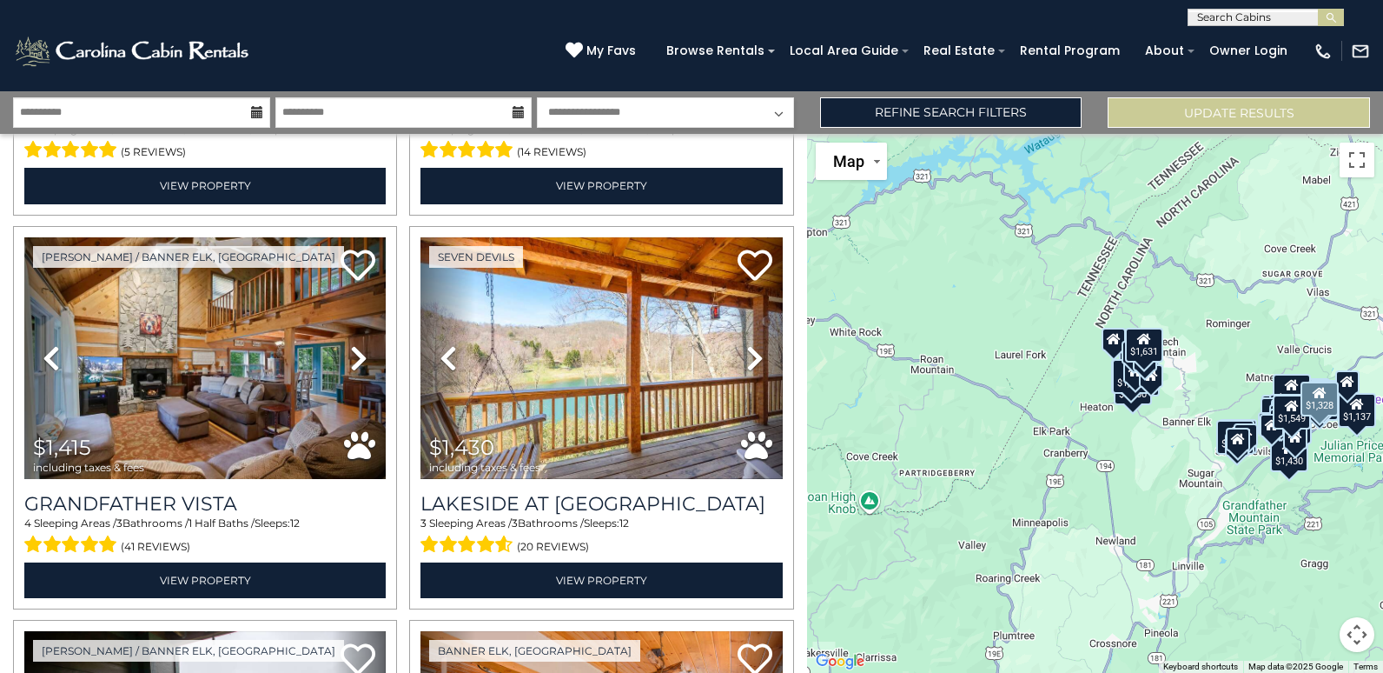
scroll to position [2781, 0]
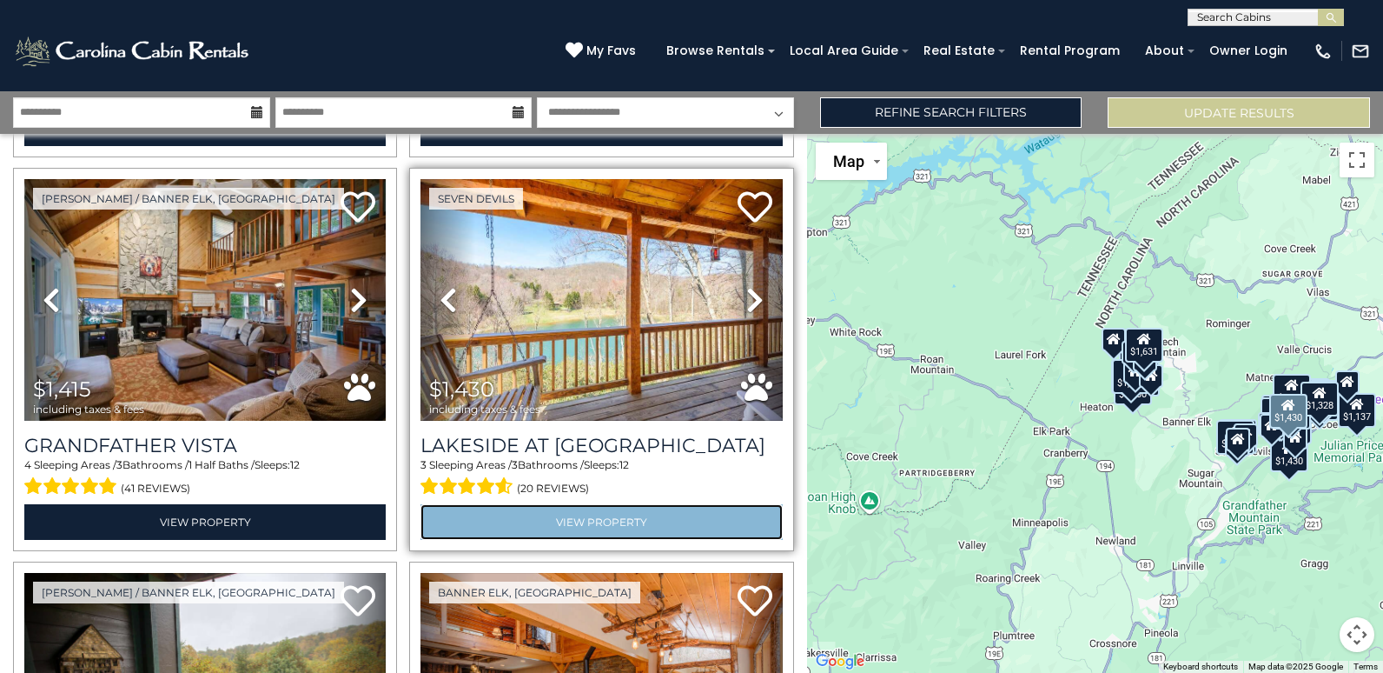
click at [599, 504] on link "View Property" at bounding box center [602, 522] width 362 height 36
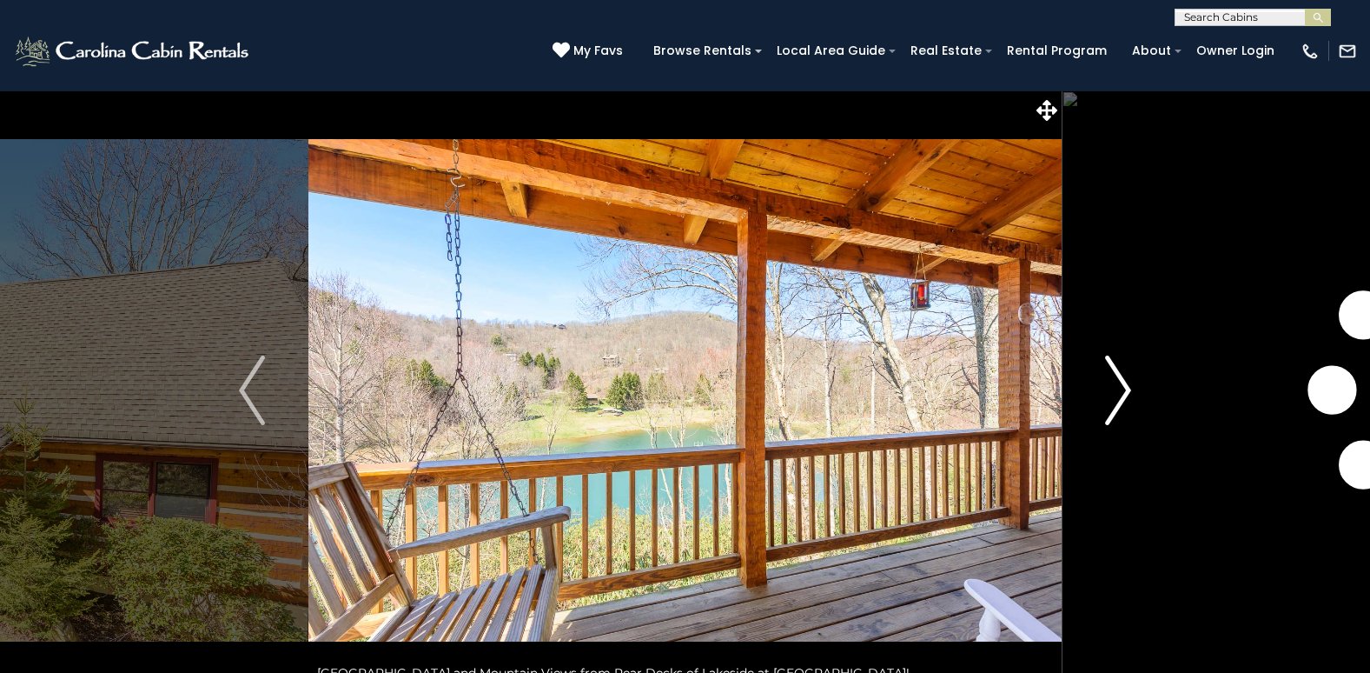
click at [1124, 383] on img "Next" at bounding box center [1118, 390] width 26 height 70
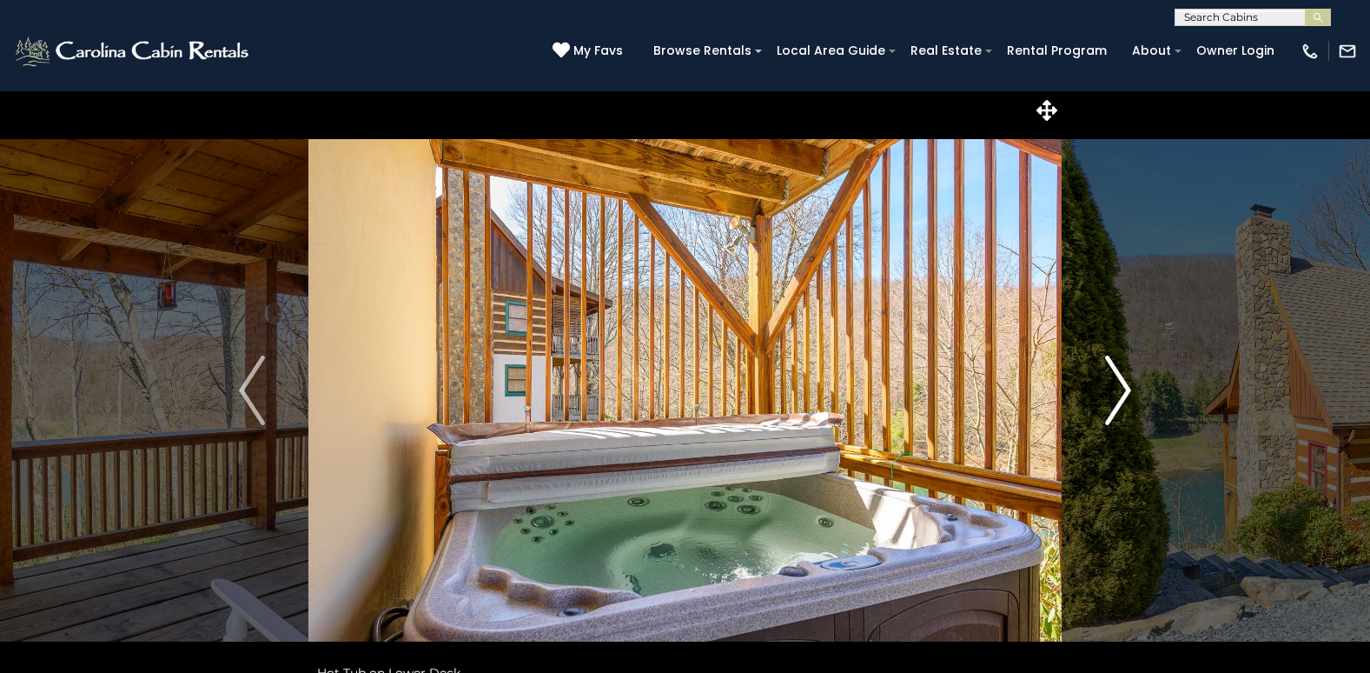
click at [1124, 383] on img "Next" at bounding box center [1118, 390] width 26 height 70
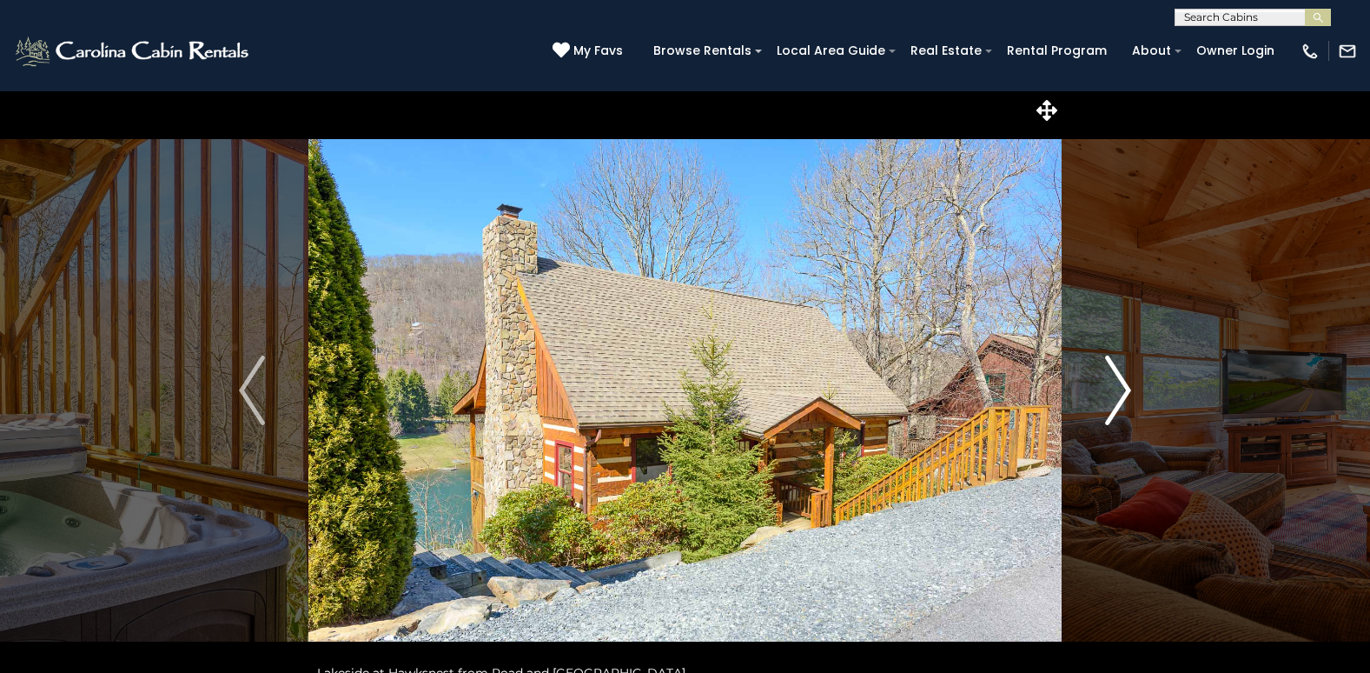
click at [1124, 383] on img "Next" at bounding box center [1118, 390] width 26 height 70
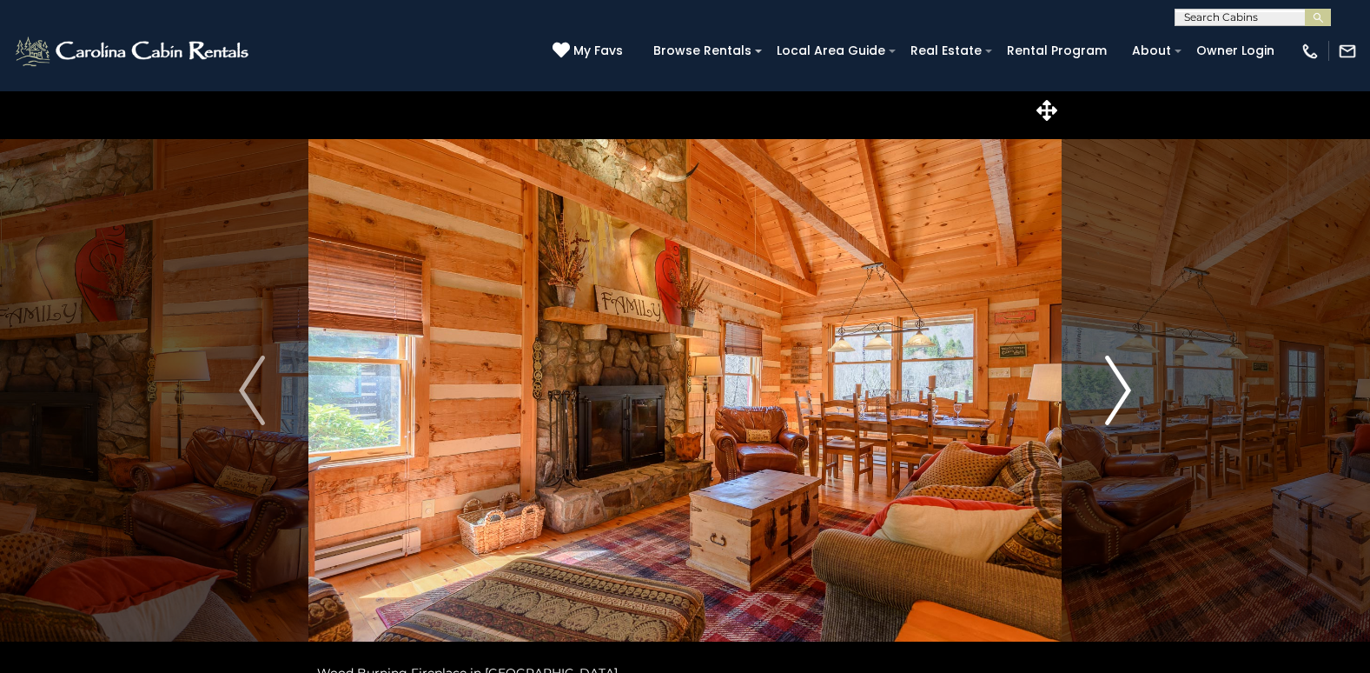
click at [1124, 383] on img "Next" at bounding box center [1118, 390] width 26 height 70
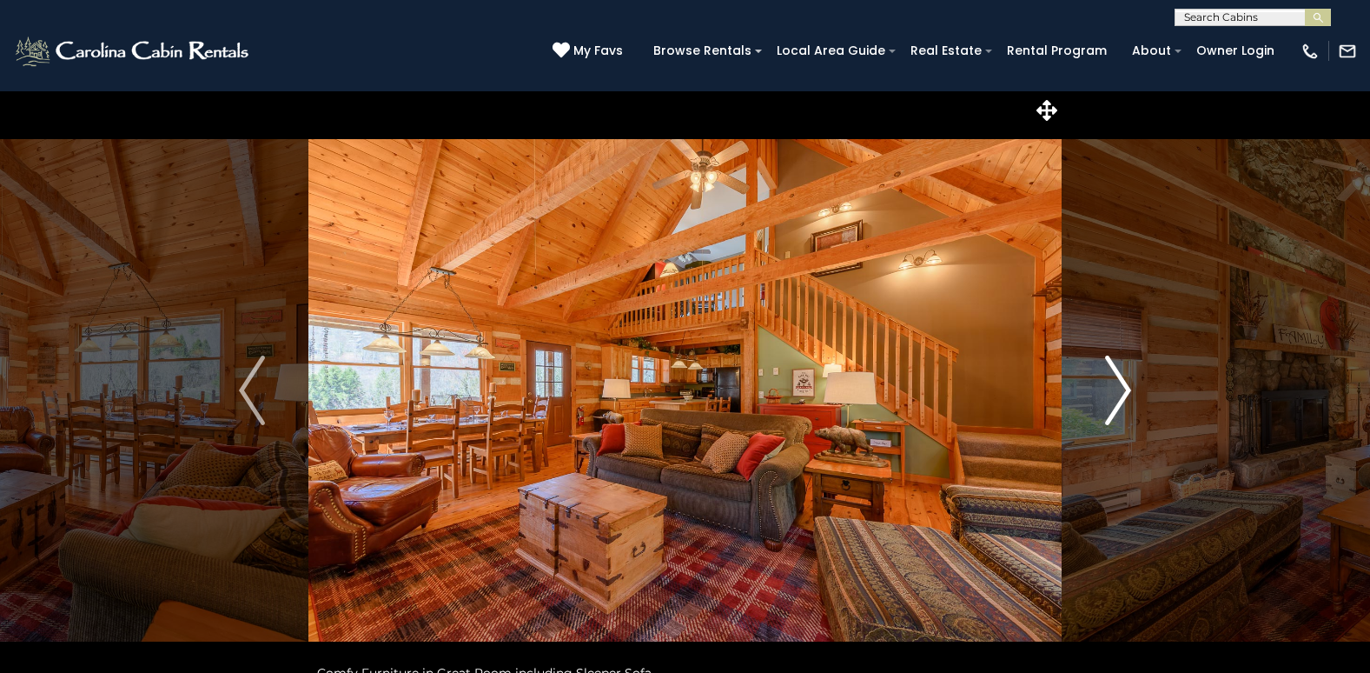
click at [1124, 383] on img "Next" at bounding box center [1118, 390] width 26 height 70
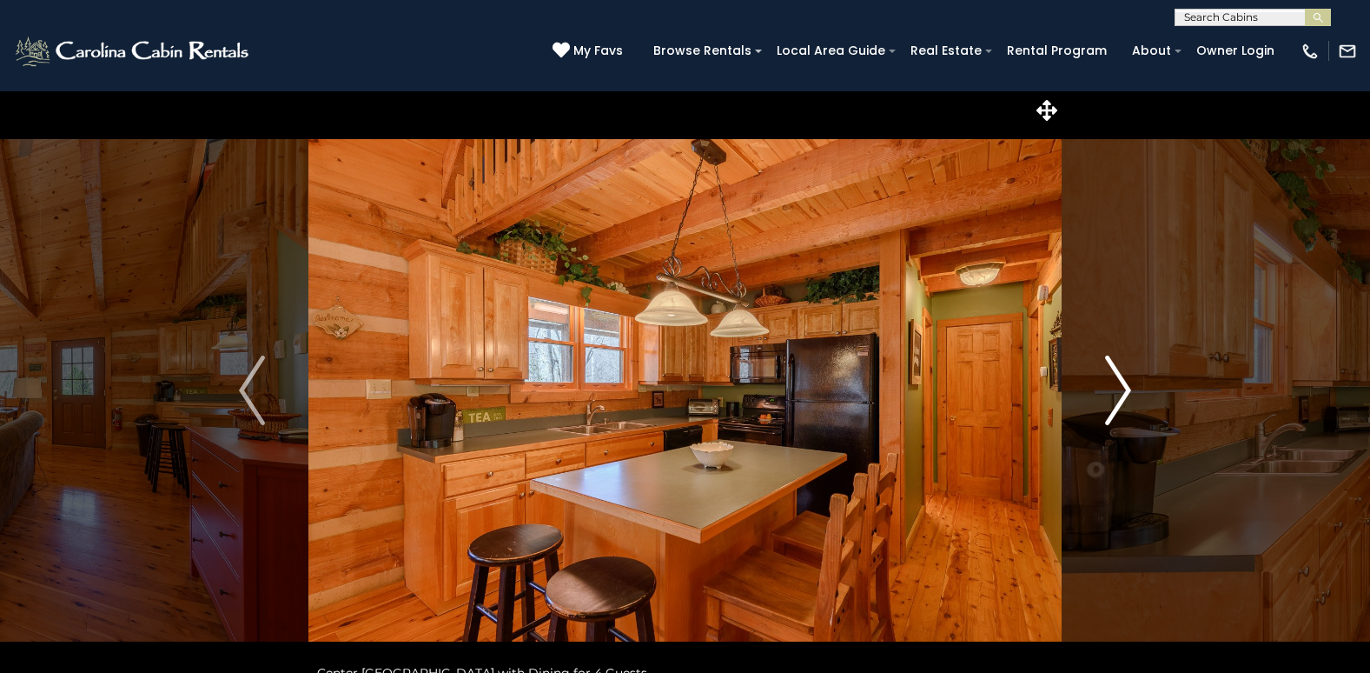
click at [1124, 383] on img "Next" at bounding box center [1118, 390] width 26 height 70
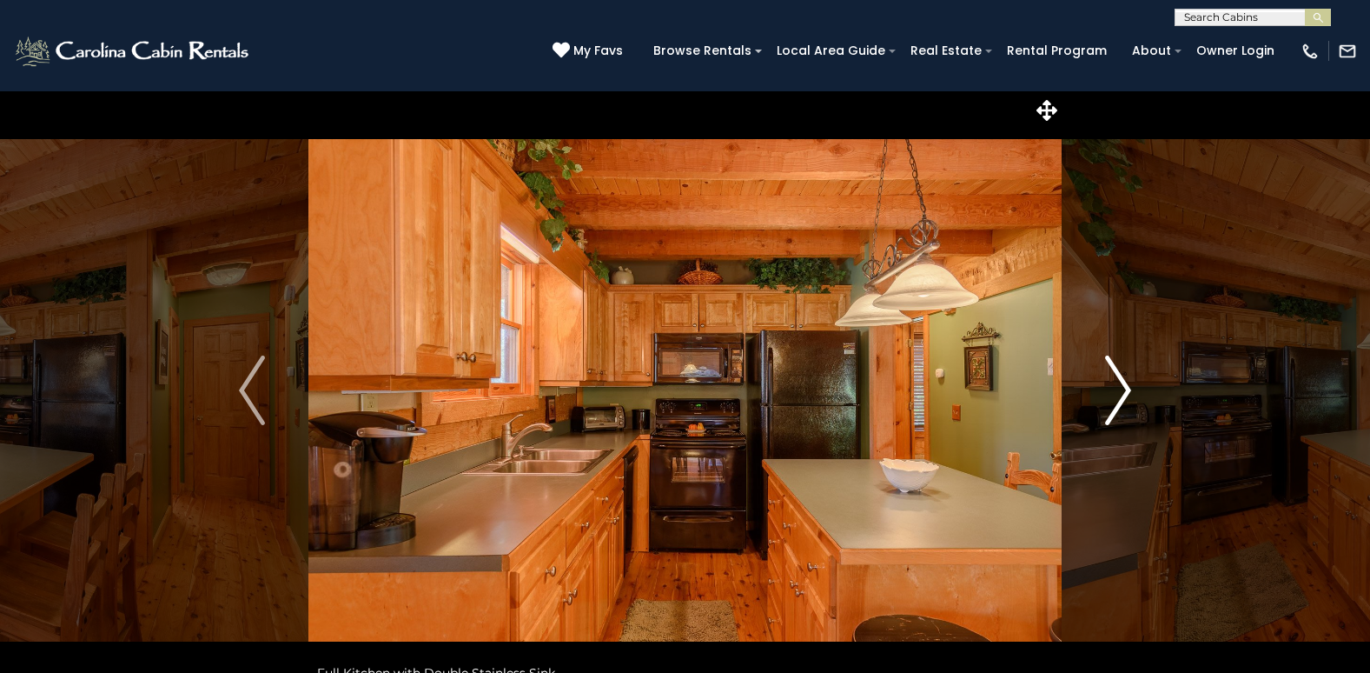
click at [1124, 383] on img "Next" at bounding box center [1118, 390] width 26 height 70
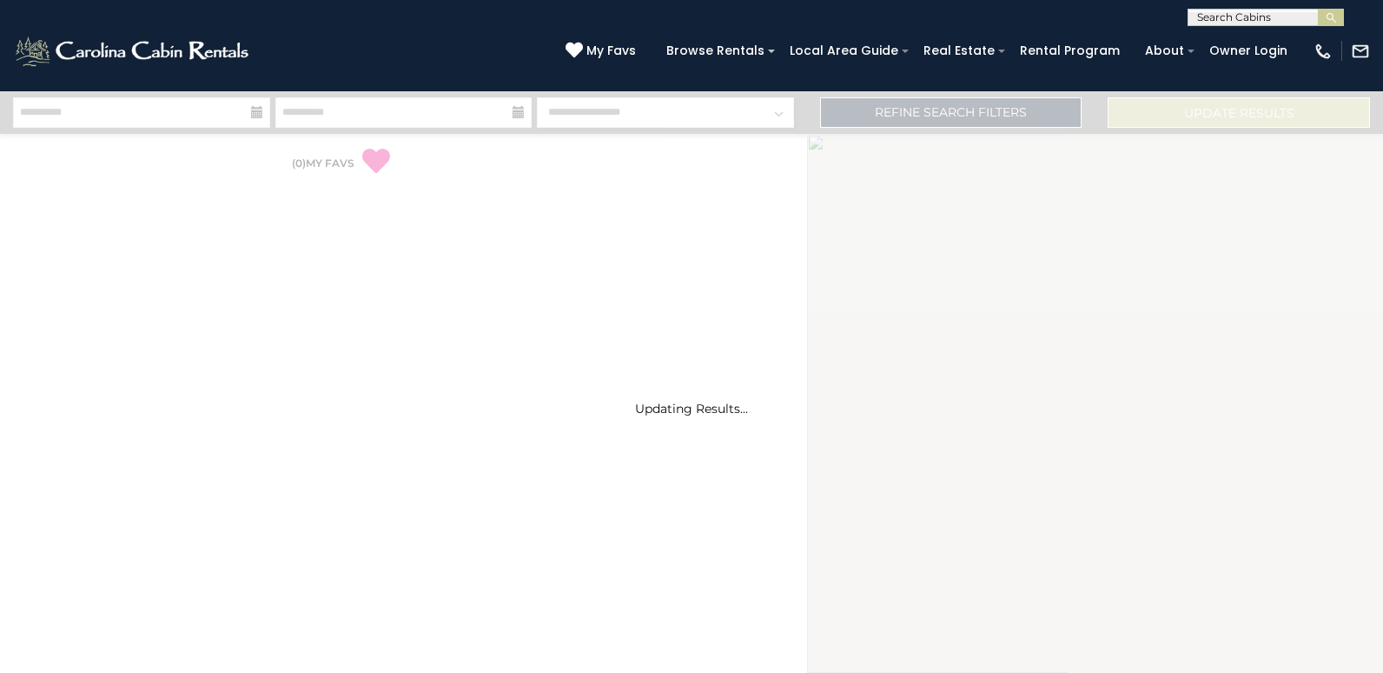
select select "*"
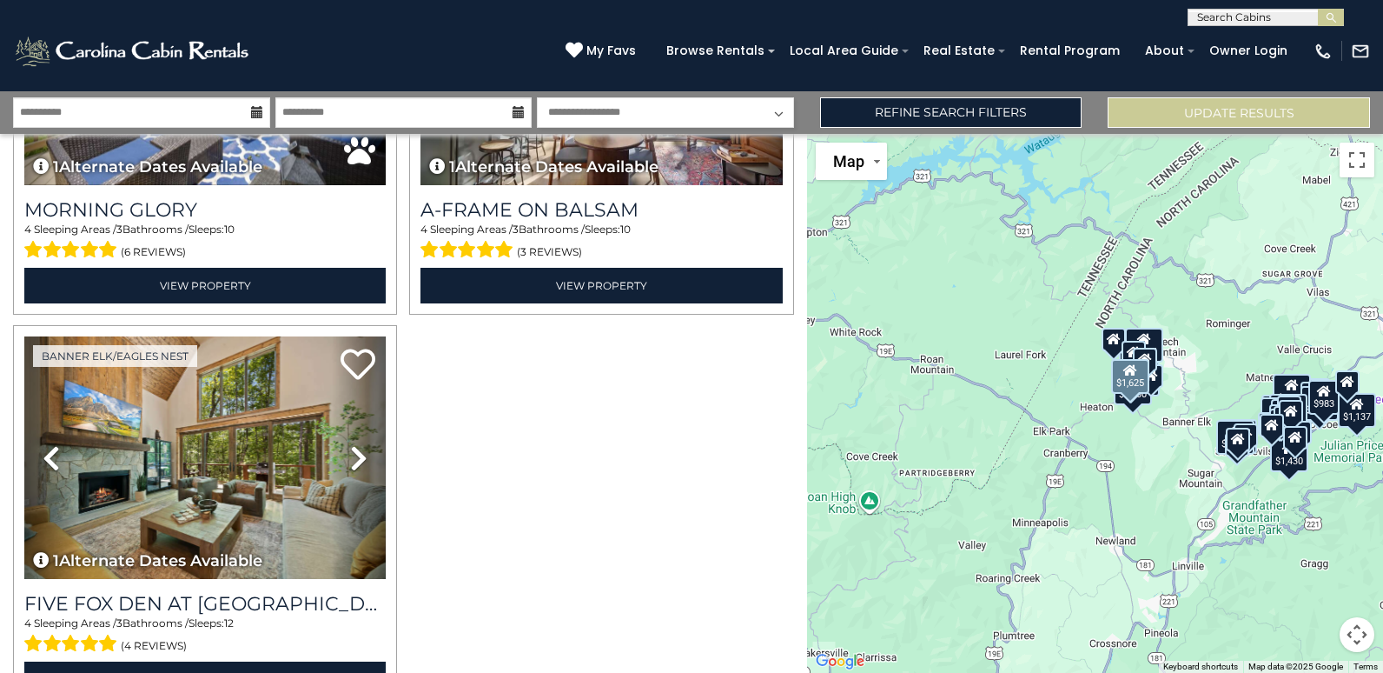
scroll to position [7398, 0]
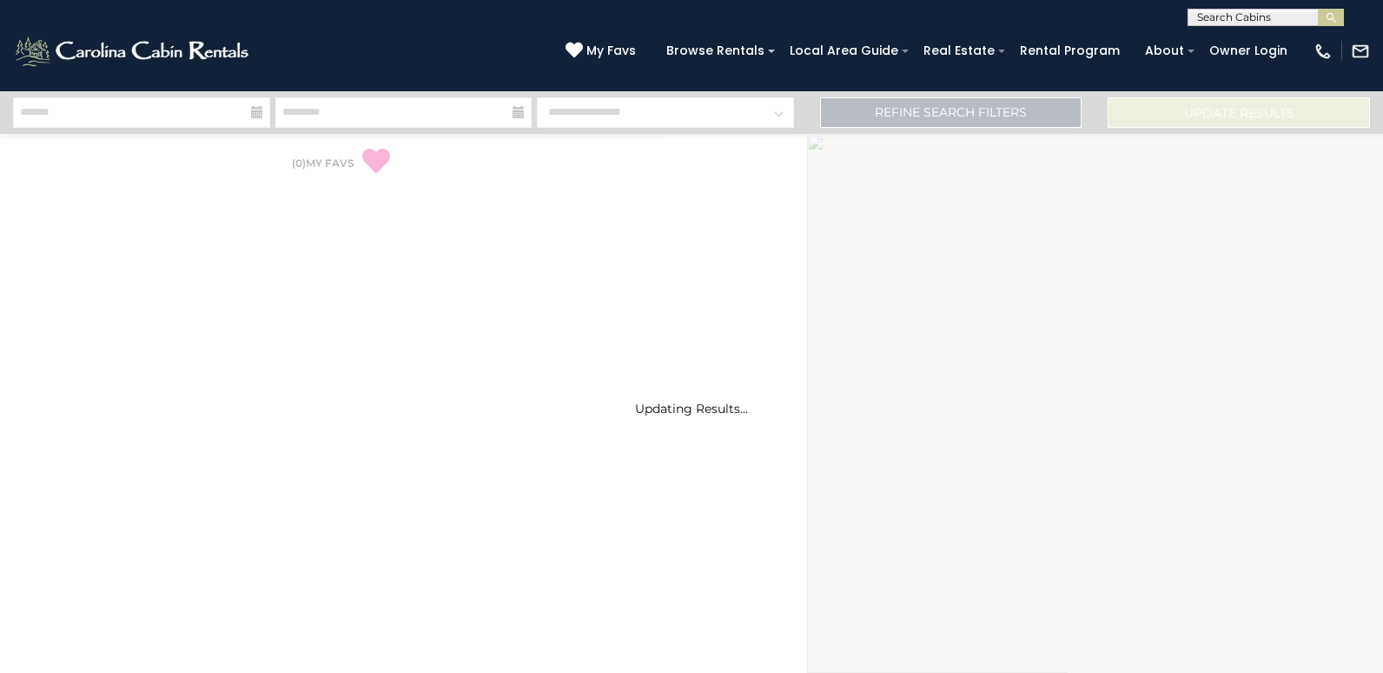
select select "*"
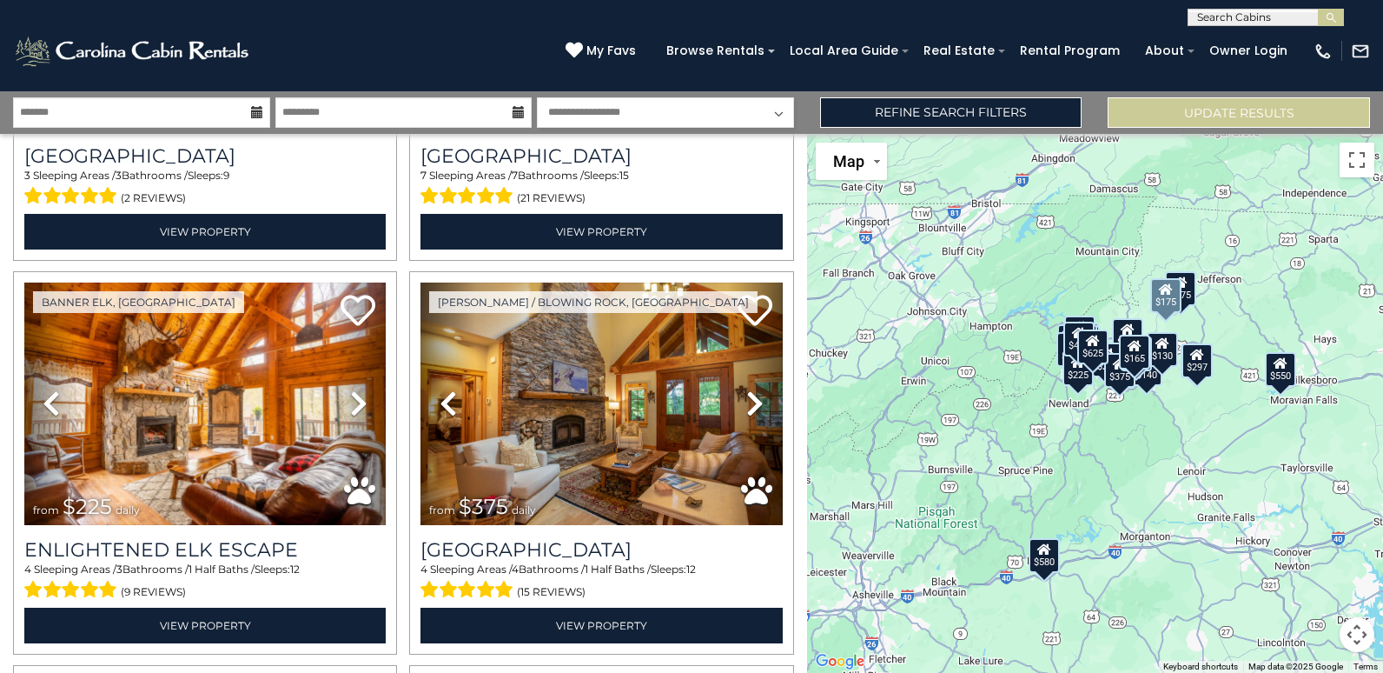
scroll to position [5478, 0]
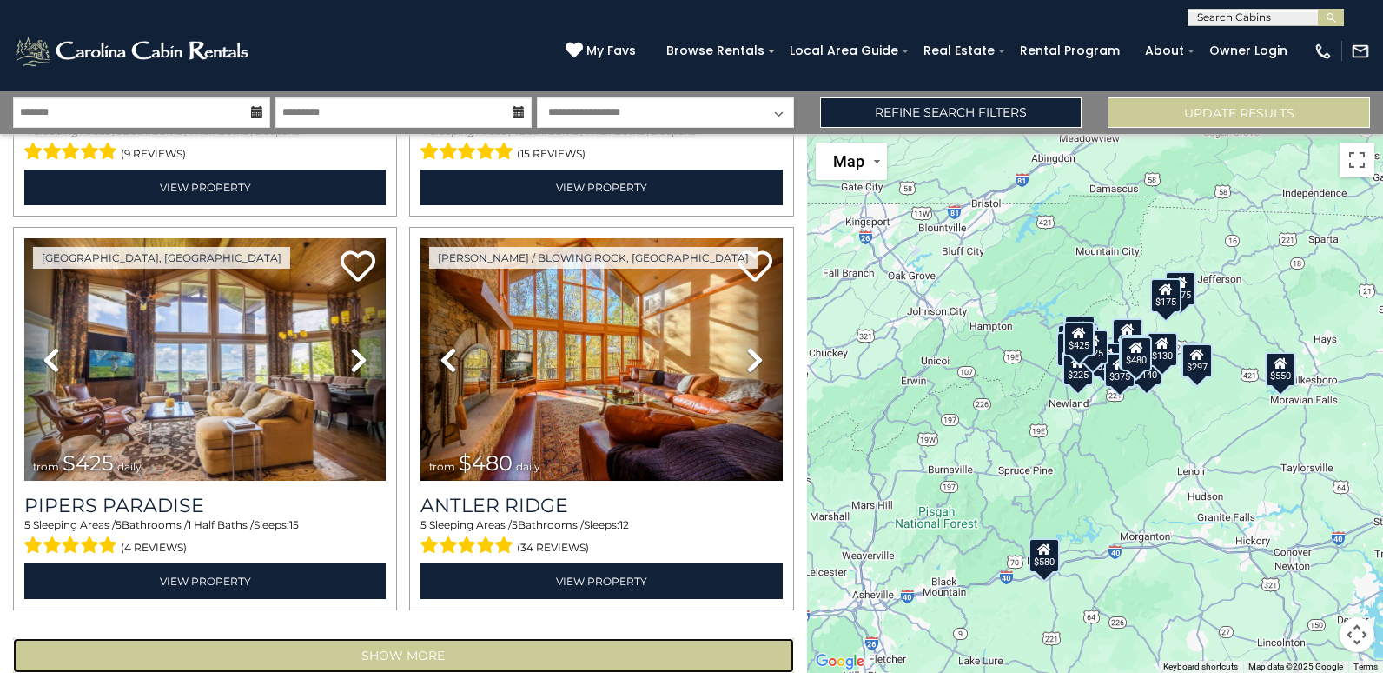
click at [405, 638] on button "Show More" at bounding box center [403, 655] width 781 height 35
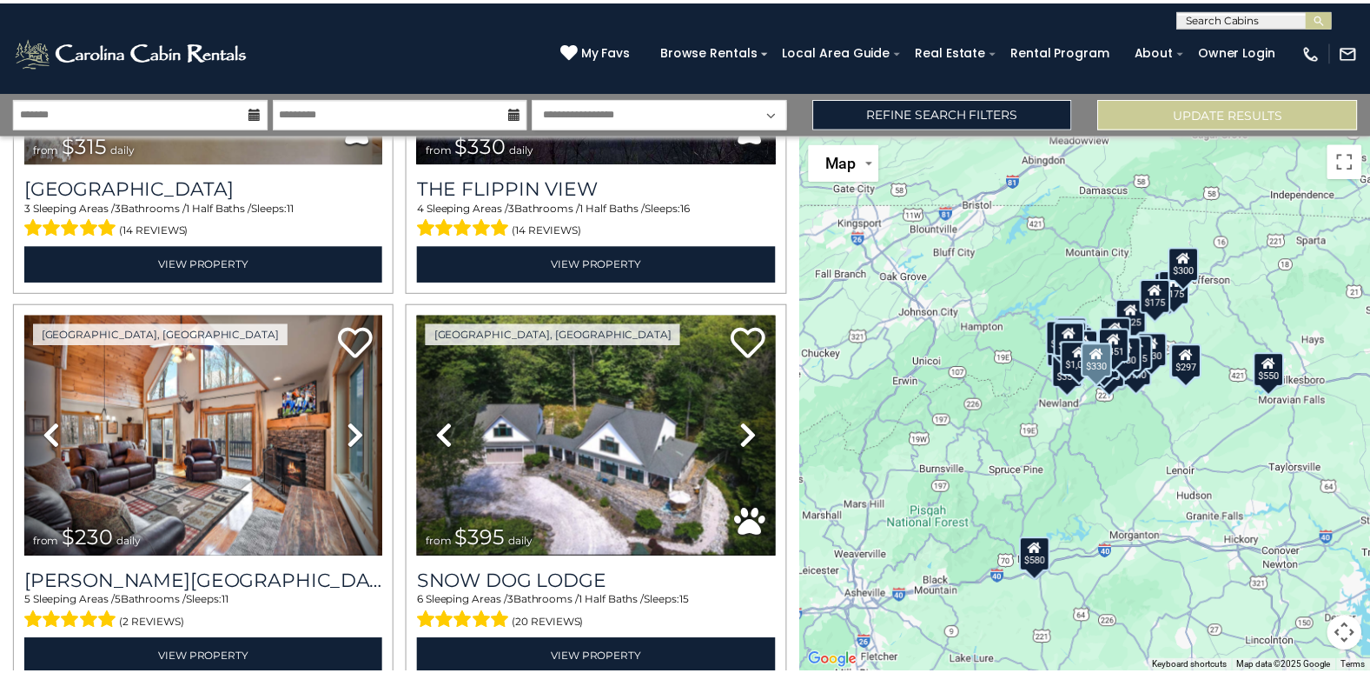
scroll to position [8172, 0]
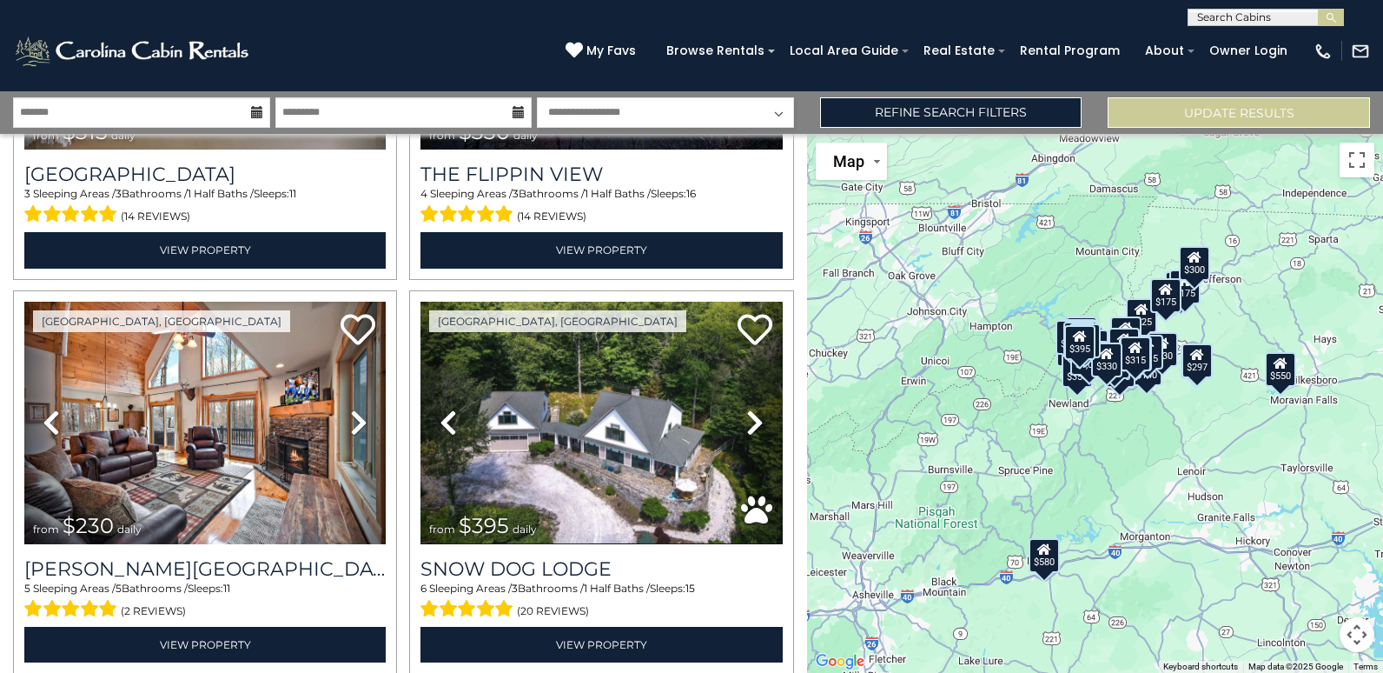
click at [257, 115] on icon at bounding box center [257, 112] width 12 height 12
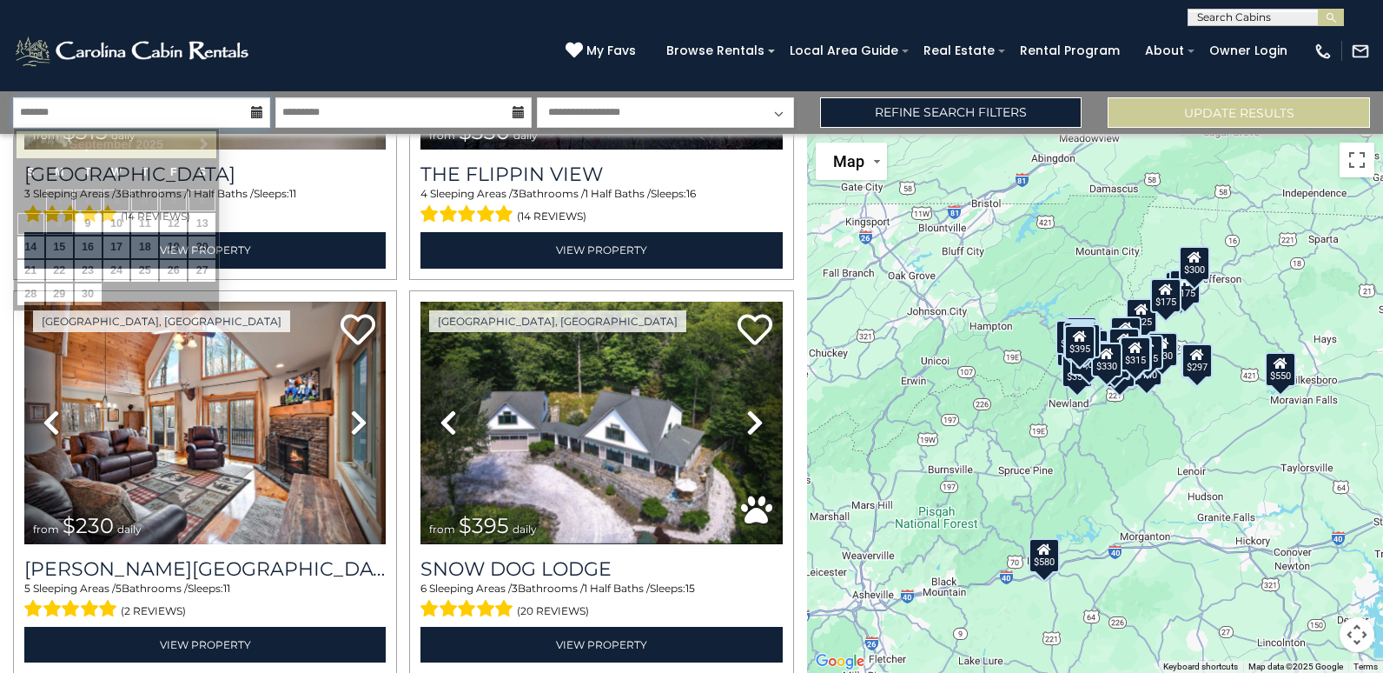
click at [208, 118] on input "text" at bounding box center [141, 112] width 257 height 30
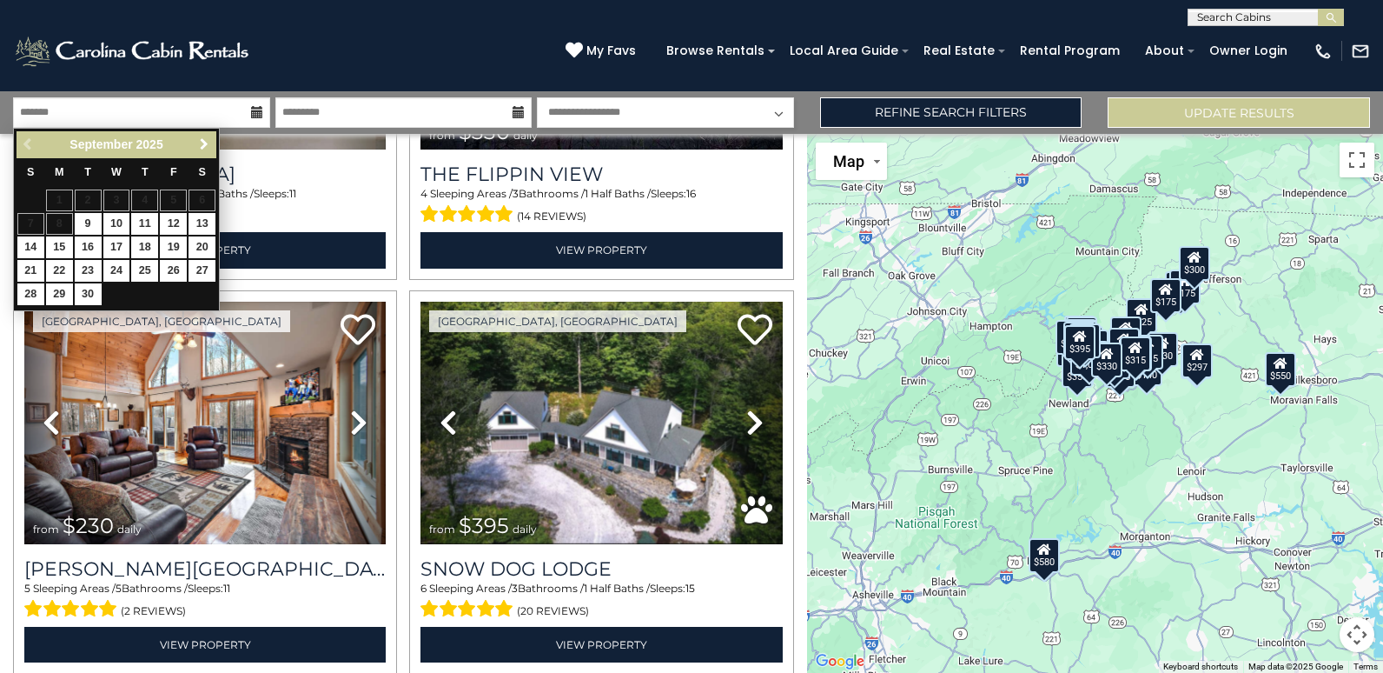
click at [202, 149] on span "Next" at bounding box center [204, 144] width 14 height 14
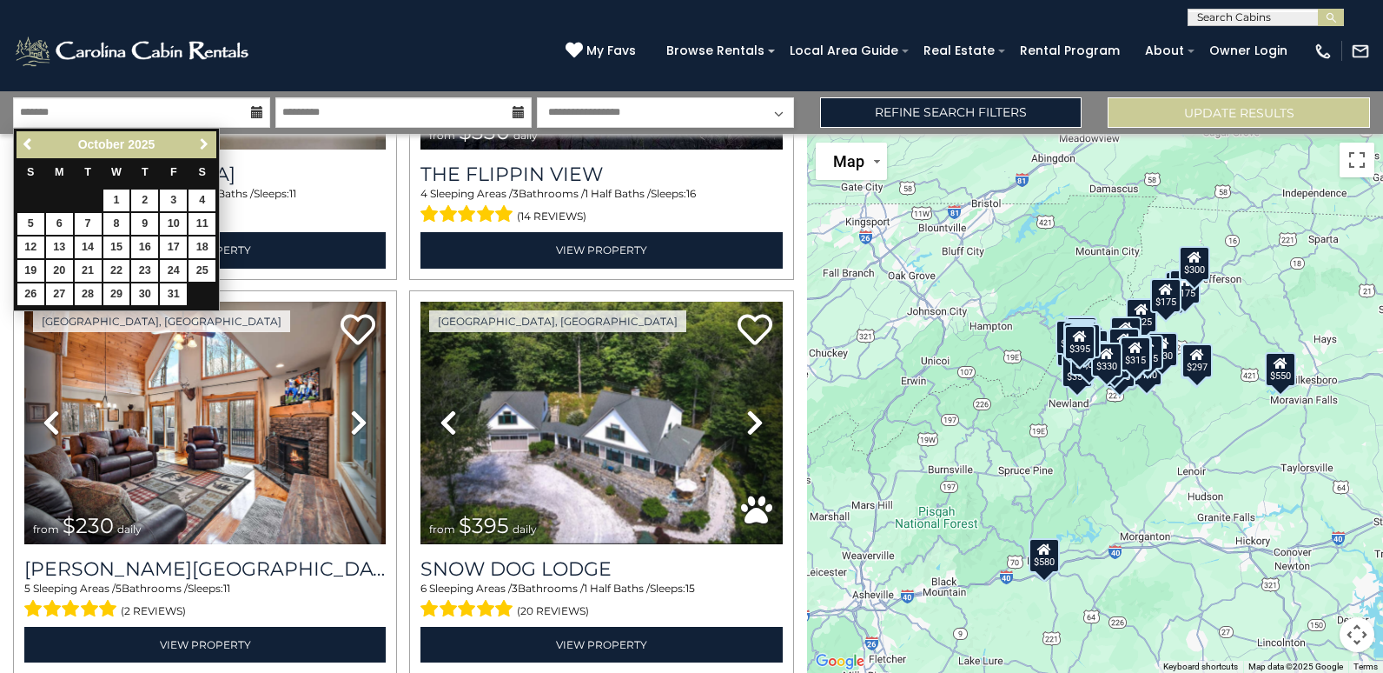
click at [202, 148] on span "Next" at bounding box center [204, 144] width 14 height 14
click at [31, 145] on span "Previous" at bounding box center [29, 144] width 14 height 14
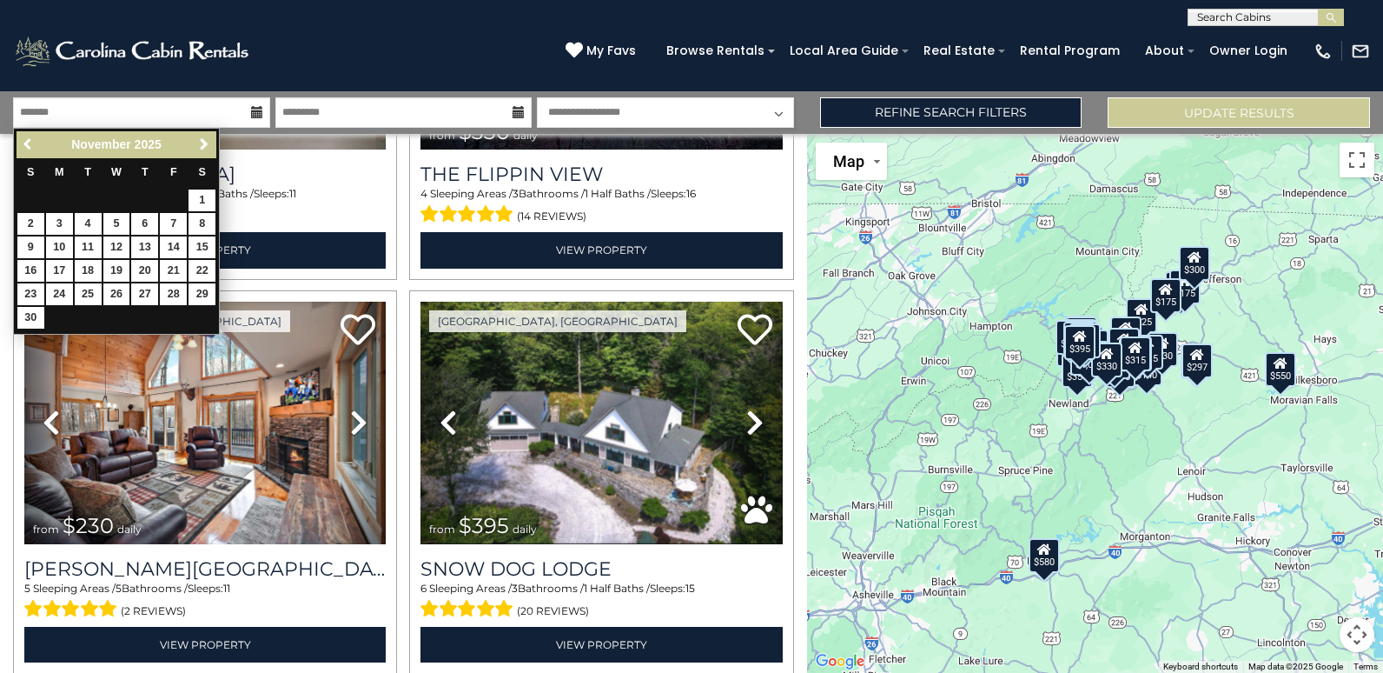
click at [30, 146] on span "Previous" at bounding box center [29, 144] width 14 height 14
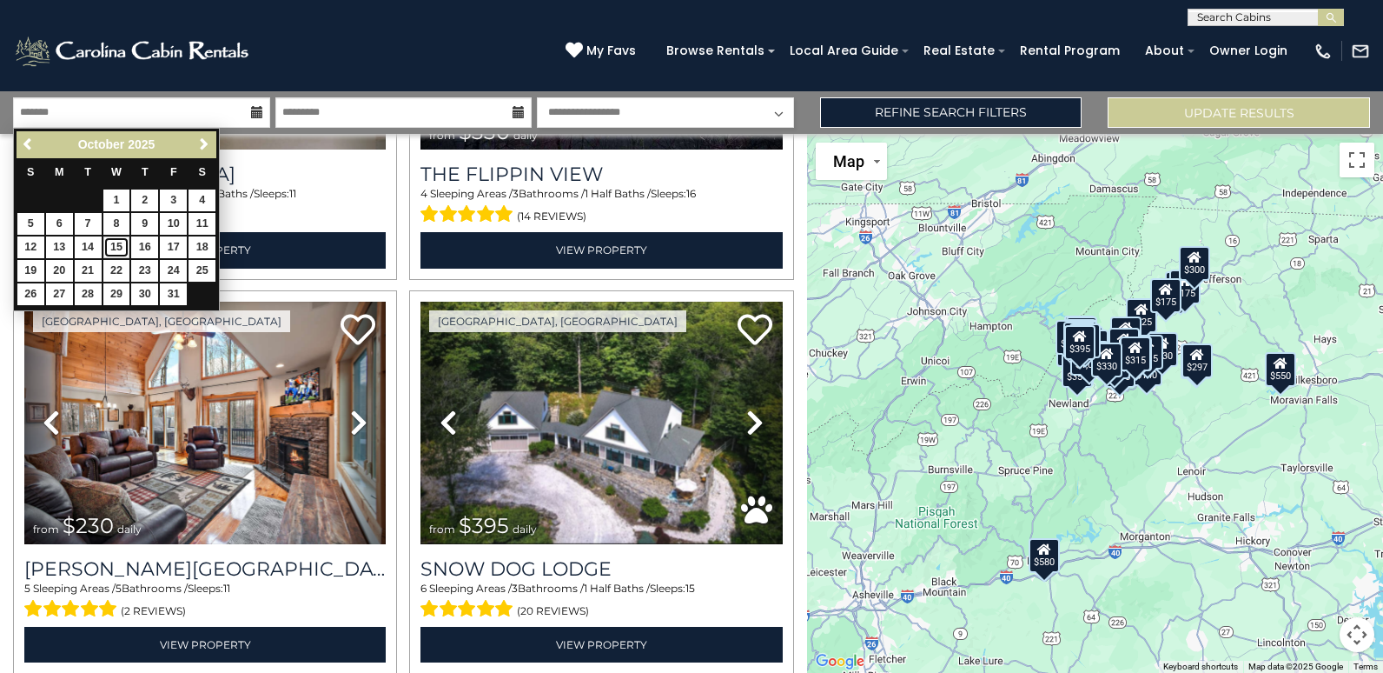
click at [113, 242] on link "15" at bounding box center [116, 247] width 27 height 22
type input "********"
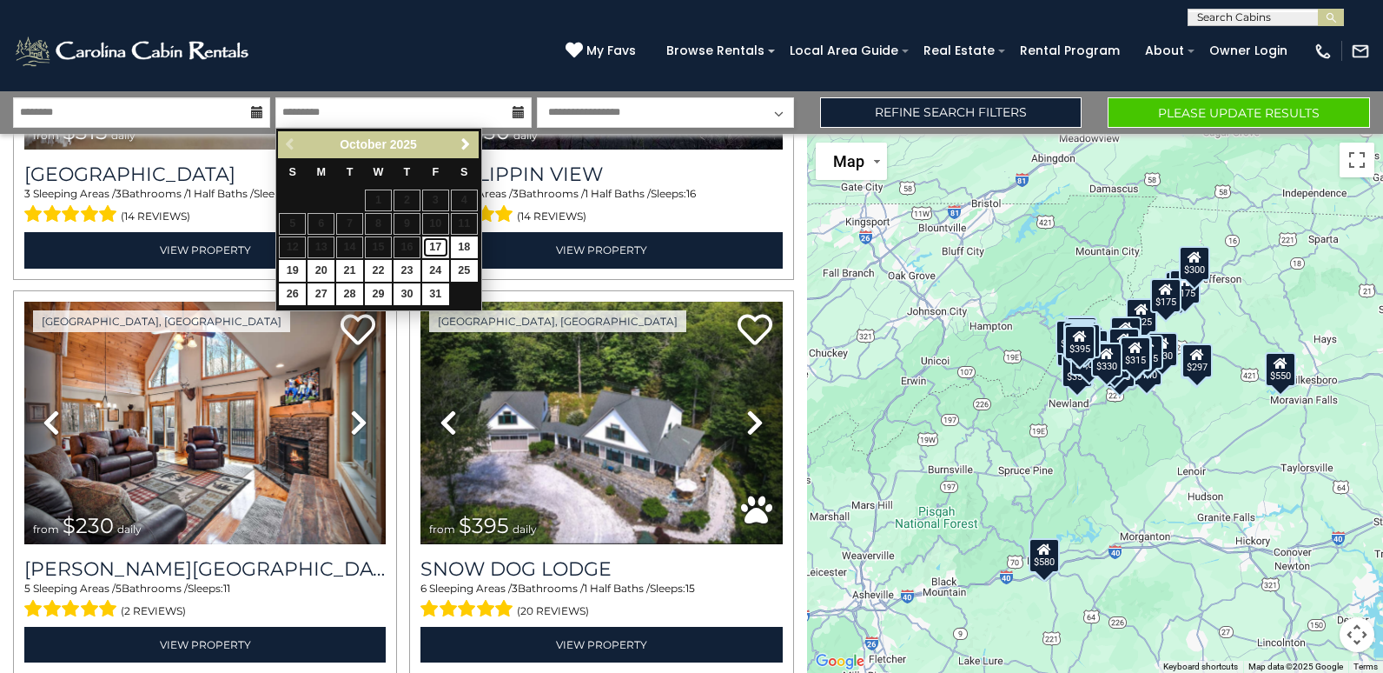
click at [438, 241] on link "17" at bounding box center [435, 247] width 27 height 22
type input "********"
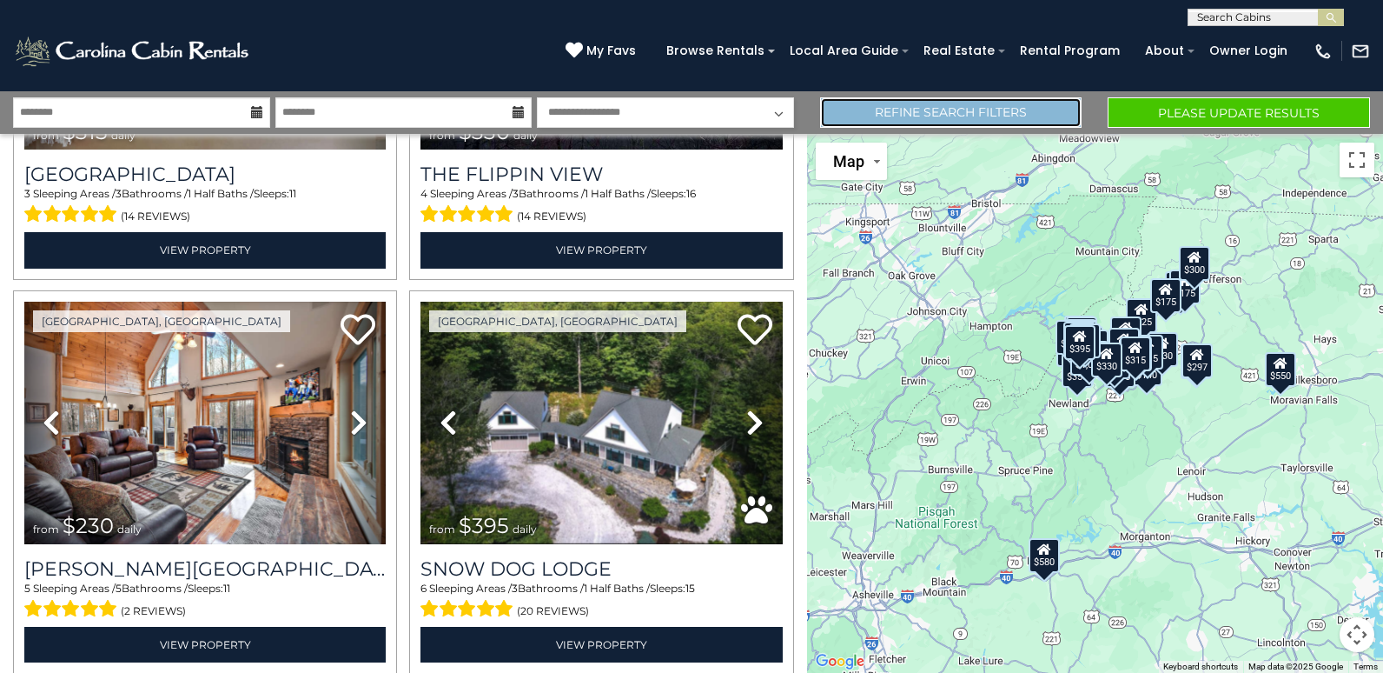
click at [945, 111] on link "Refine Search Filters" at bounding box center [951, 112] width 262 height 30
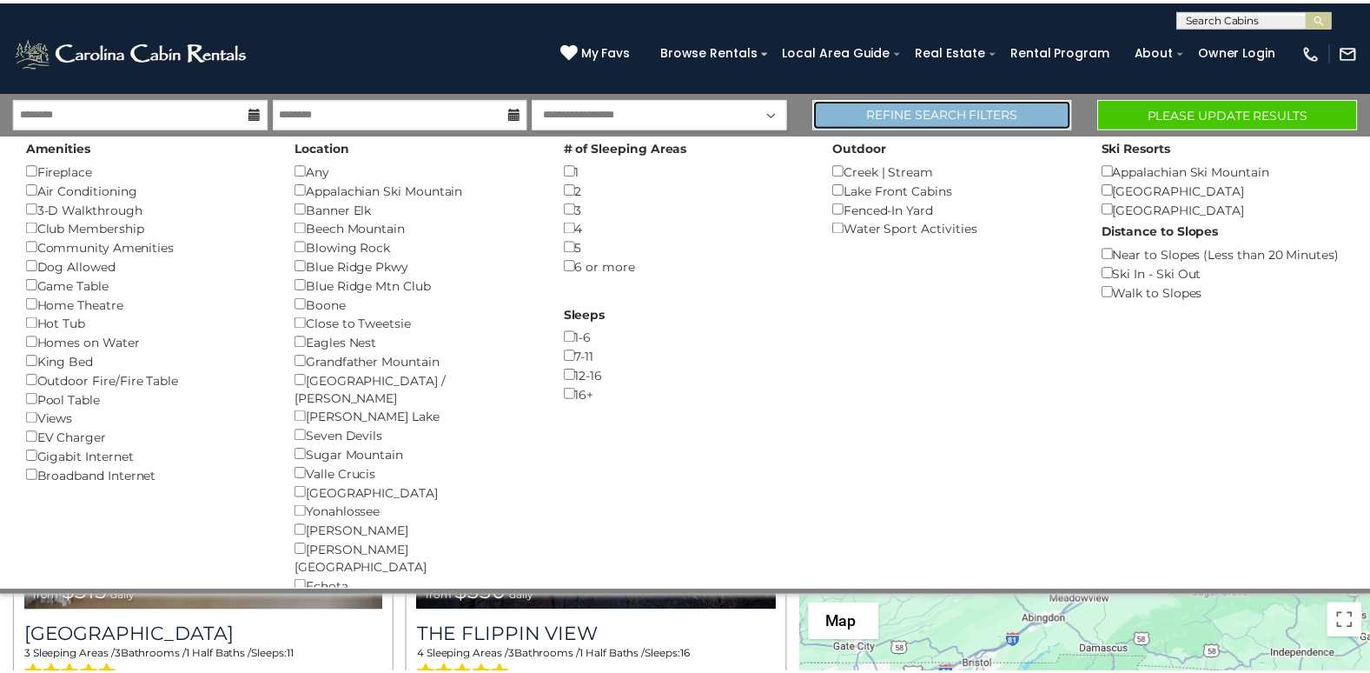
scroll to position [8118, 0]
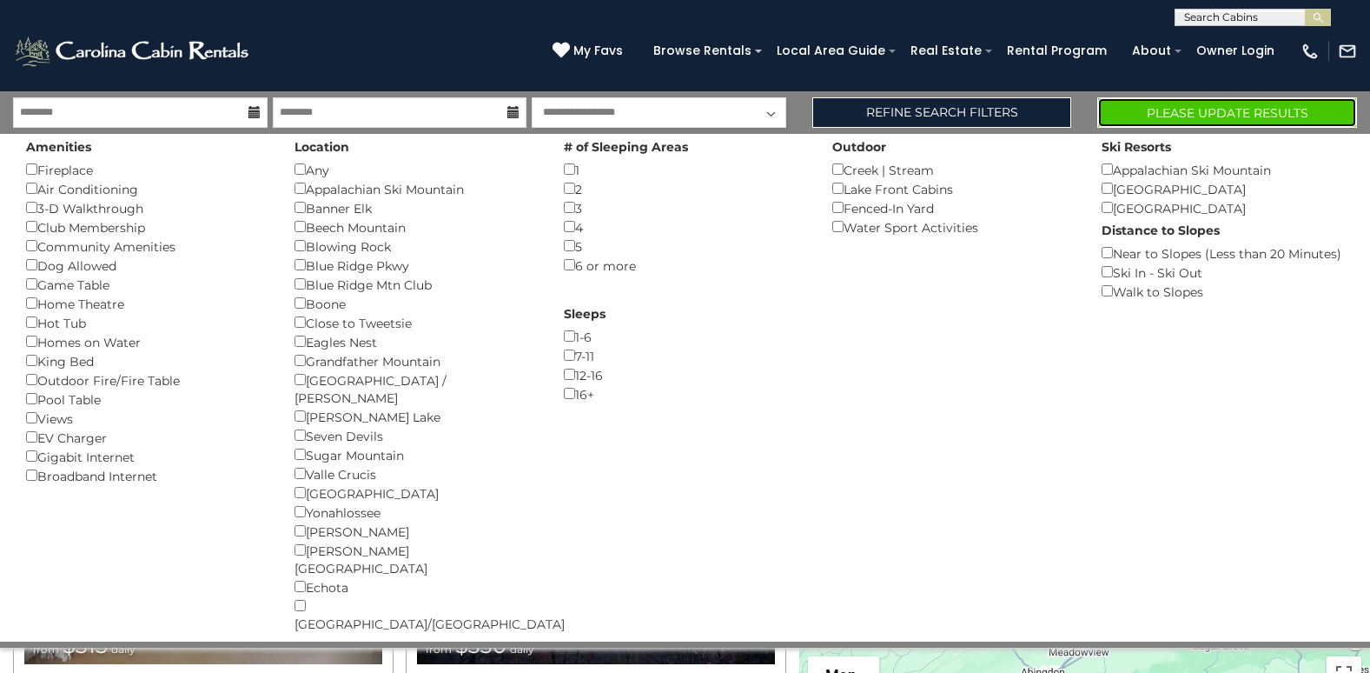
click at [1158, 110] on button "Please Update Results" at bounding box center [1228, 112] width 260 height 30
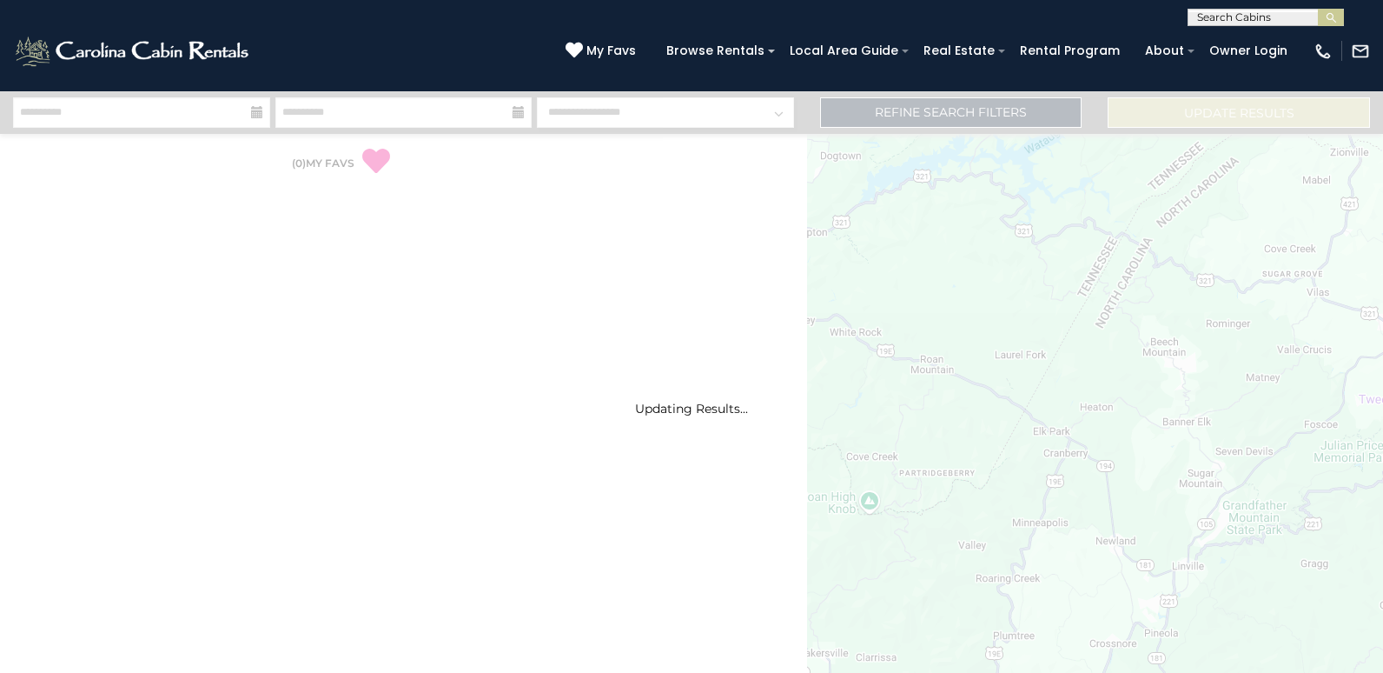
select select "*"
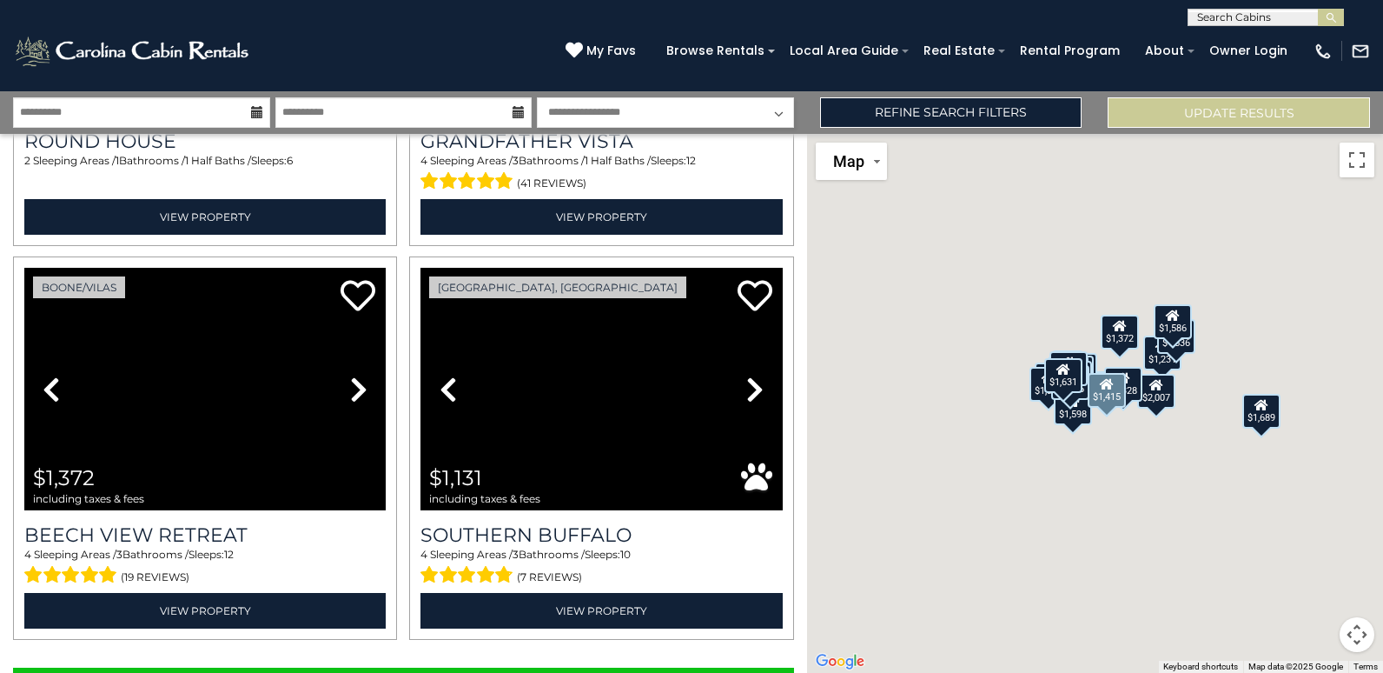
scroll to position [5478, 0]
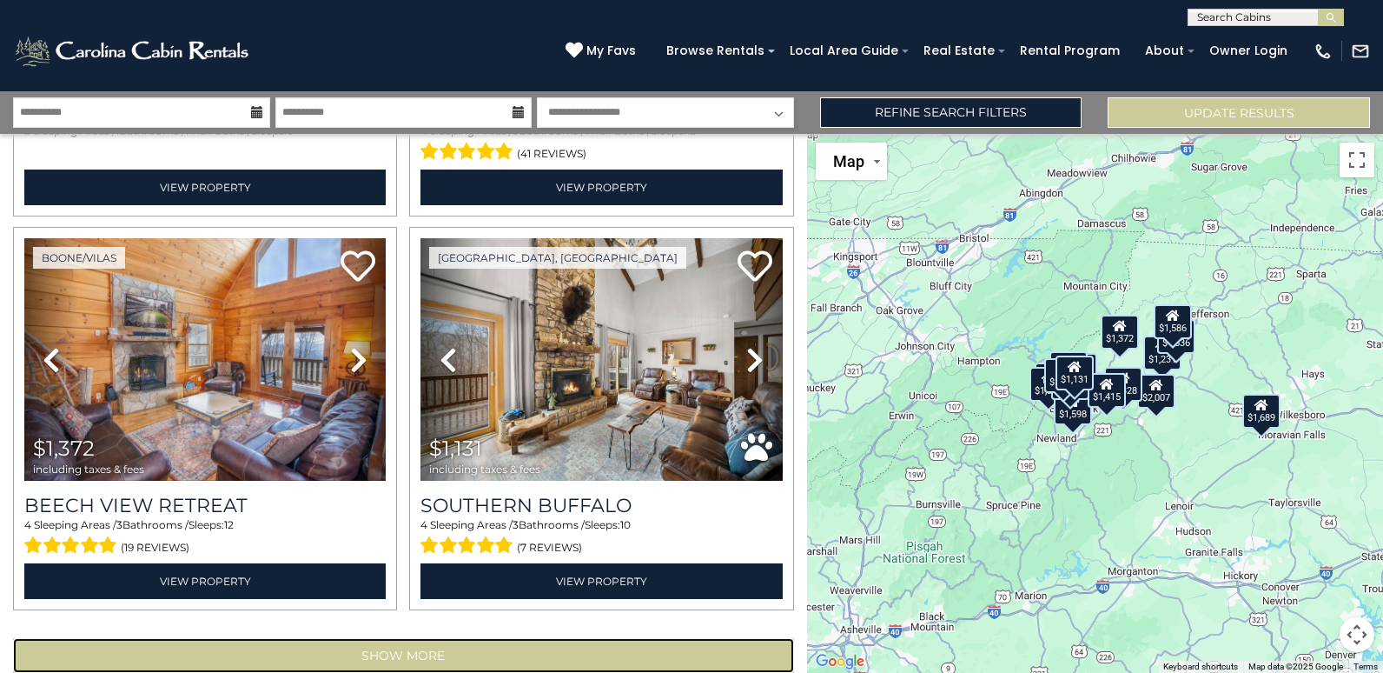
click at [409, 638] on button "Show More" at bounding box center [403, 655] width 781 height 35
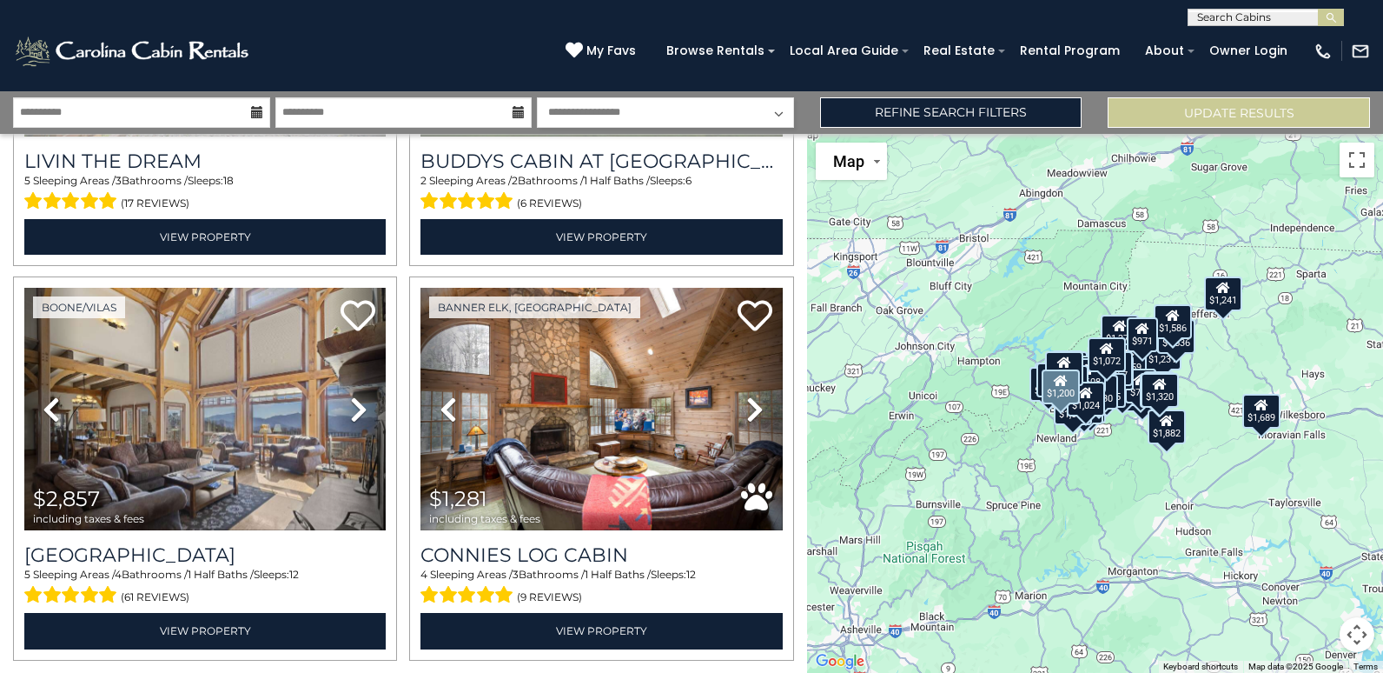
scroll to position [11342, 0]
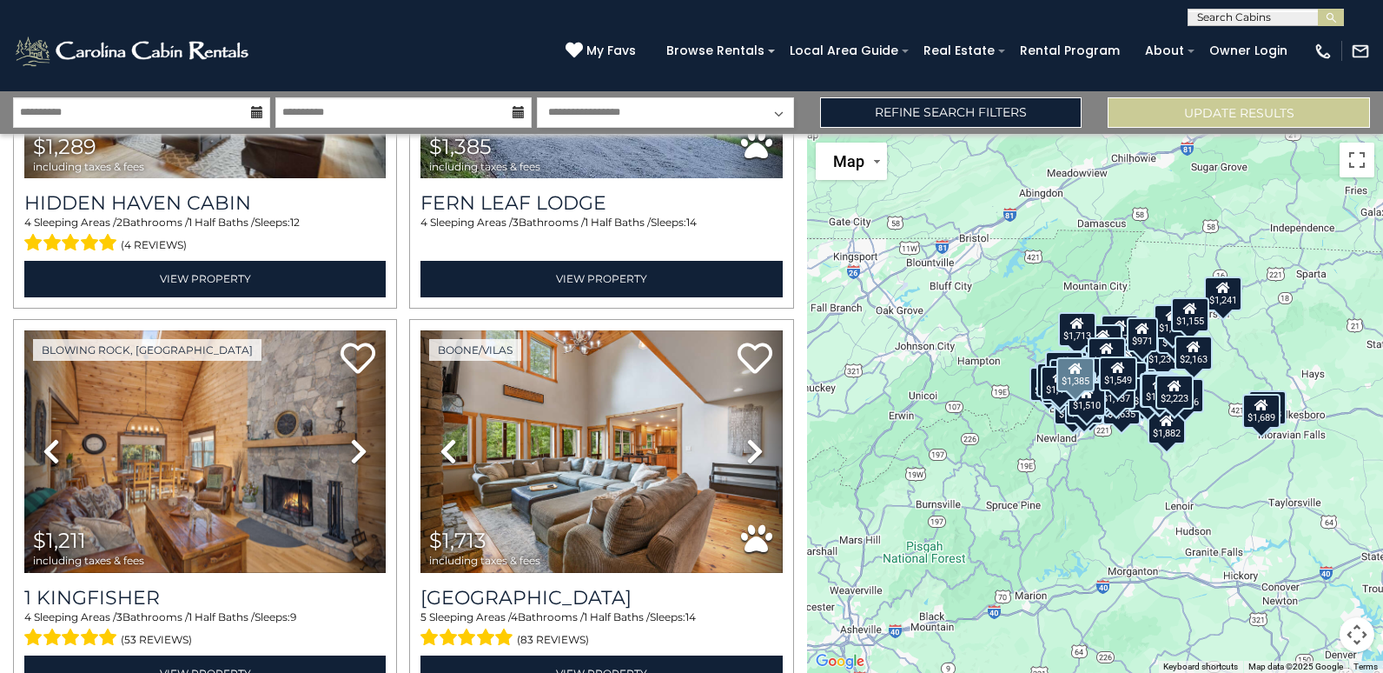
scroll to position [17206, 0]
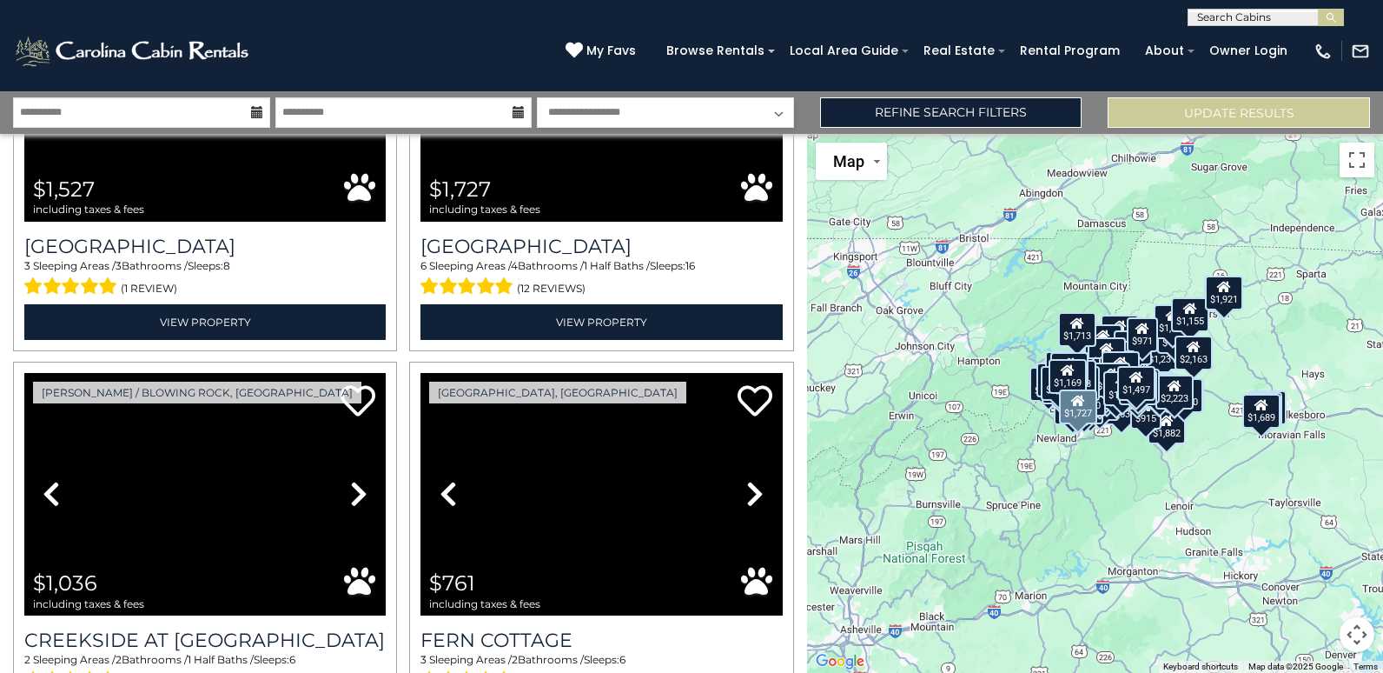
scroll to position [23070, 0]
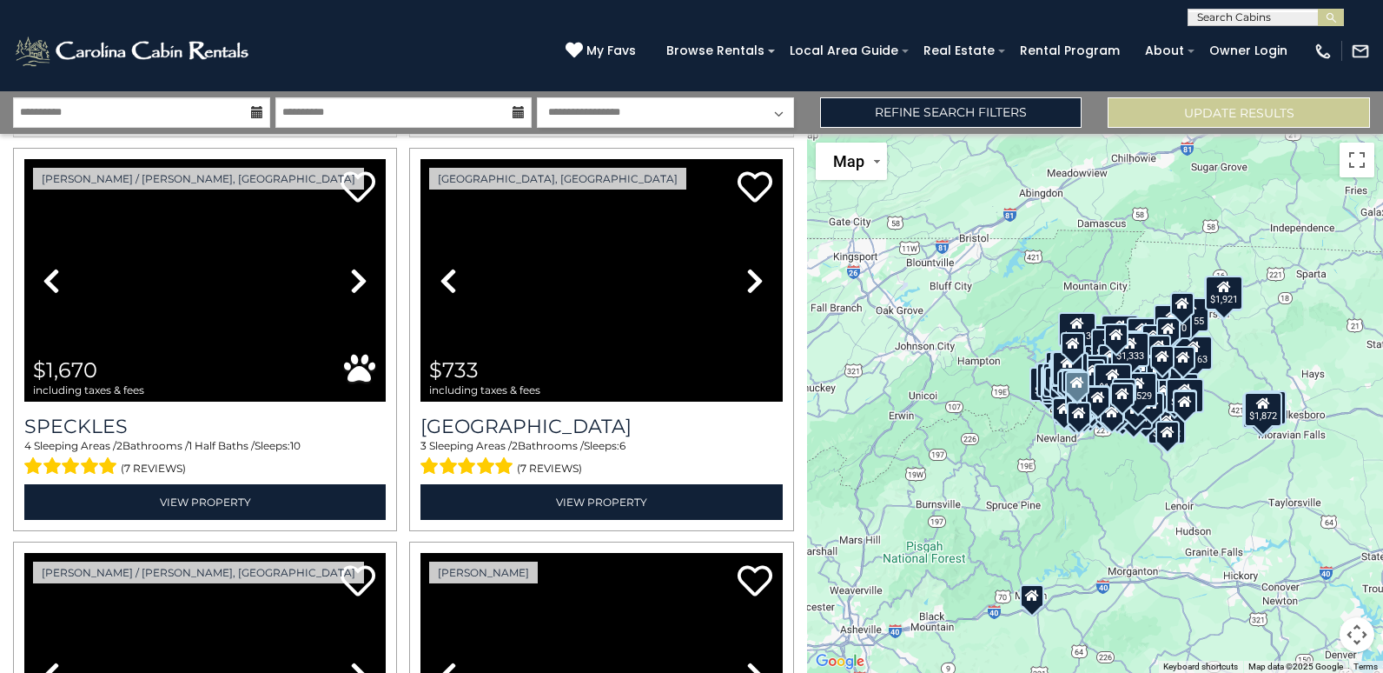
scroll to position [25043, 0]
